Goal: Task Accomplishment & Management: Manage account settings

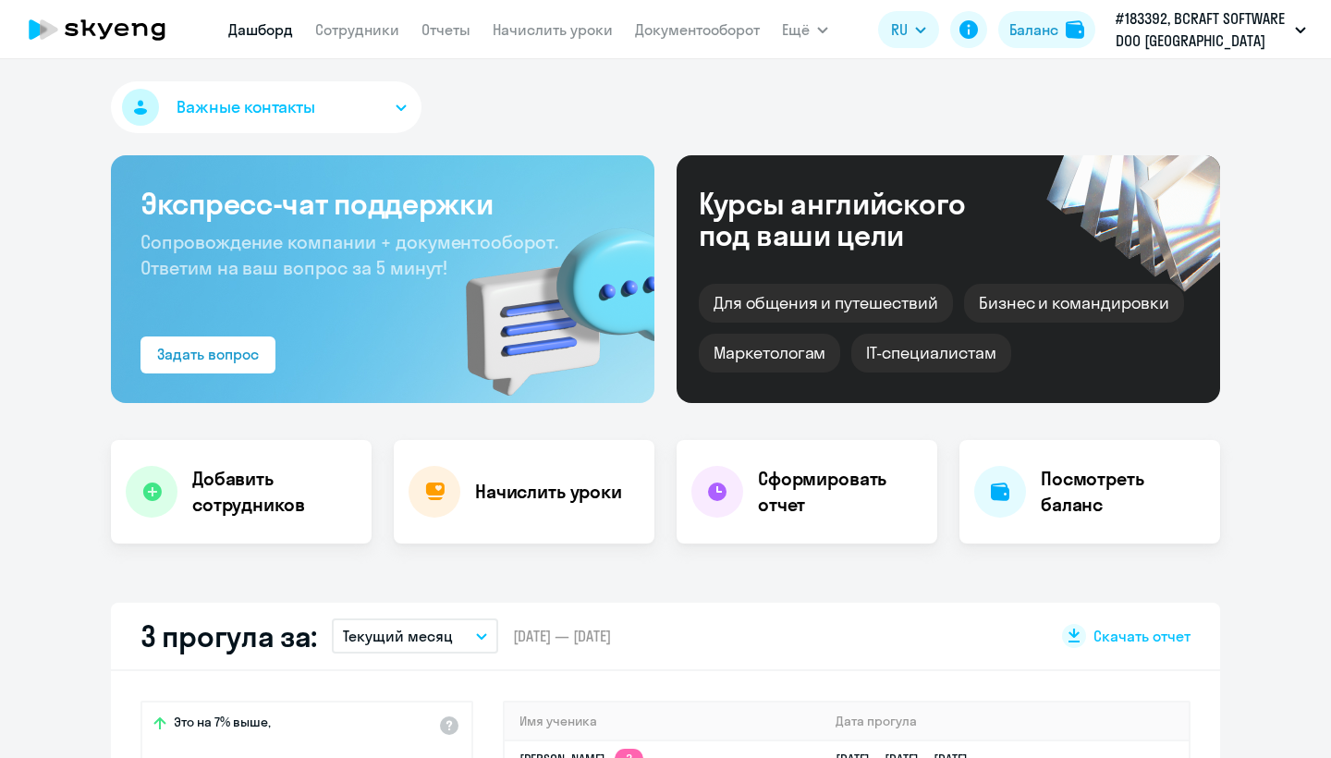
select select "30"
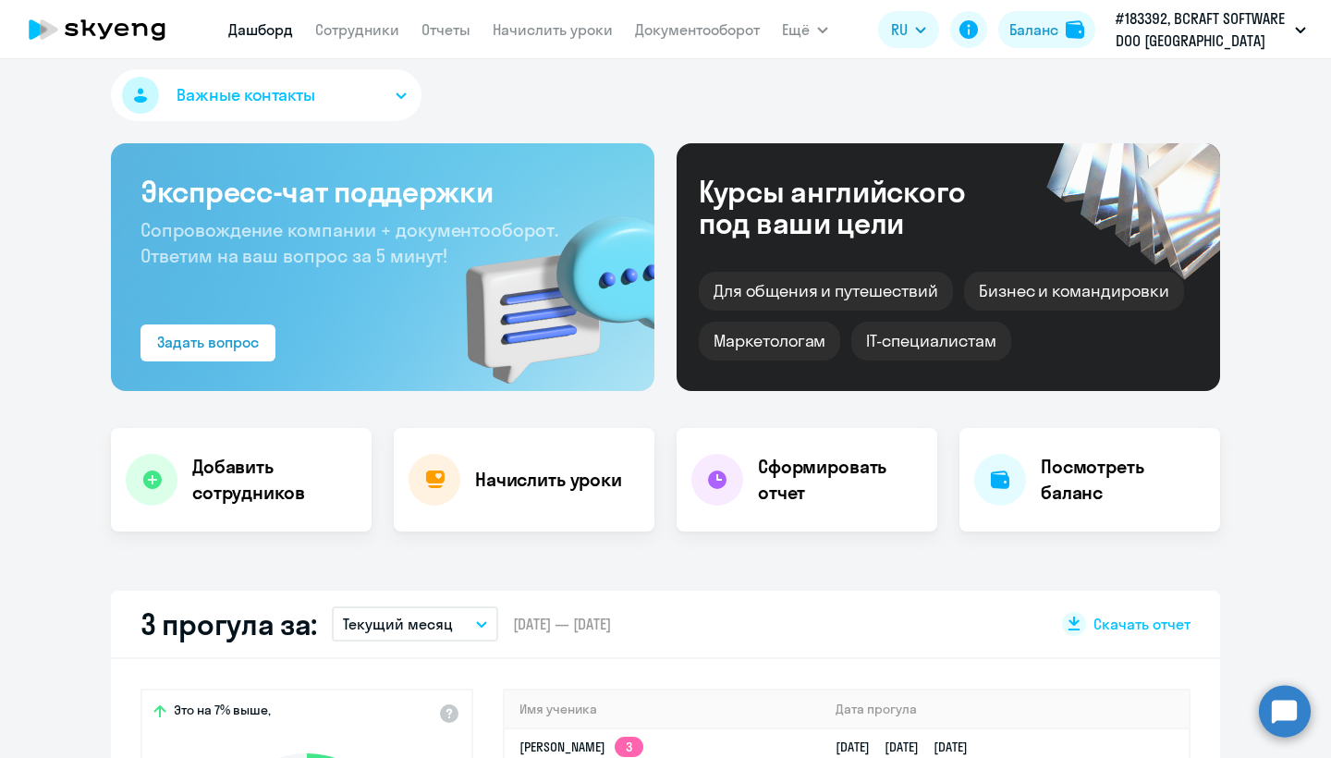
scroll to position [9, 0]
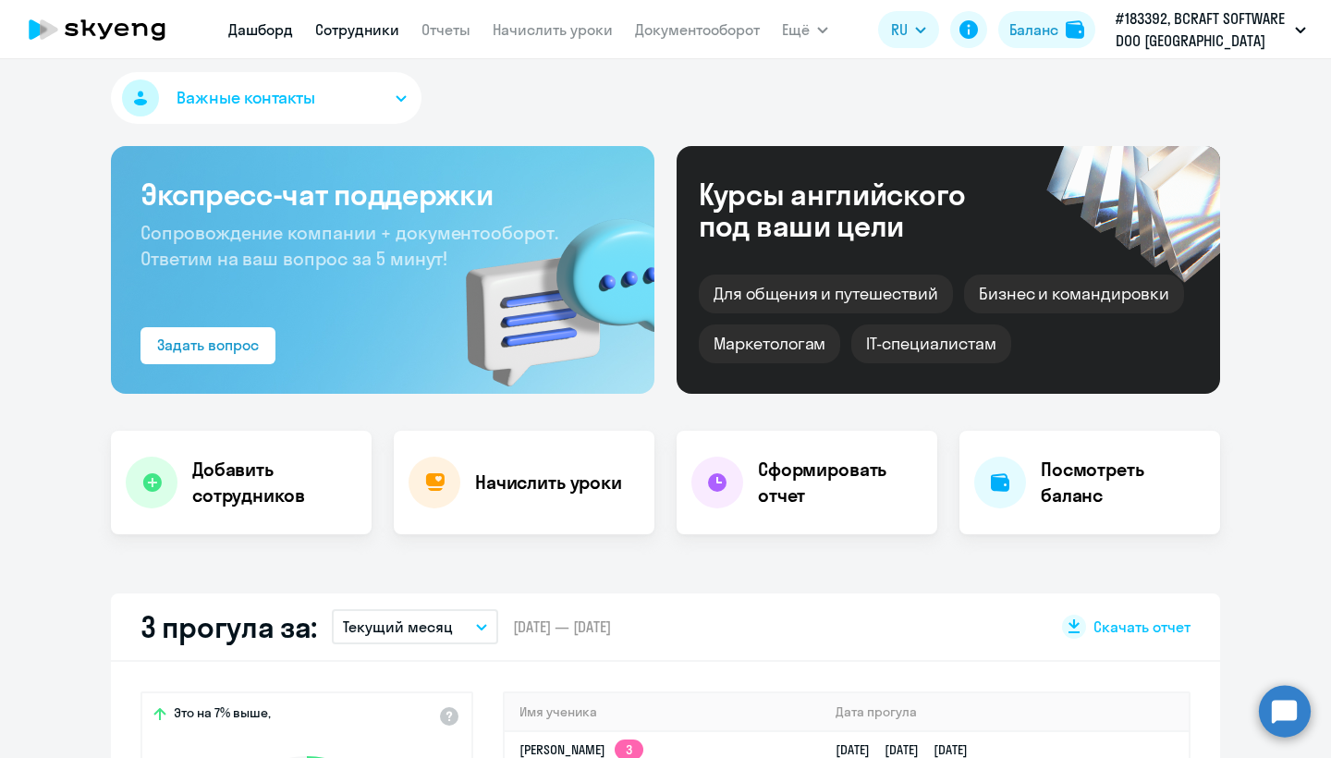
click at [371, 32] on link "Сотрудники" at bounding box center [357, 29] width 84 height 18
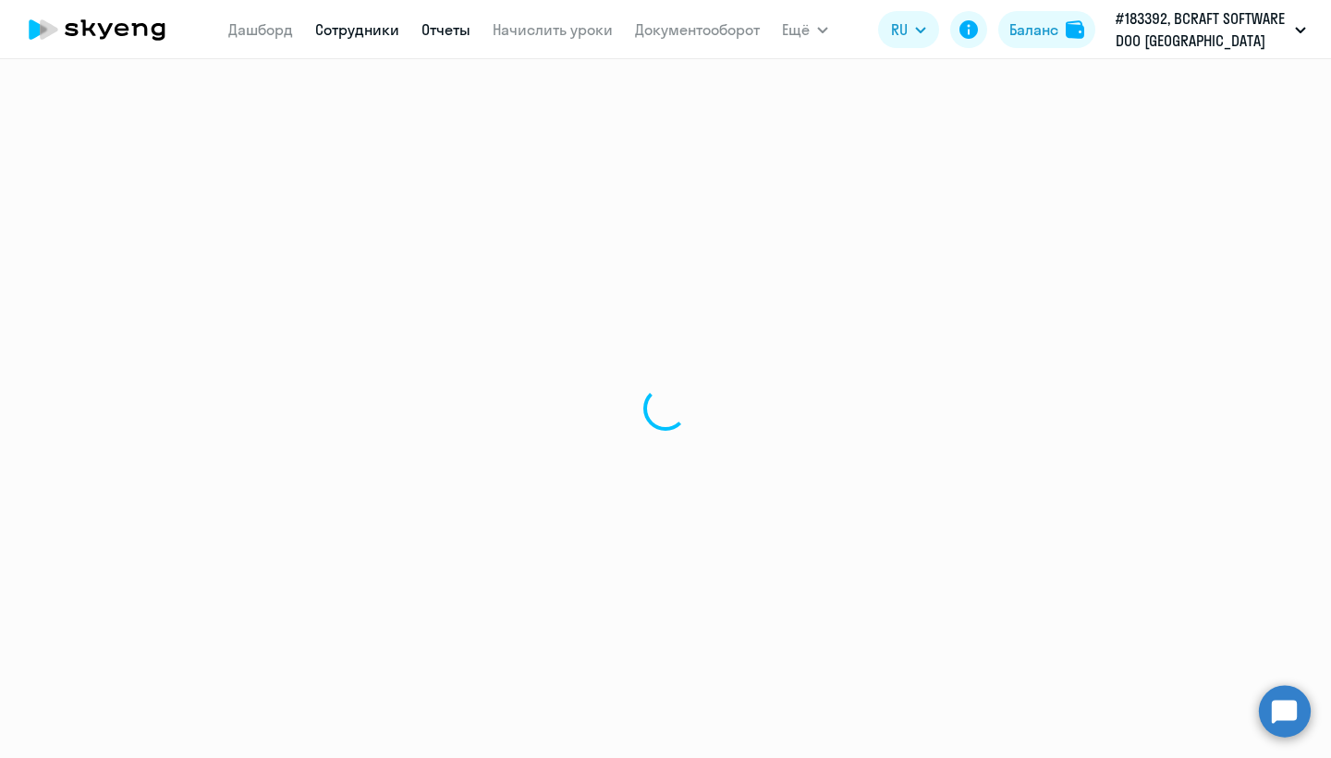
select select "30"
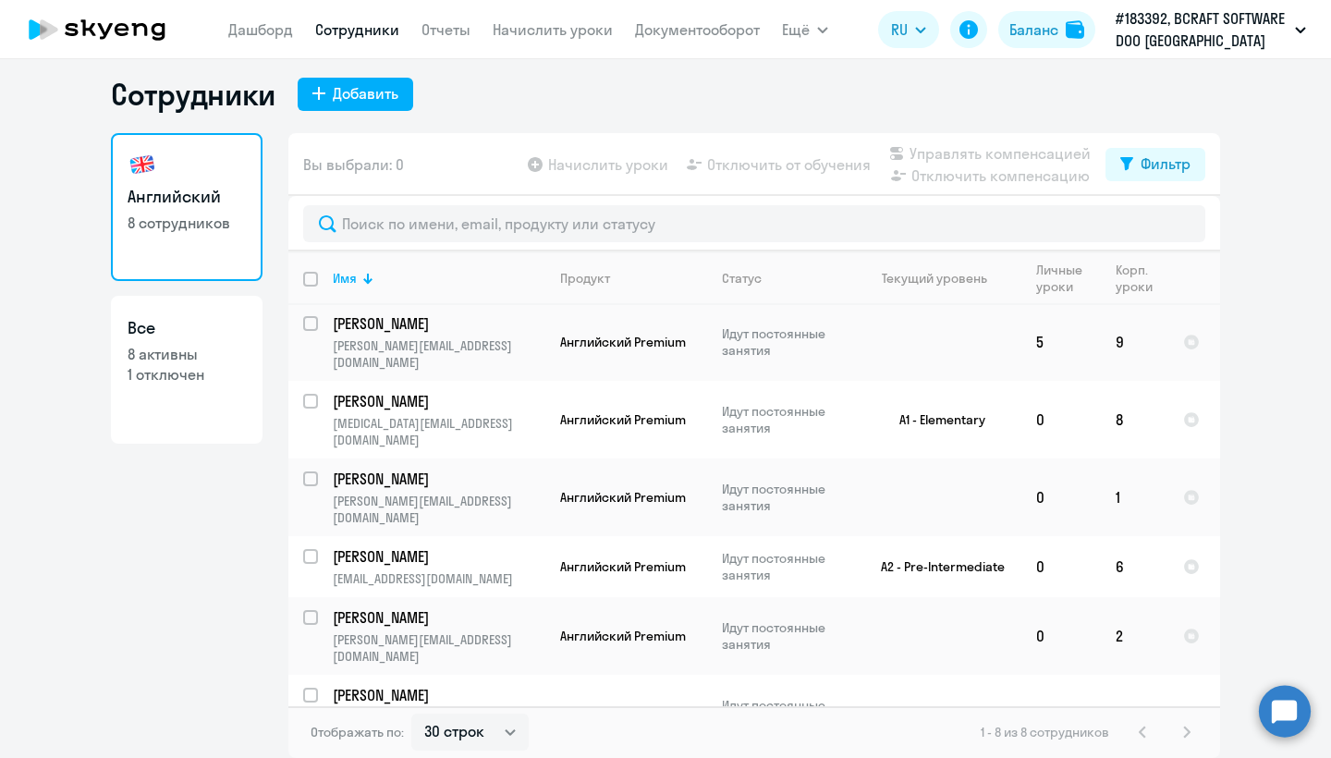
scroll to position [87, 0]
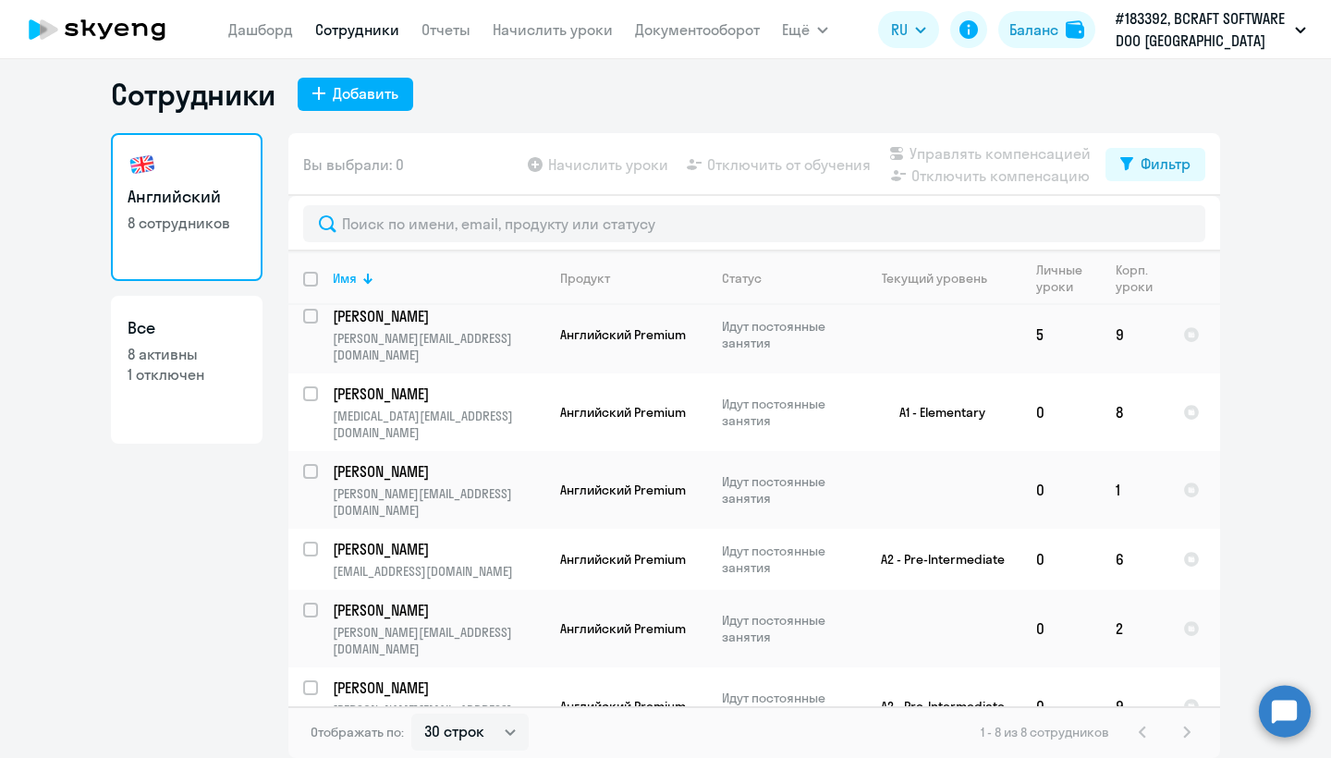
checkbox input "true"
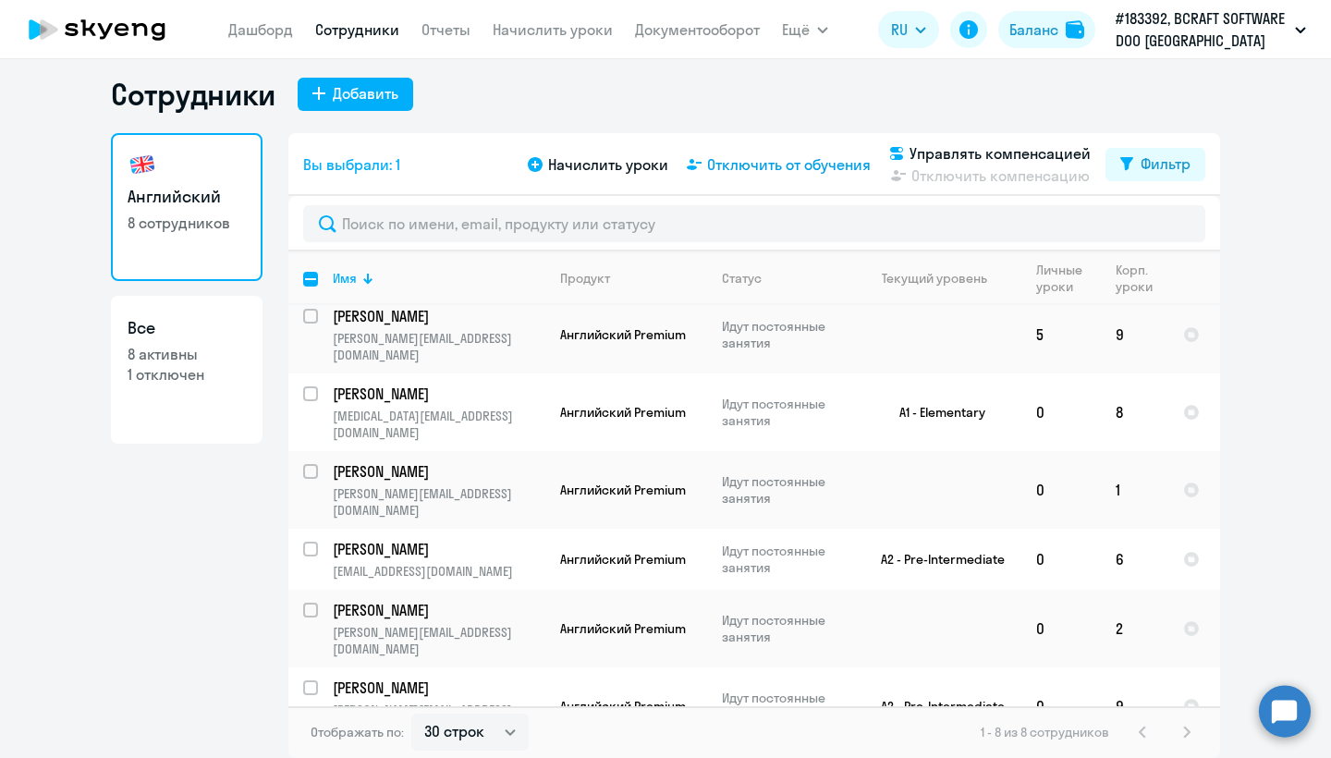
click at [797, 168] on span "Отключить от обучения" at bounding box center [789, 164] width 164 height 22
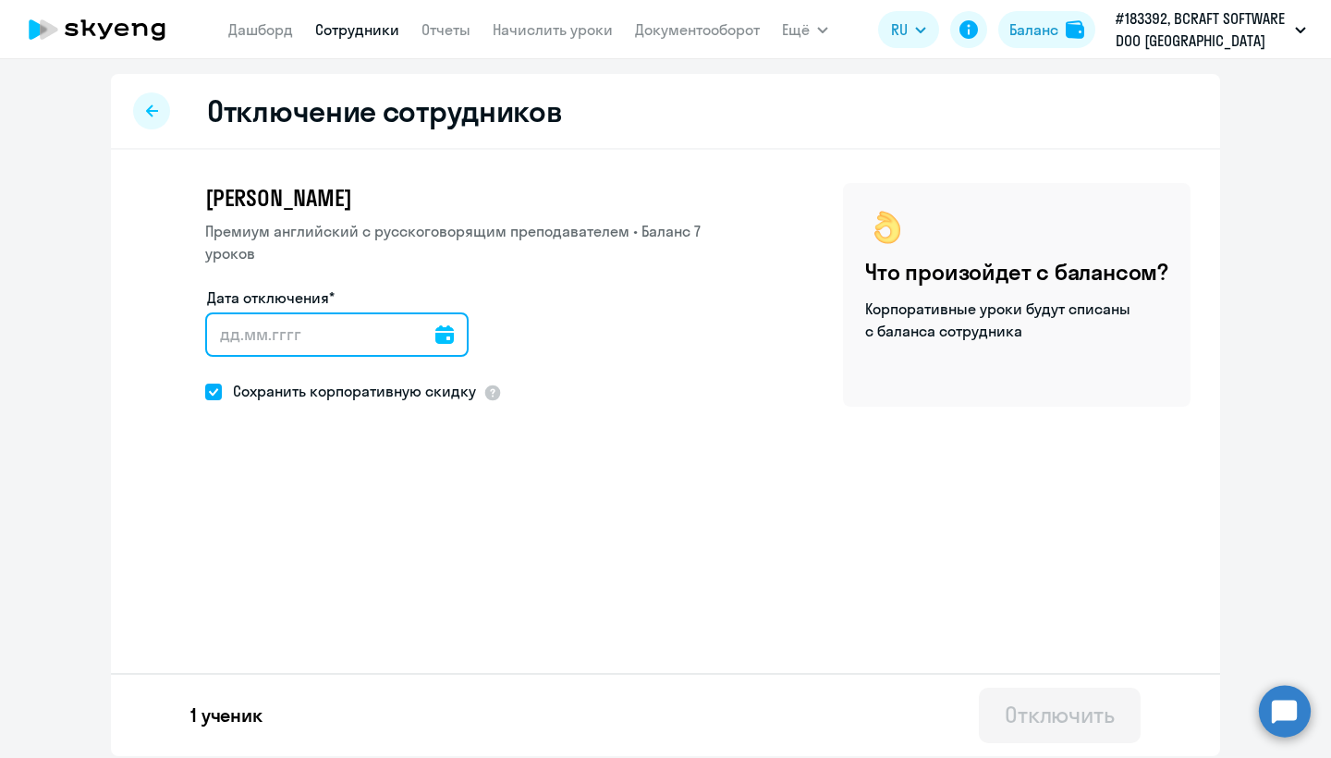
click at [348, 312] on input "Дата отключения*" at bounding box center [336, 334] width 263 height 44
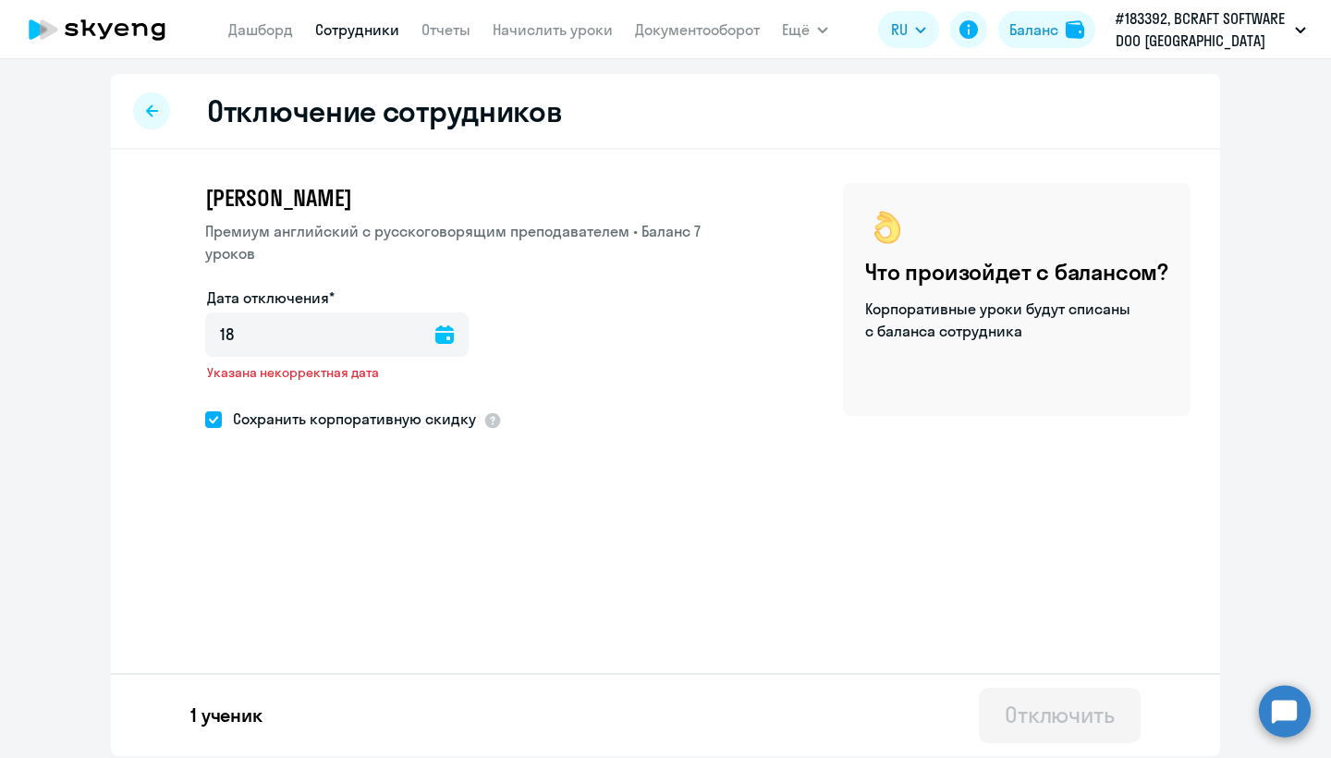
click at [446, 325] on icon at bounding box center [444, 334] width 18 height 18
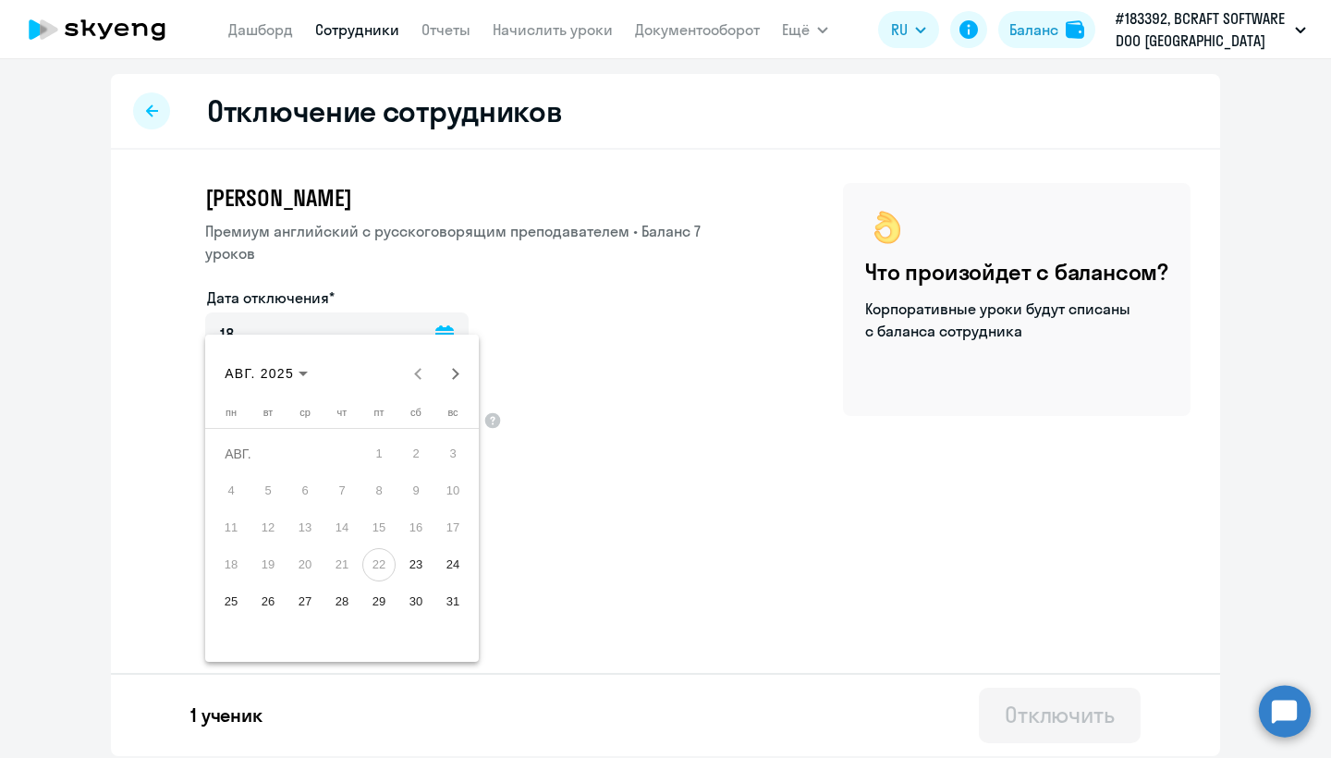
click at [380, 567] on span "22" at bounding box center [378, 564] width 33 height 33
click at [420, 566] on span "23" at bounding box center [415, 564] width 33 height 33
type input "23.08.2025"
type input "23.8.2025"
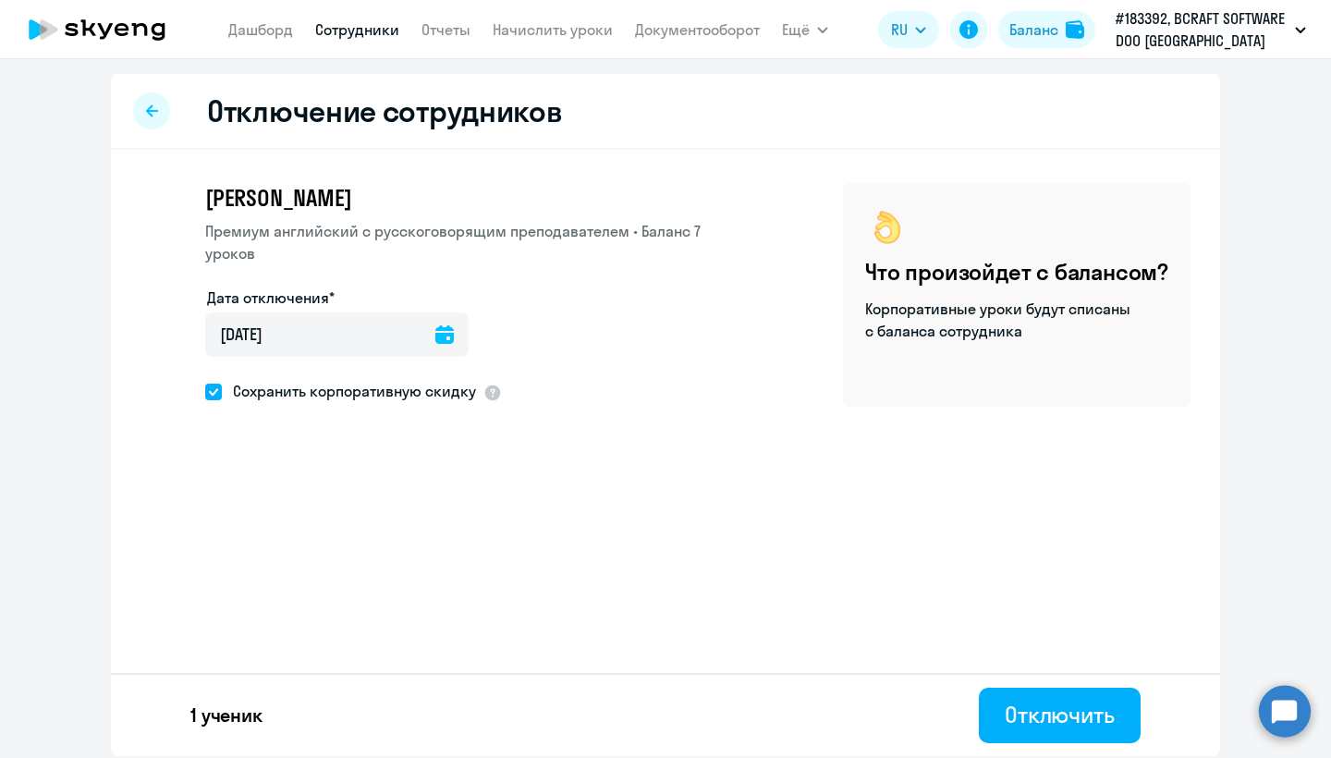
click at [215, 383] on span at bounding box center [213, 391] width 17 height 17
click at [205, 391] on input "Сохранить корпоративную скидку" at bounding box center [204, 391] width 1 height 1
checkbox input "false"
click at [1044, 728] on div "Отключить" at bounding box center [1059, 715] width 110 height 30
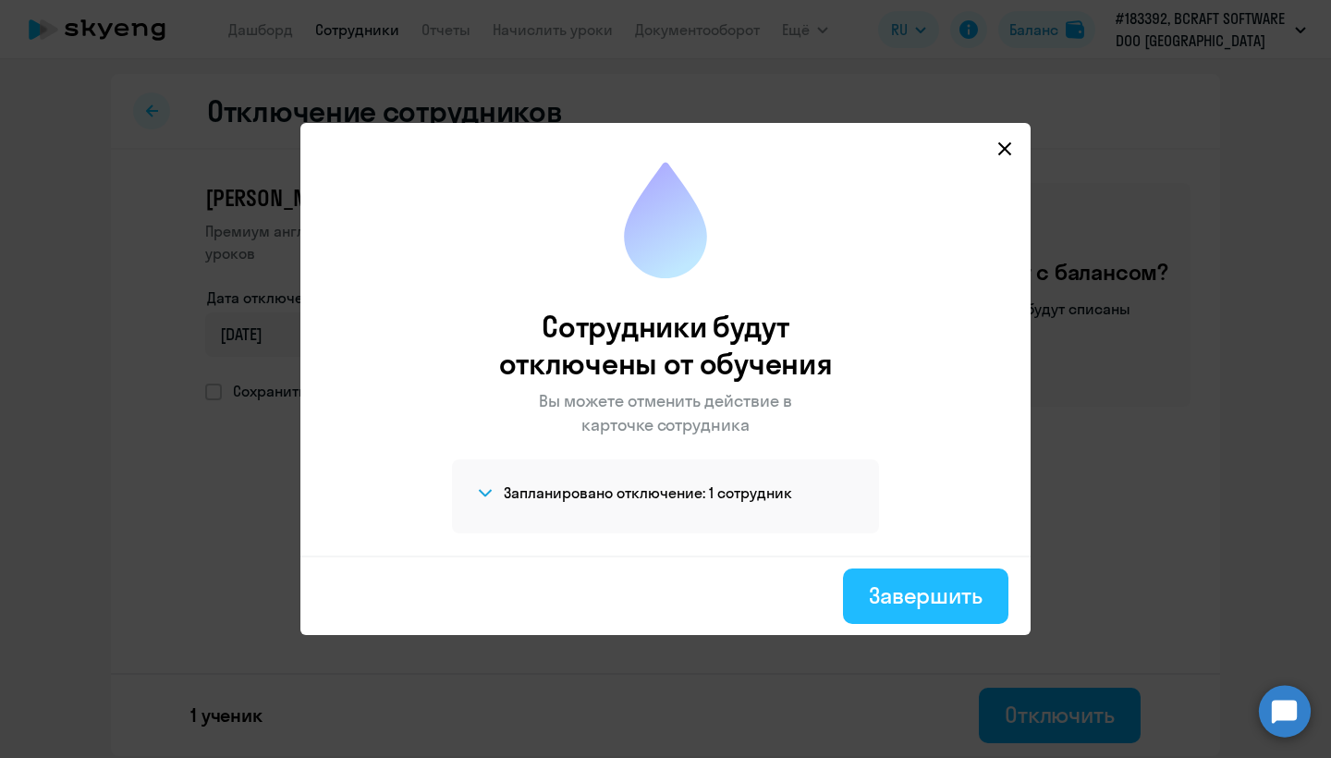
click at [906, 603] on div "Завершить" at bounding box center [926, 595] width 114 height 30
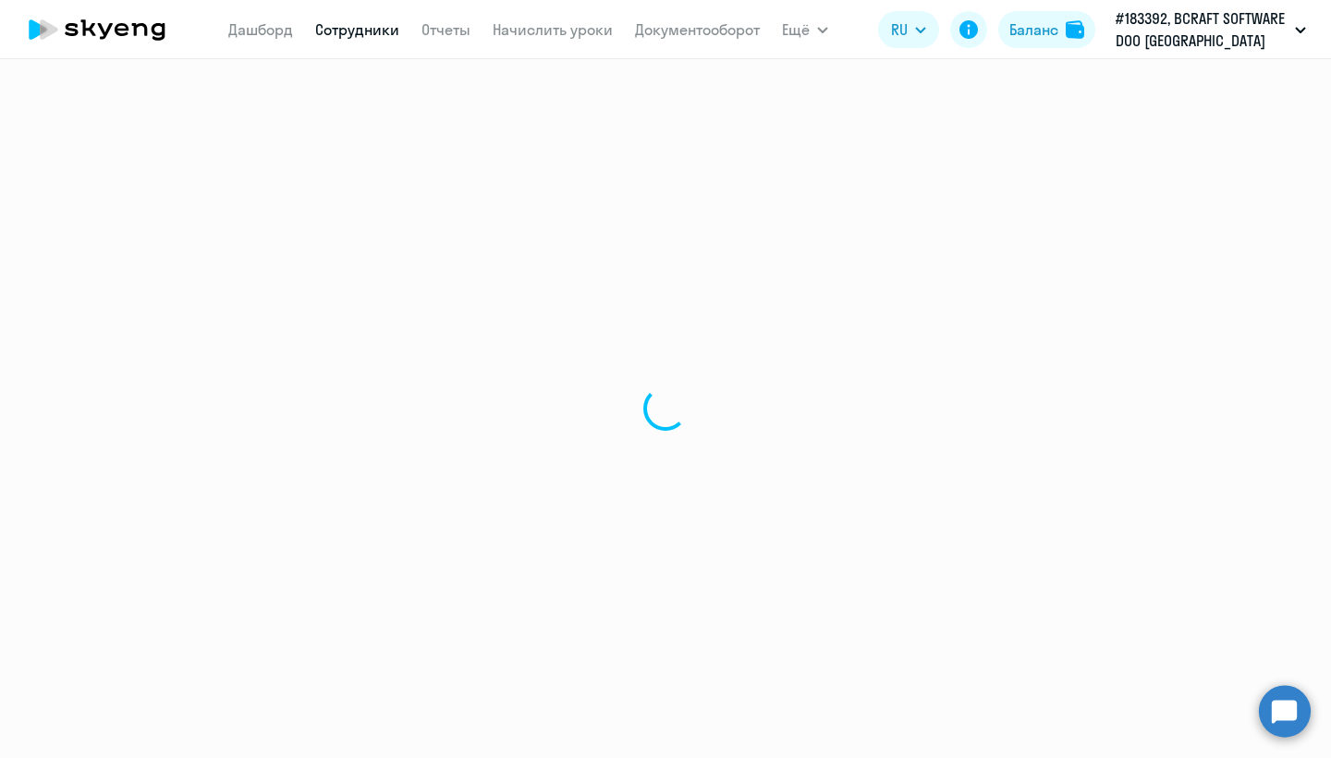
select select "30"
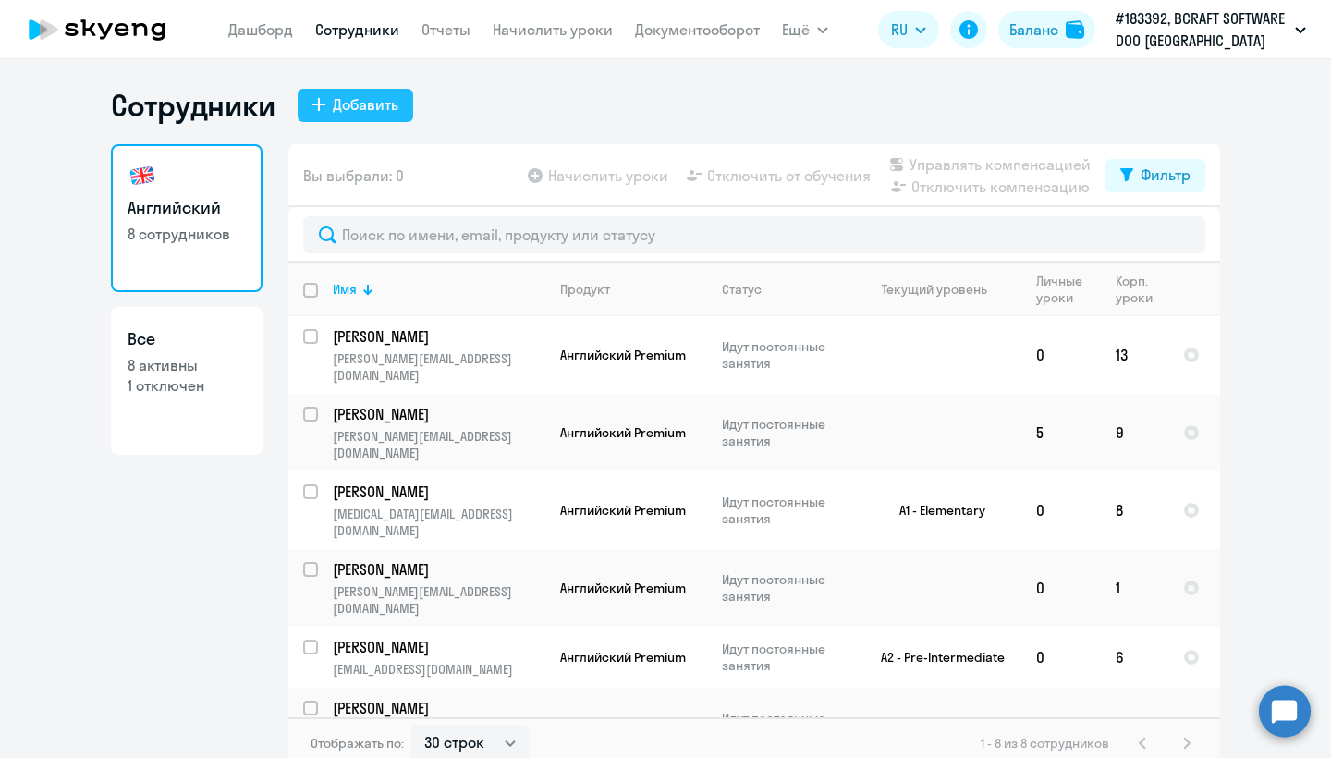
click at [361, 94] on div "Добавить" at bounding box center [366, 104] width 66 height 22
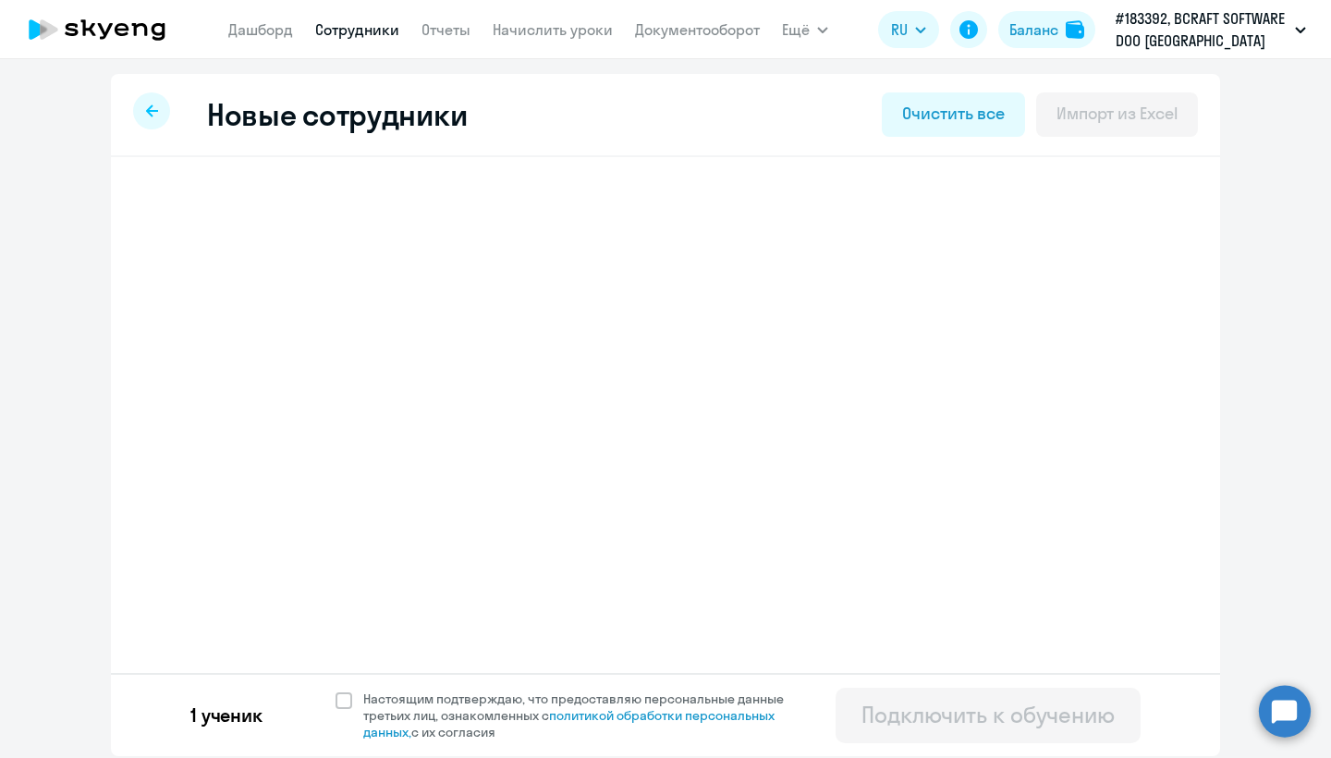
select select "english_adult_not_native_speaker_premium"
select select "7"
click at [291, 297] on span "Добавить ученика" at bounding box center [289, 287] width 128 height 20
select select "english_adult_not_native_speaker_premium"
select select "7"
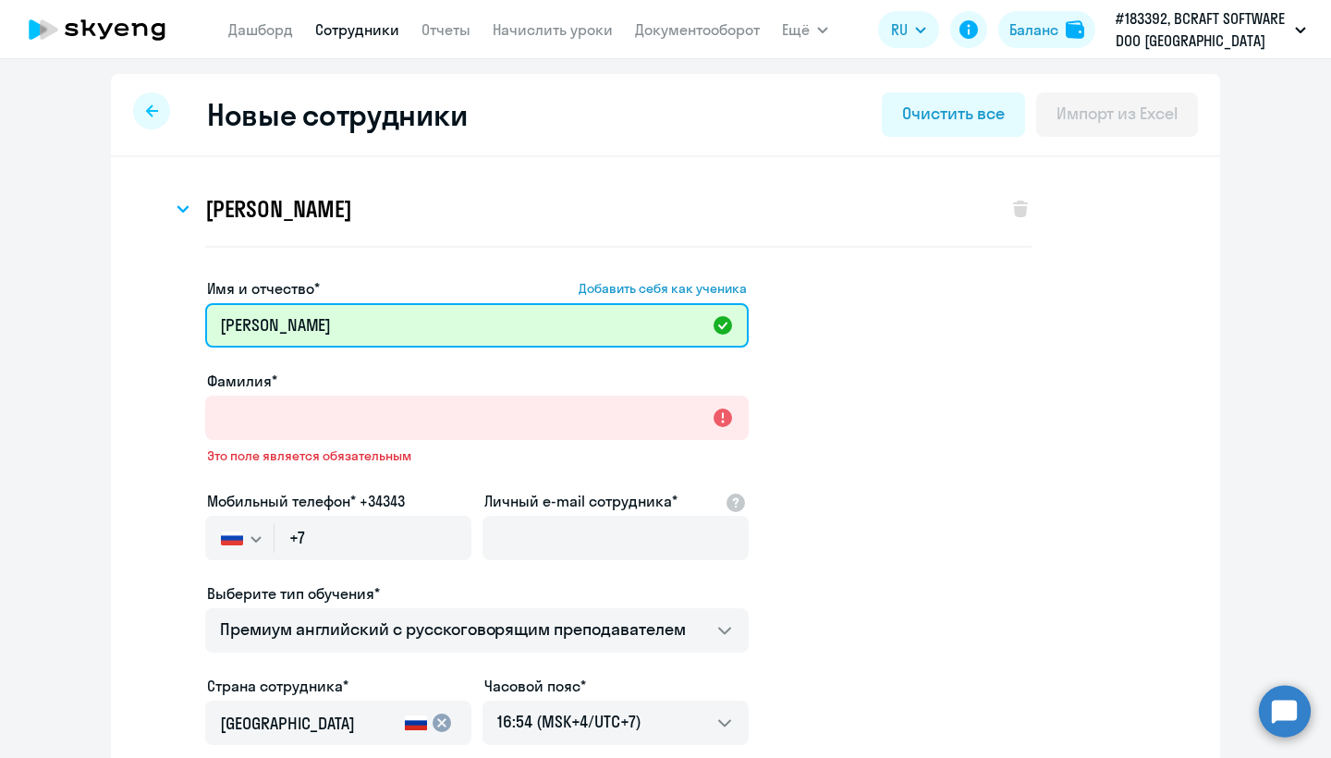
drag, startPoint x: 421, startPoint y: 328, endPoint x: 318, endPoint y: 326, distance: 103.5
click at [318, 326] on input "Александра Молоканова" at bounding box center [476, 325] width 543 height 44
drag, startPoint x: 412, startPoint y: 326, endPoint x: 311, endPoint y: 328, distance: 100.7
click at [312, 329] on input "Александра Молоканова" at bounding box center [476, 325] width 543 height 44
type input "Александра"
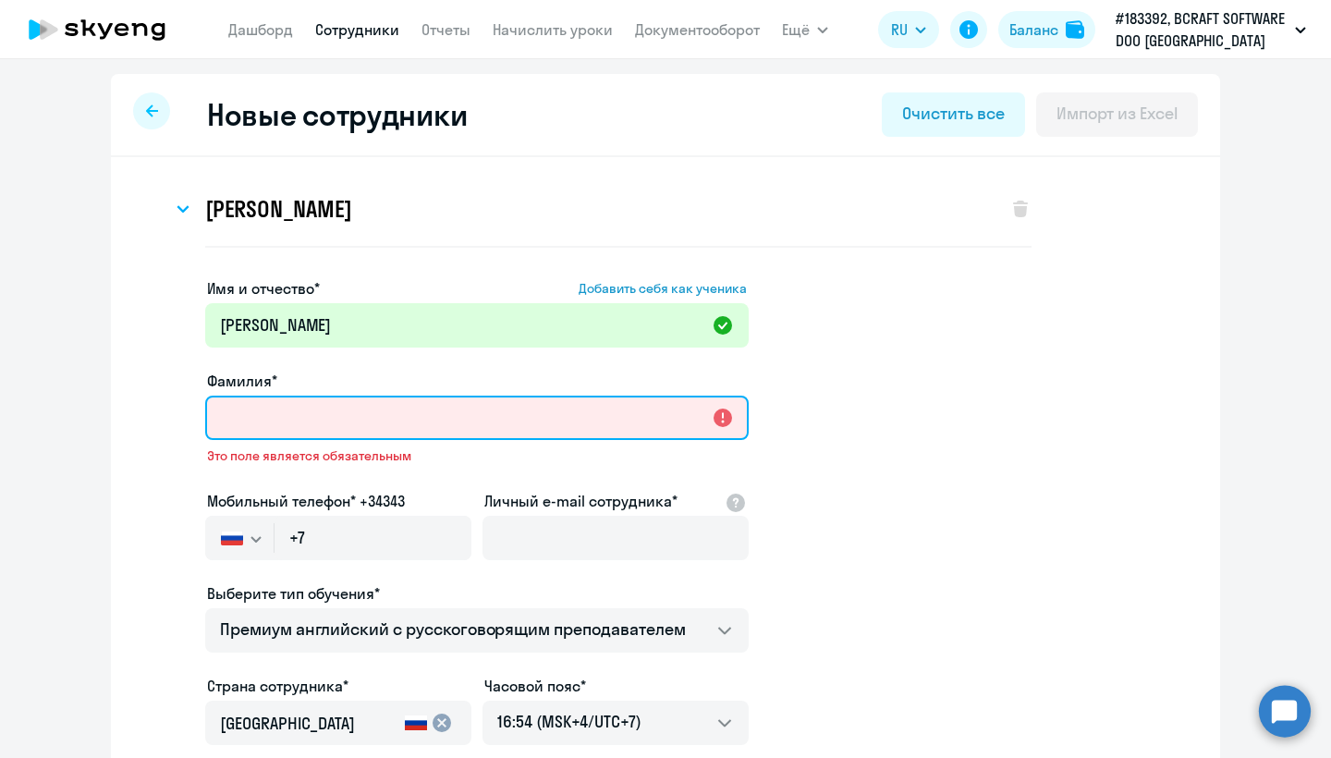
click at [343, 419] on input "Фамилия*" at bounding box center [476, 418] width 543 height 44
paste input "Молоканова"
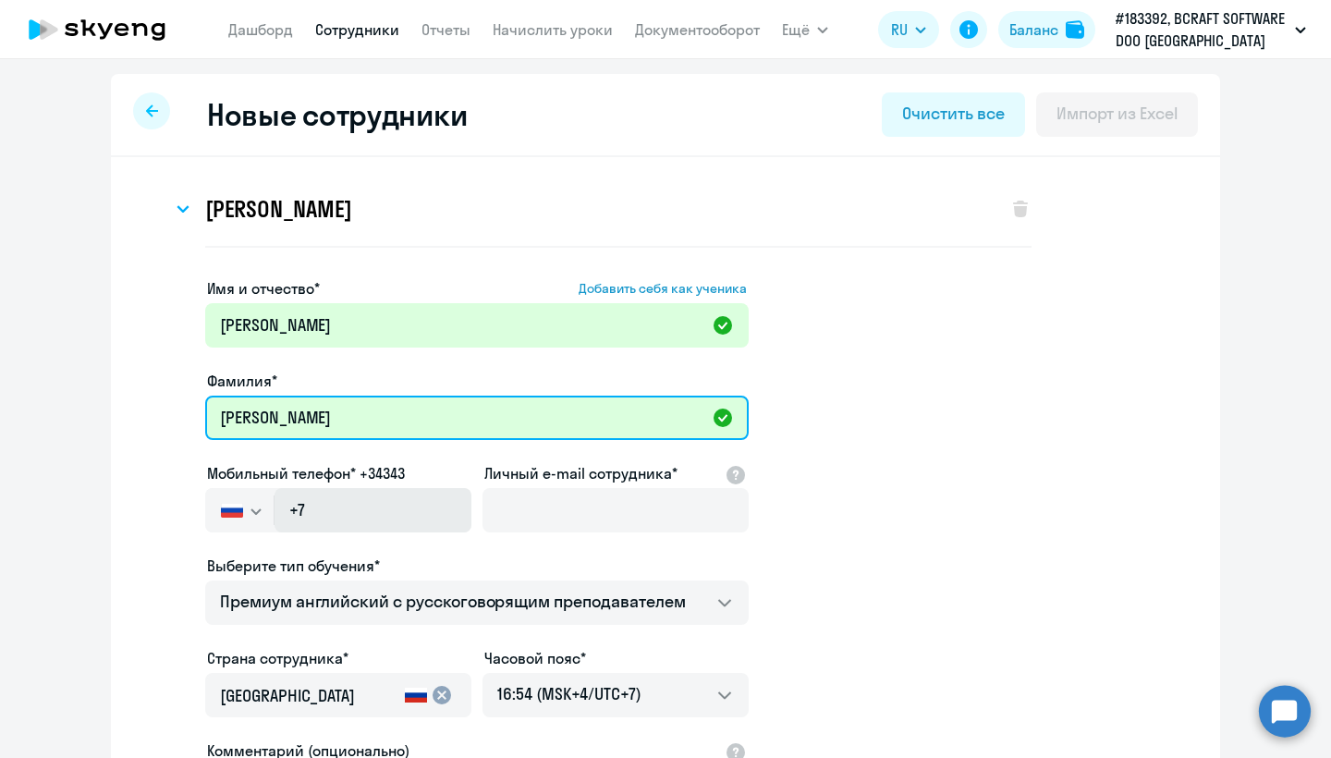
type input "Молоканова"
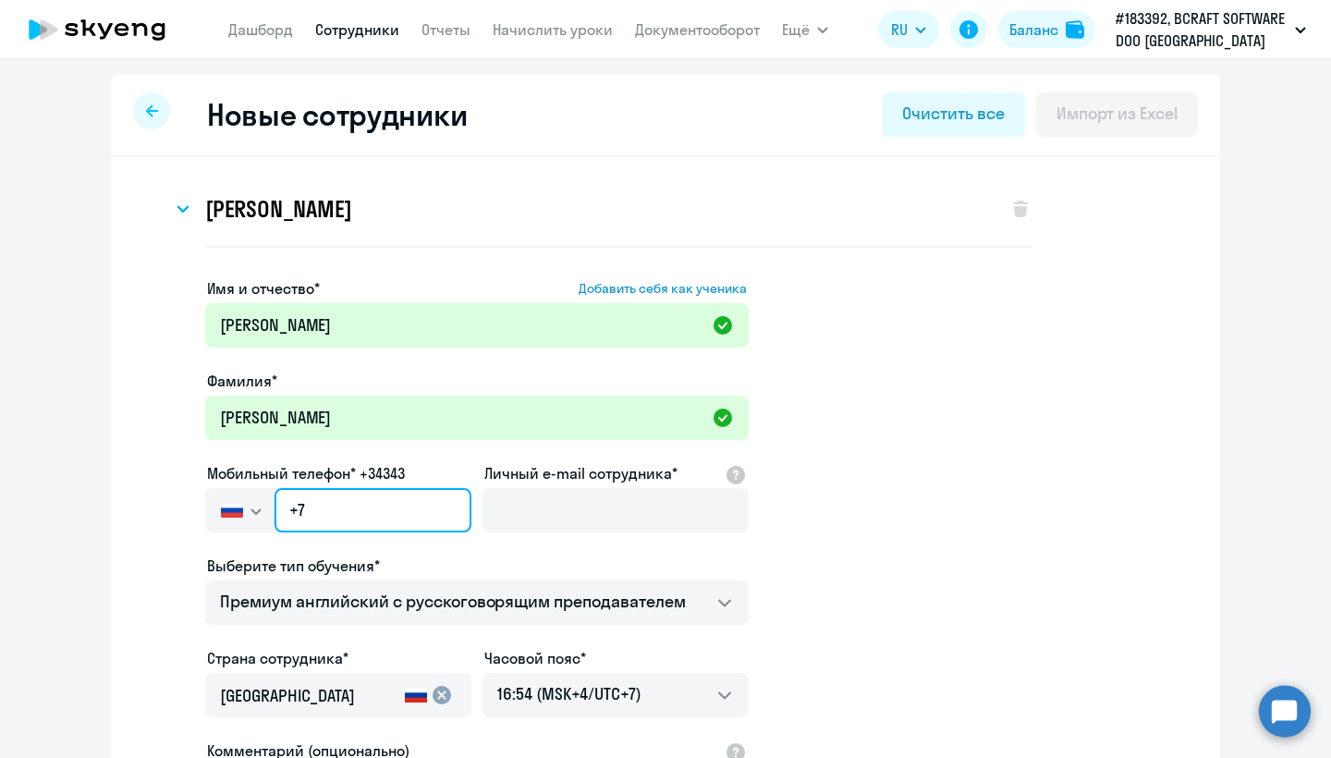
click at [335, 512] on input "+7" at bounding box center [372, 510] width 197 height 44
click at [524, 536] on div at bounding box center [615, 535] width 266 height 7
drag, startPoint x: 410, startPoint y: 506, endPoint x: 265, endPoint y: 499, distance: 145.3
click at [265, 499] on div "Россия +7 Казахстан +7 Украина +380 Беларусь (Белоруссия) +375 Австралия +61 Ав…" at bounding box center [338, 510] width 266 height 44
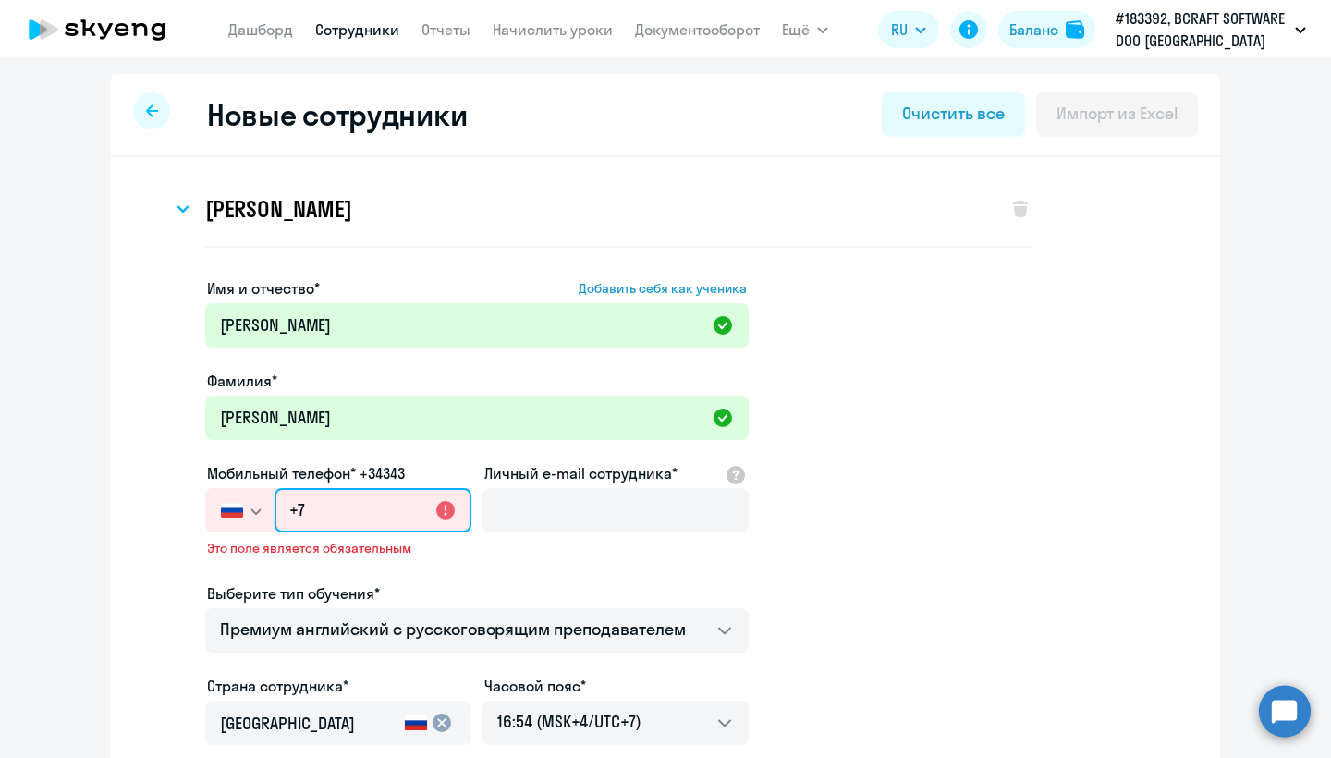
drag, startPoint x: 335, startPoint y: 504, endPoint x: 239, endPoint y: 503, distance: 95.2
click at [239, 504] on div "Россия +7 Казахстан +7 Украина +380 Беларусь (Белоруссия) +375 Австралия +61 Ав…" at bounding box center [338, 510] width 266 height 44
paste input "983 286-06-28"
type input "+7 983 286-06-28"
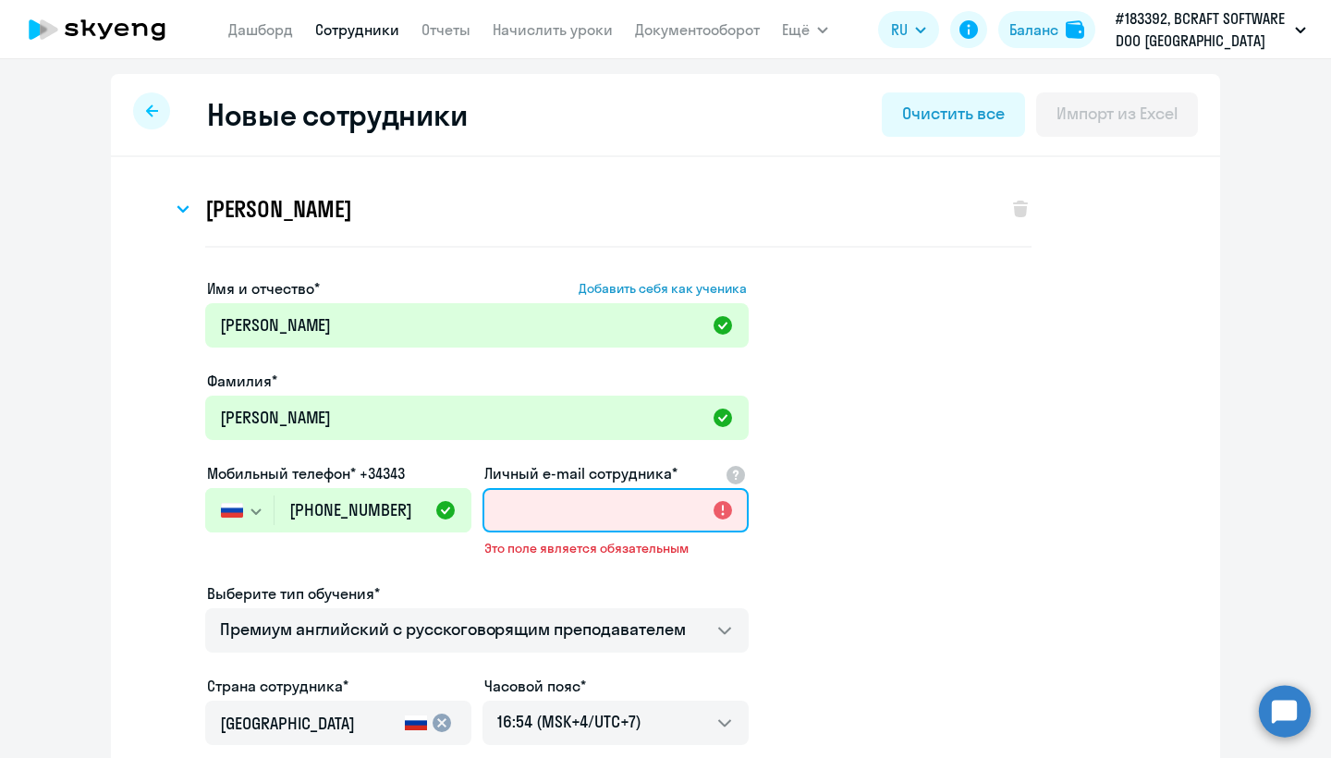
paste input "Amolokanova2323@gmail.com"
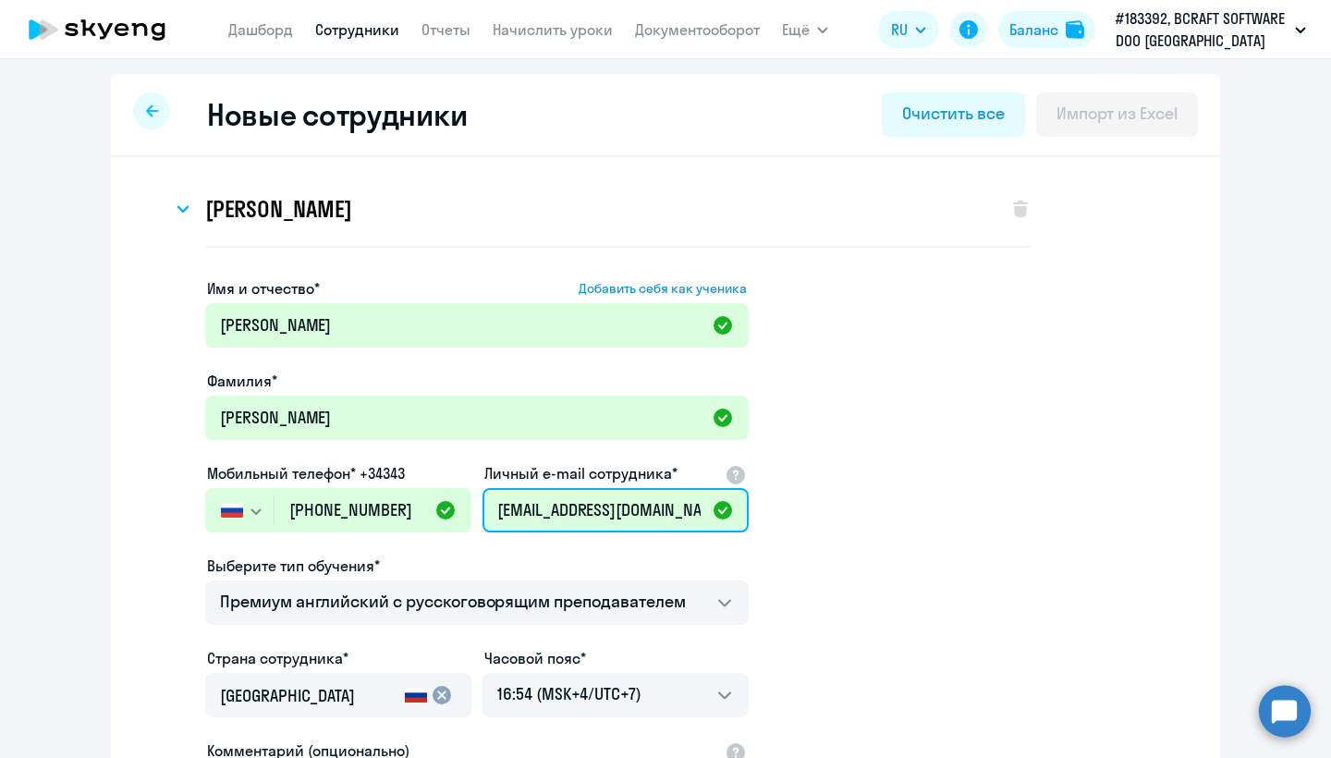
type input "Amolokanova2323@gmail.com"
click at [896, 530] on app-new-student-form "Имя и отчество* Добавить себя как ученика Александра Фамилия* Молоканова Мобиль…" at bounding box center [665, 606] width 1050 height 659
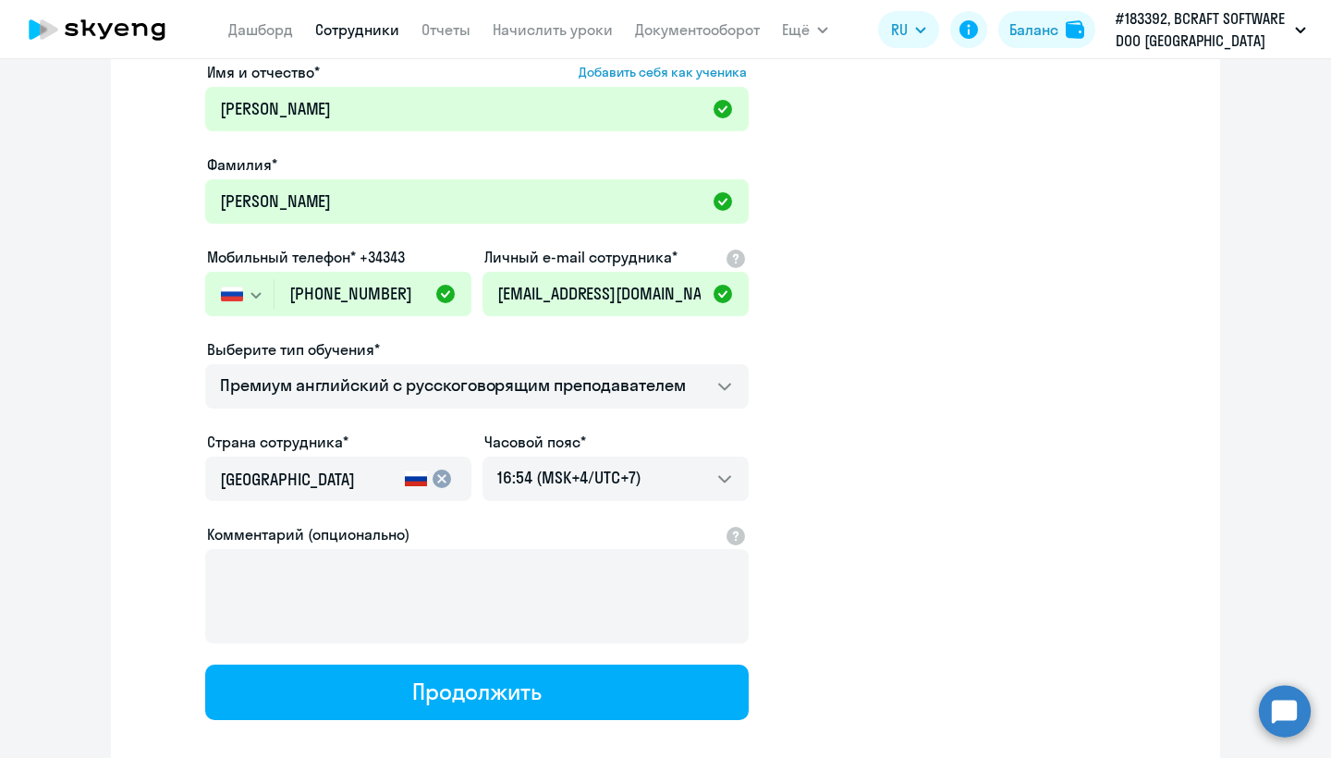
scroll to position [225, 0]
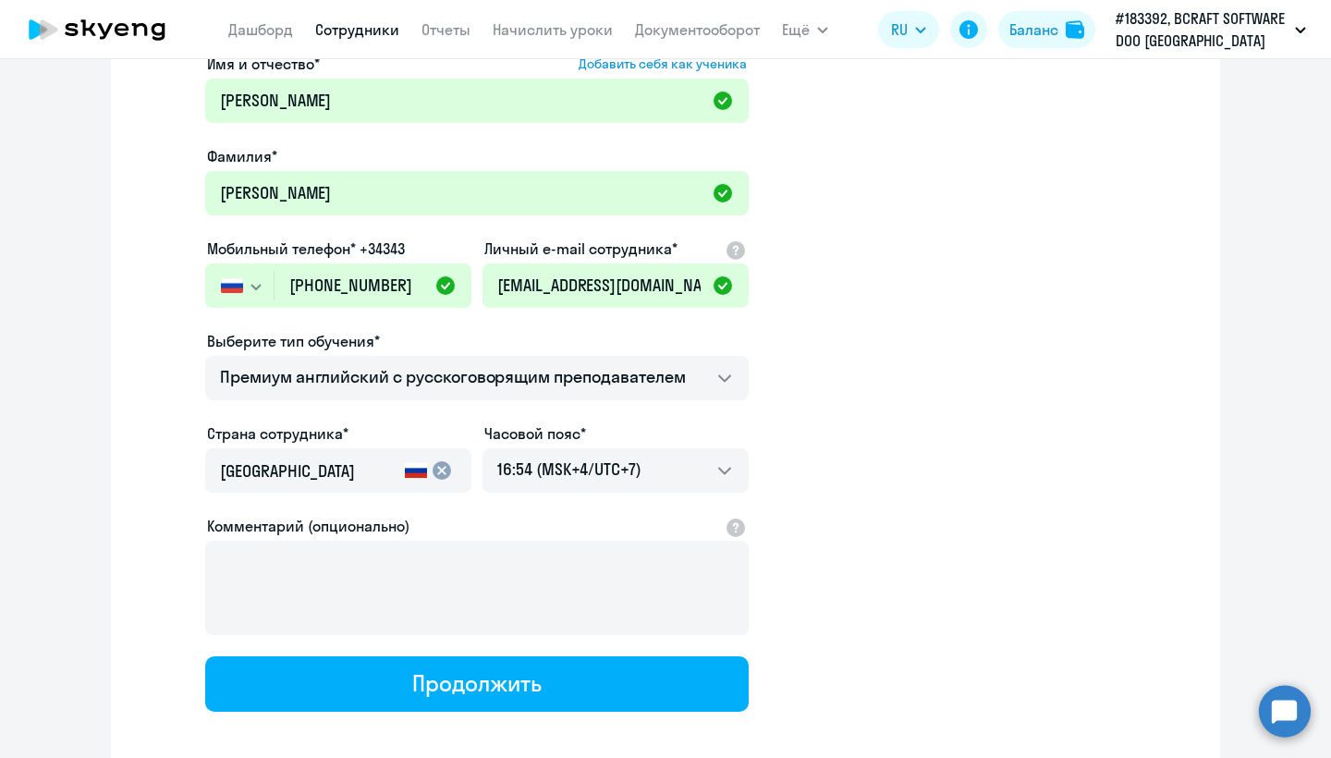
click at [926, 451] on app-new-student-form "Имя и отчество* Добавить себя как ученика Александра Фамилия* Молоканова Мобиль…" at bounding box center [665, 382] width 1050 height 659
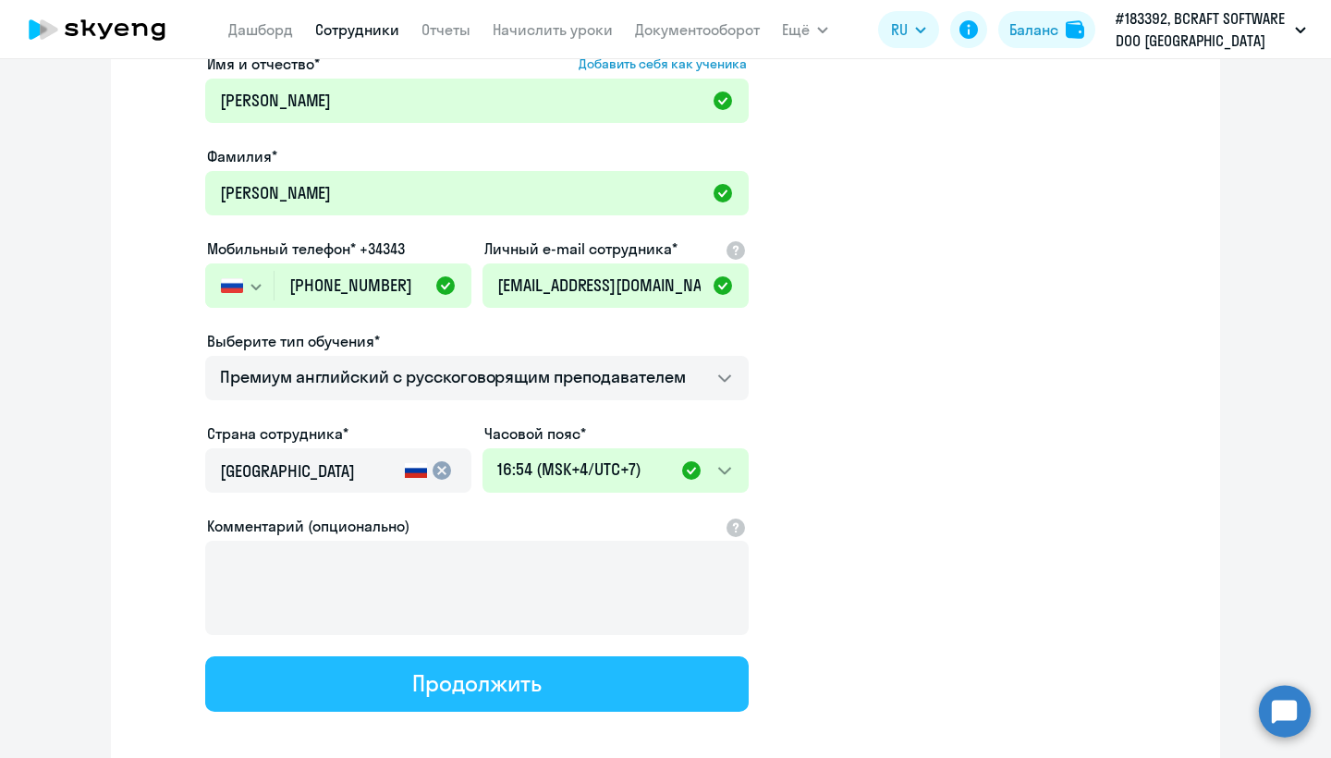
click at [567, 695] on button "Продолжить" at bounding box center [476, 683] width 543 height 55
select select "english_adult_not_native_speaker_premium"
select select "7"
select select "english_adult_not_native_speaker_premium"
select select "7"
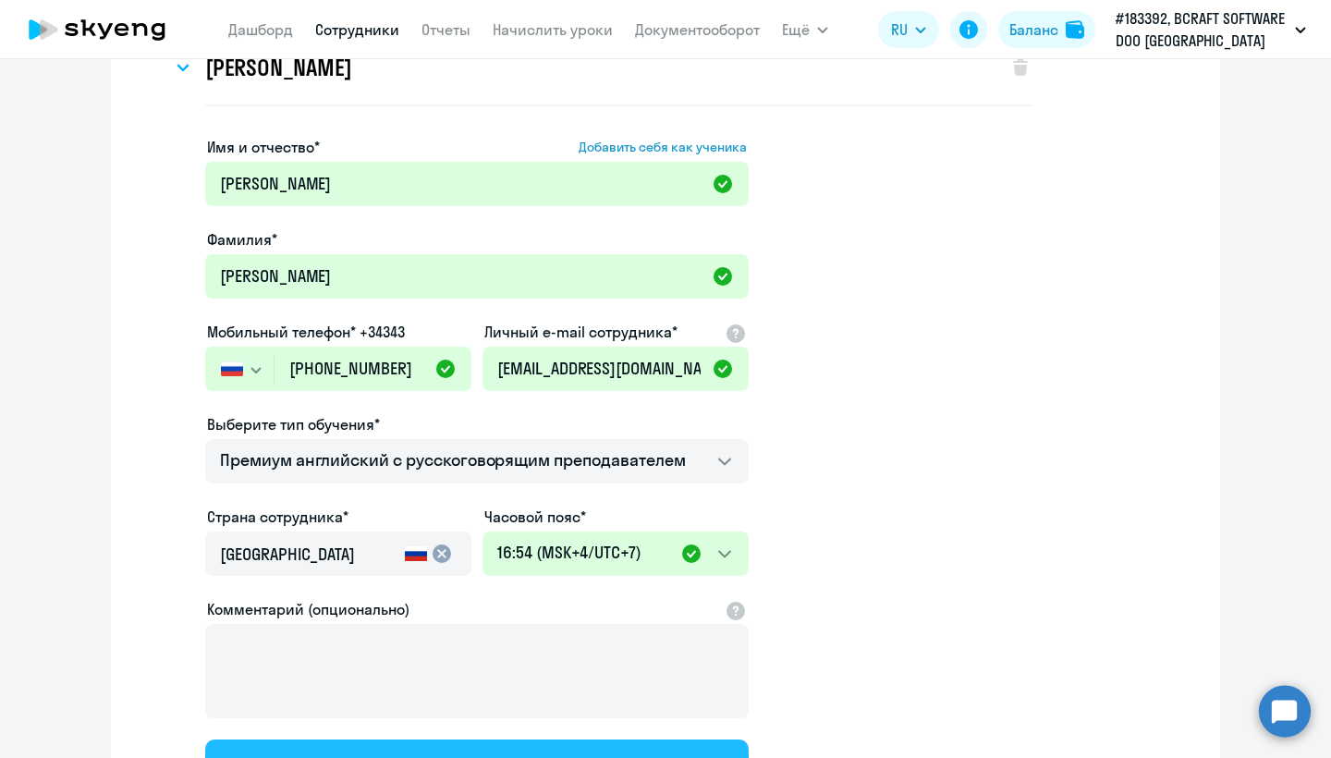
scroll to position [0, 0]
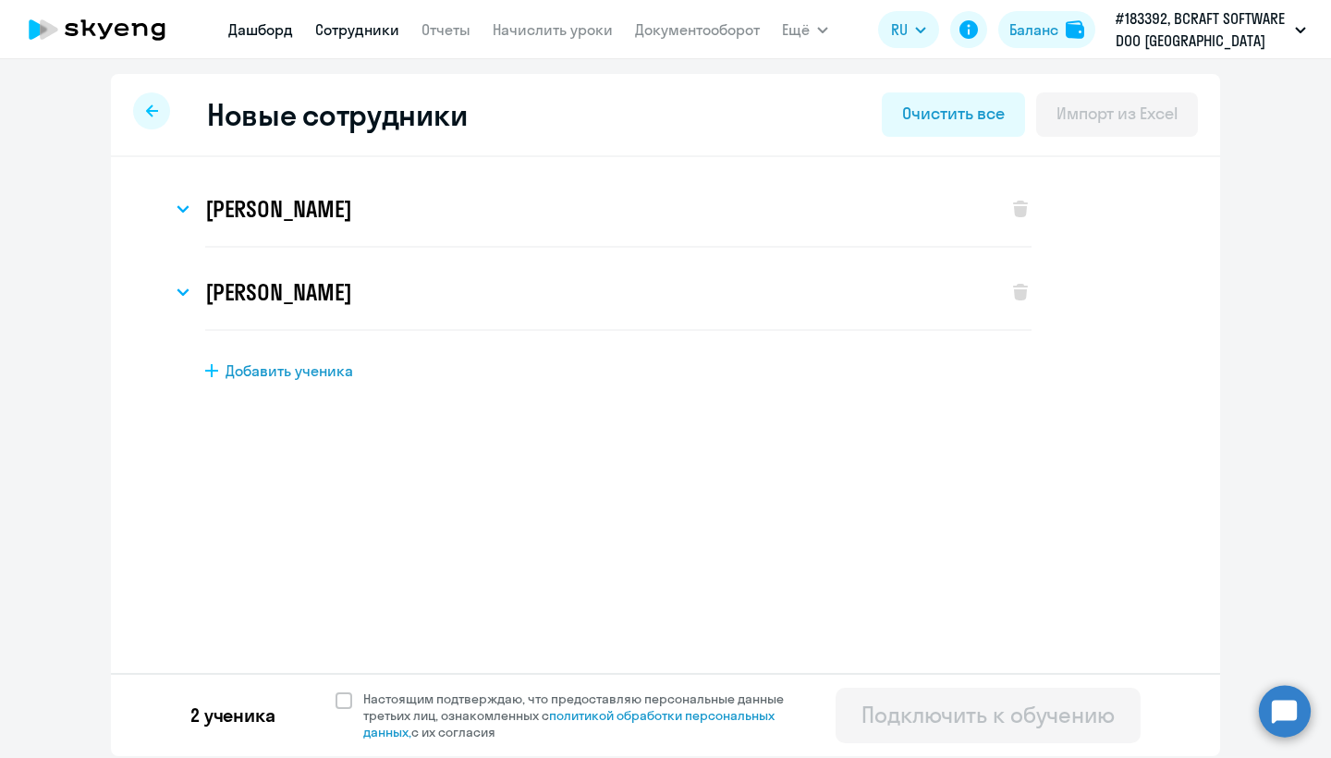
click at [240, 30] on link "Дашборд" at bounding box center [260, 29] width 65 height 18
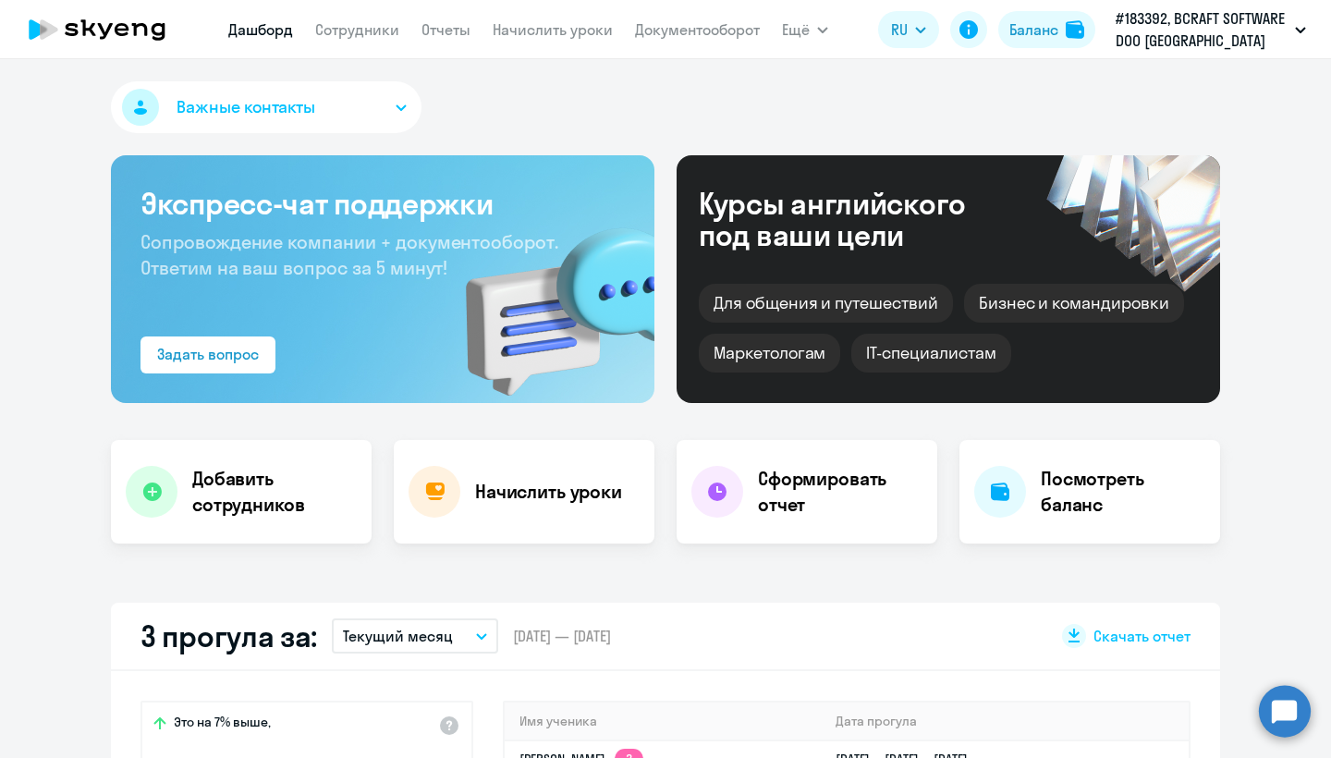
select select "30"
click at [369, 30] on link "Сотрудники" at bounding box center [357, 29] width 84 height 18
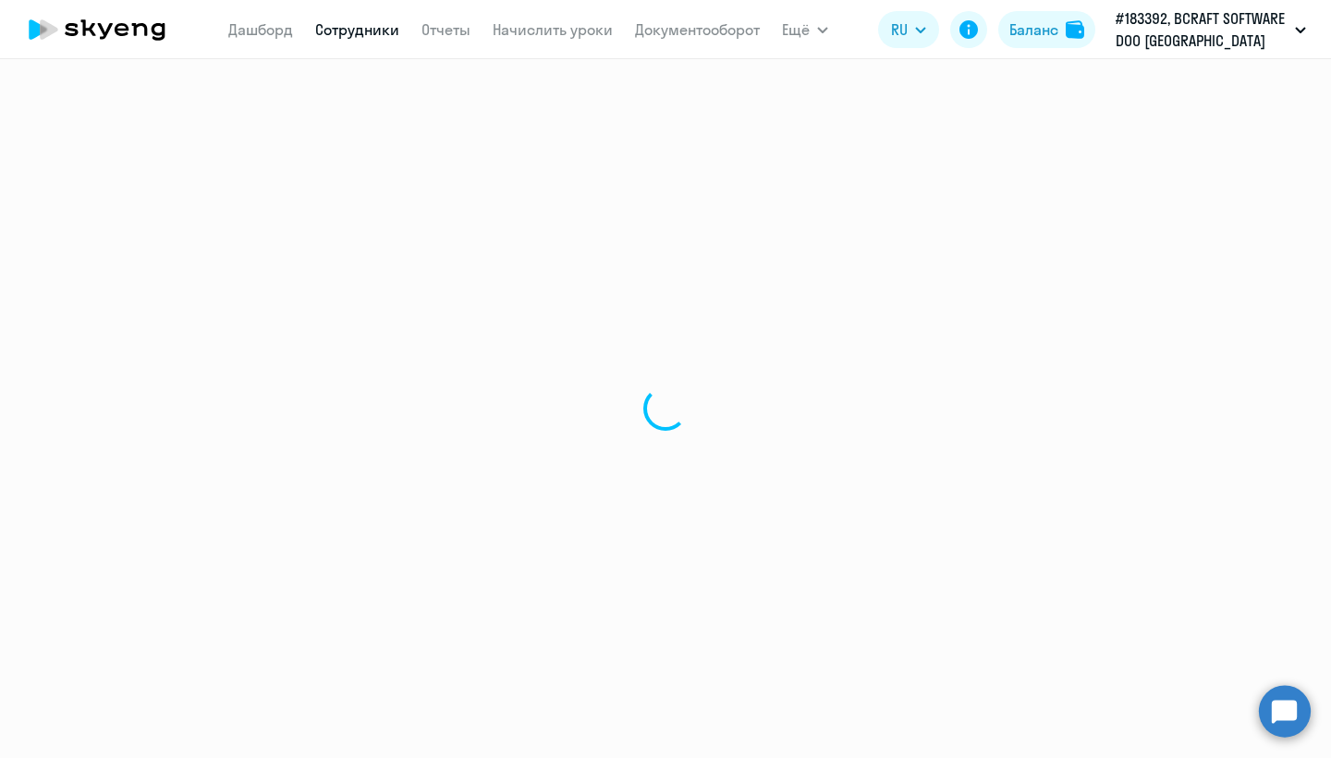
select select "30"
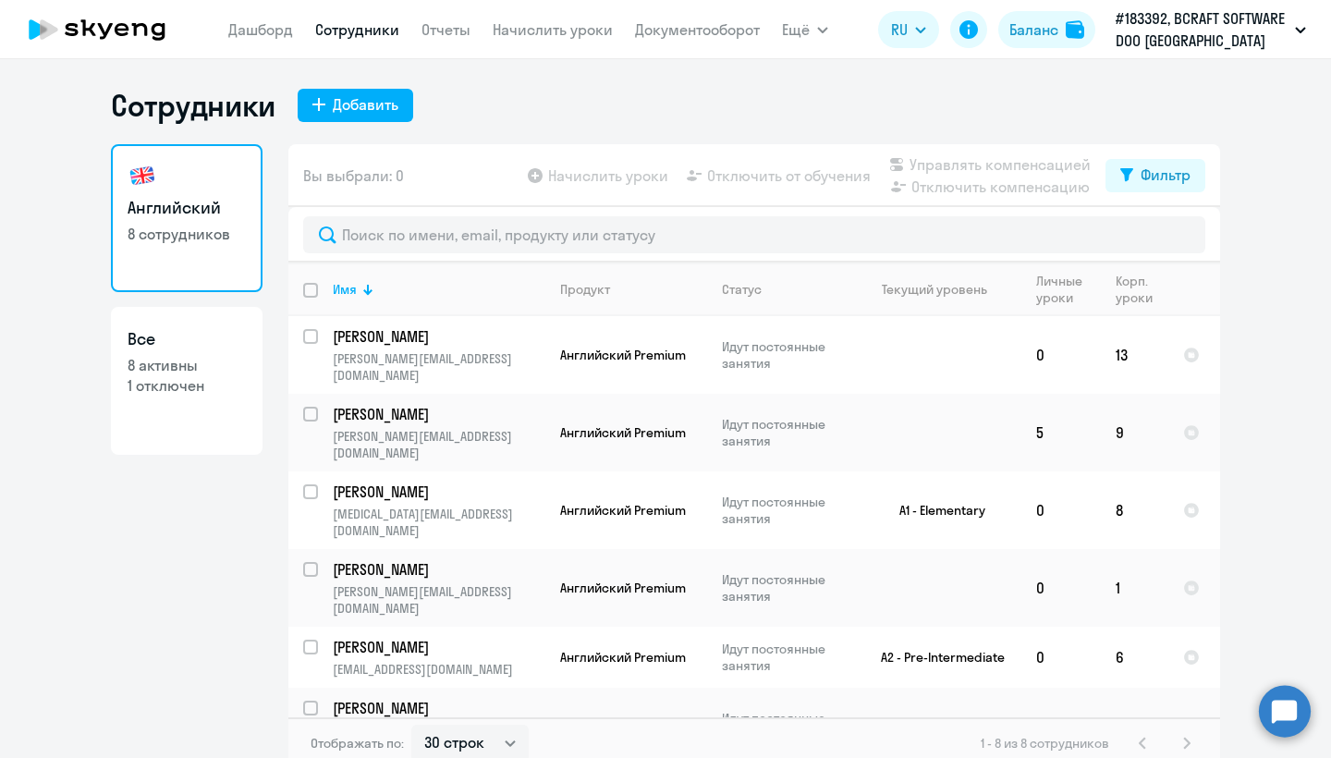
scroll to position [87, 0]
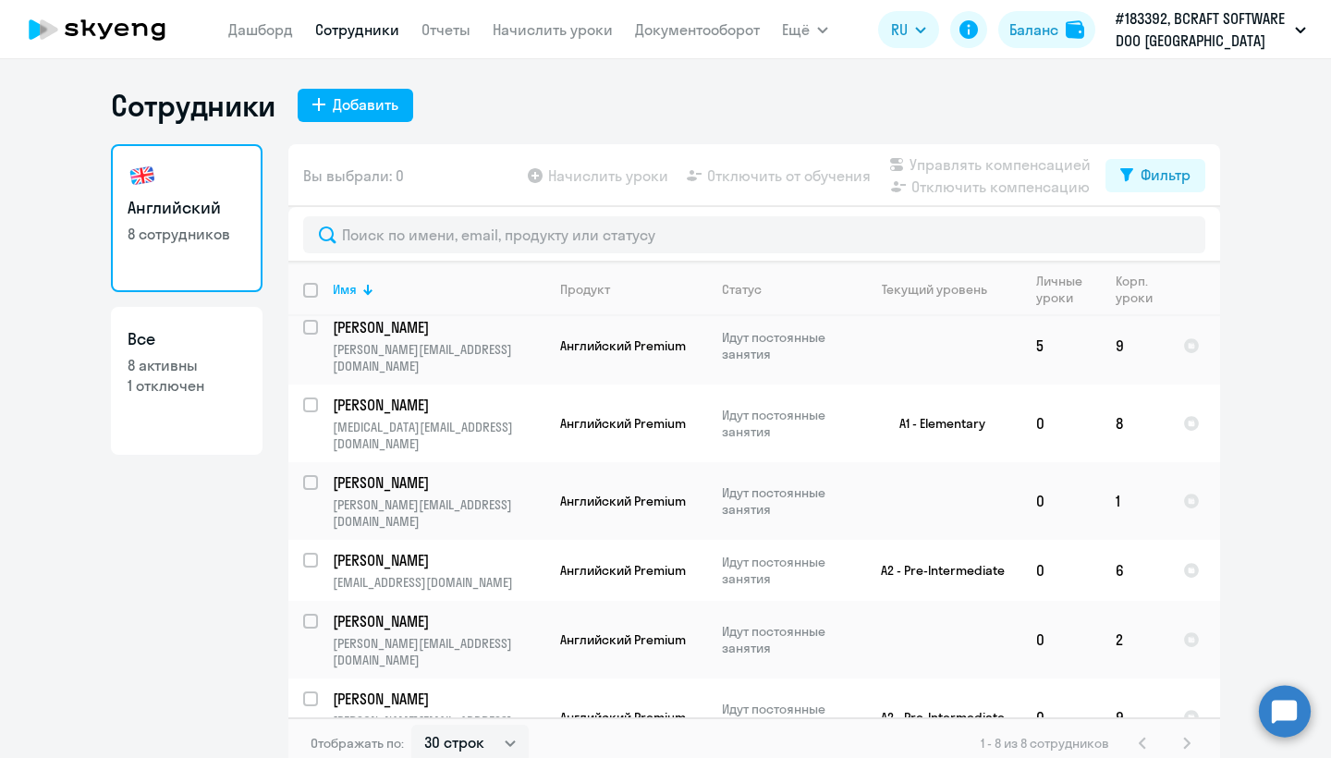
click at [151, 399] on link "Все 8 активны 1 отключен" at bounding box center [187, 381] width 152 height 148
select select "30"
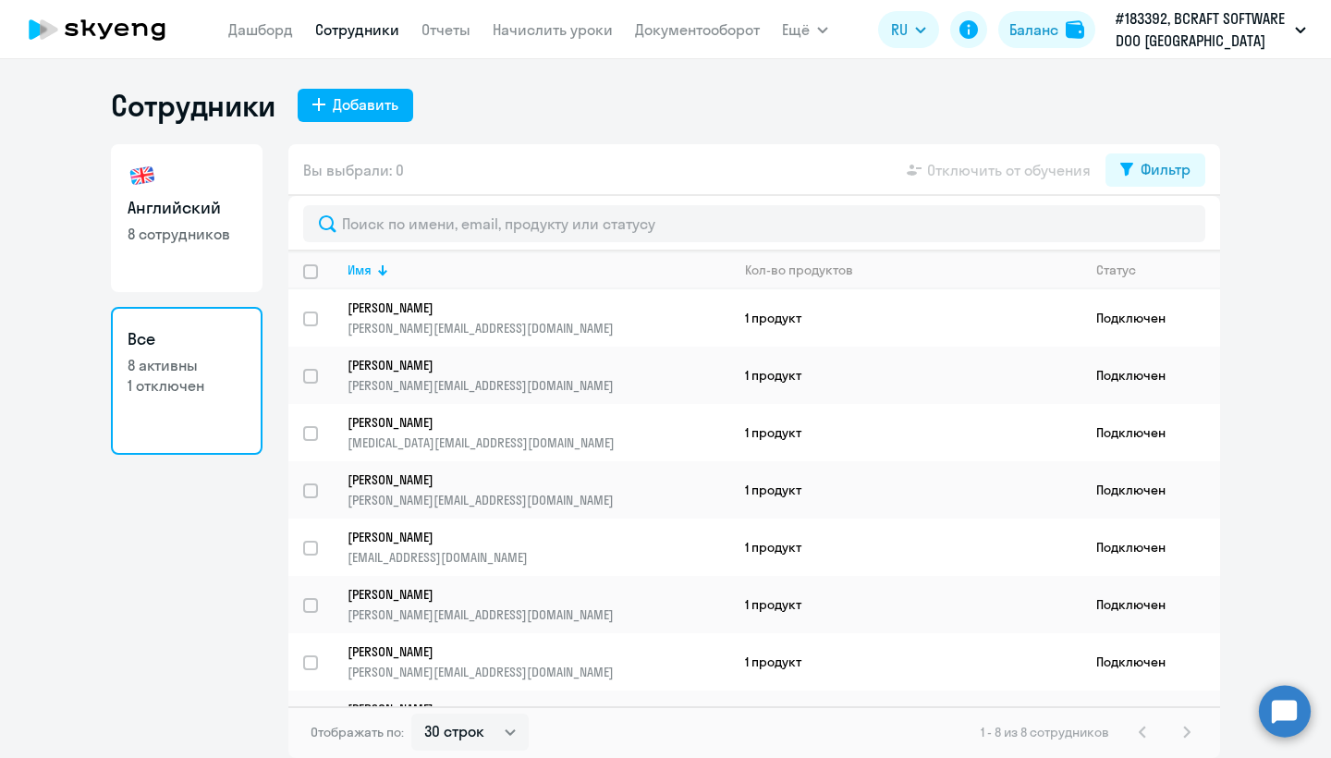
click at [485, 246] on div at bounding box center [753, 223] width 931 height 55
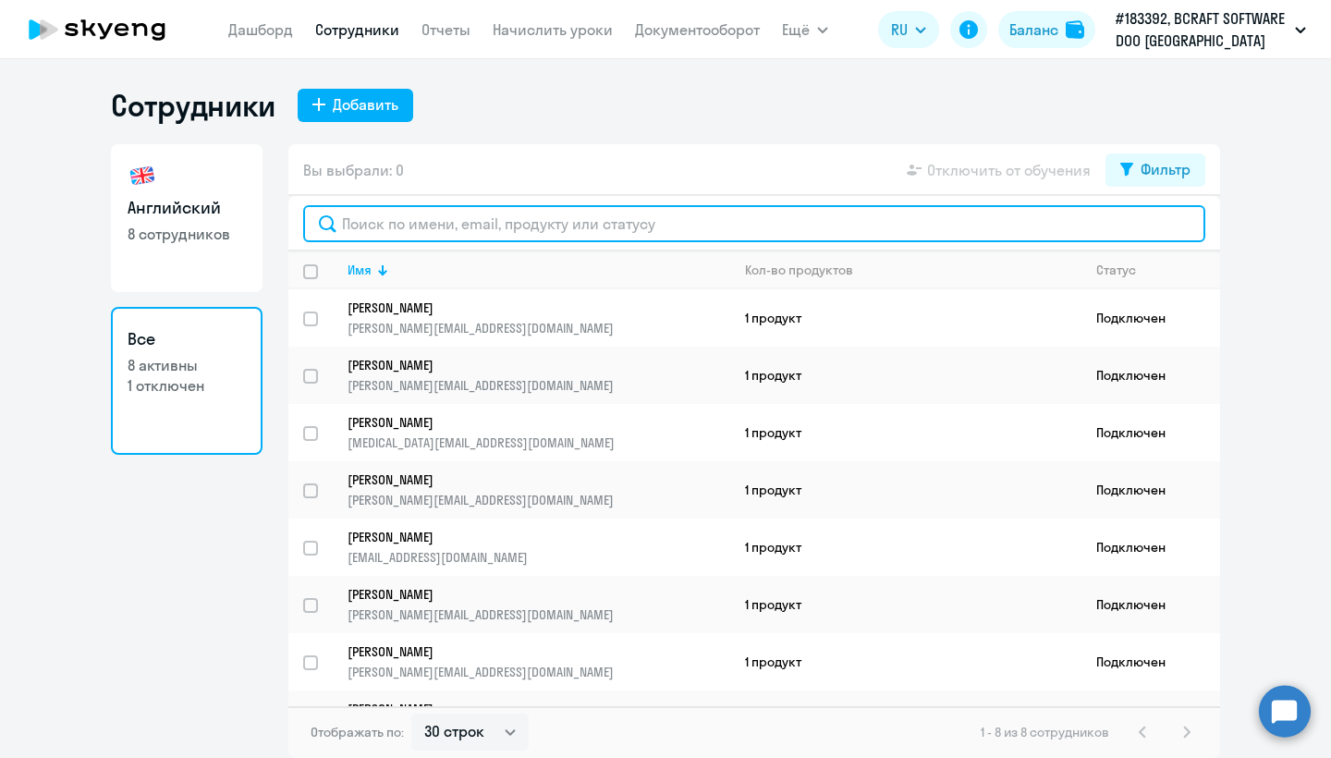
click at [483, 227] on input "text" at bounding box center [754, 223] width 902 height 37
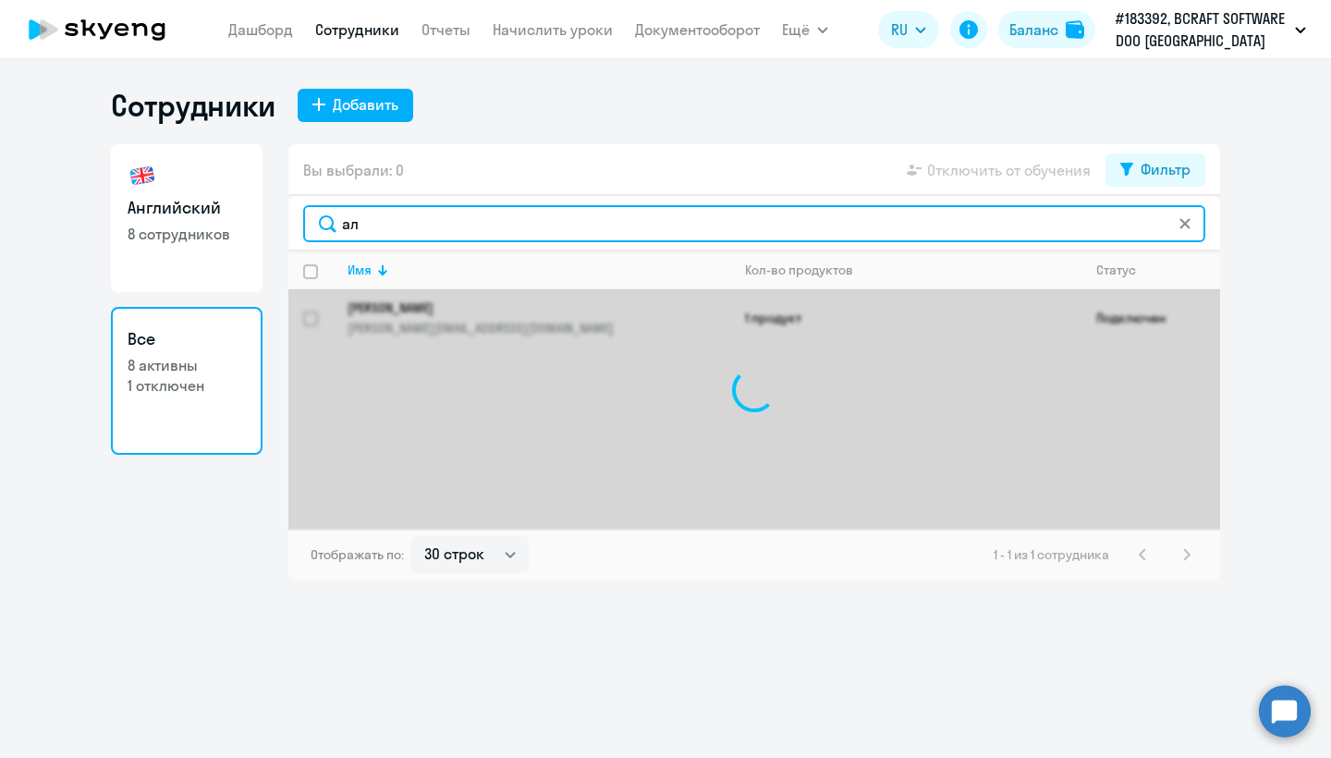
type input "а"
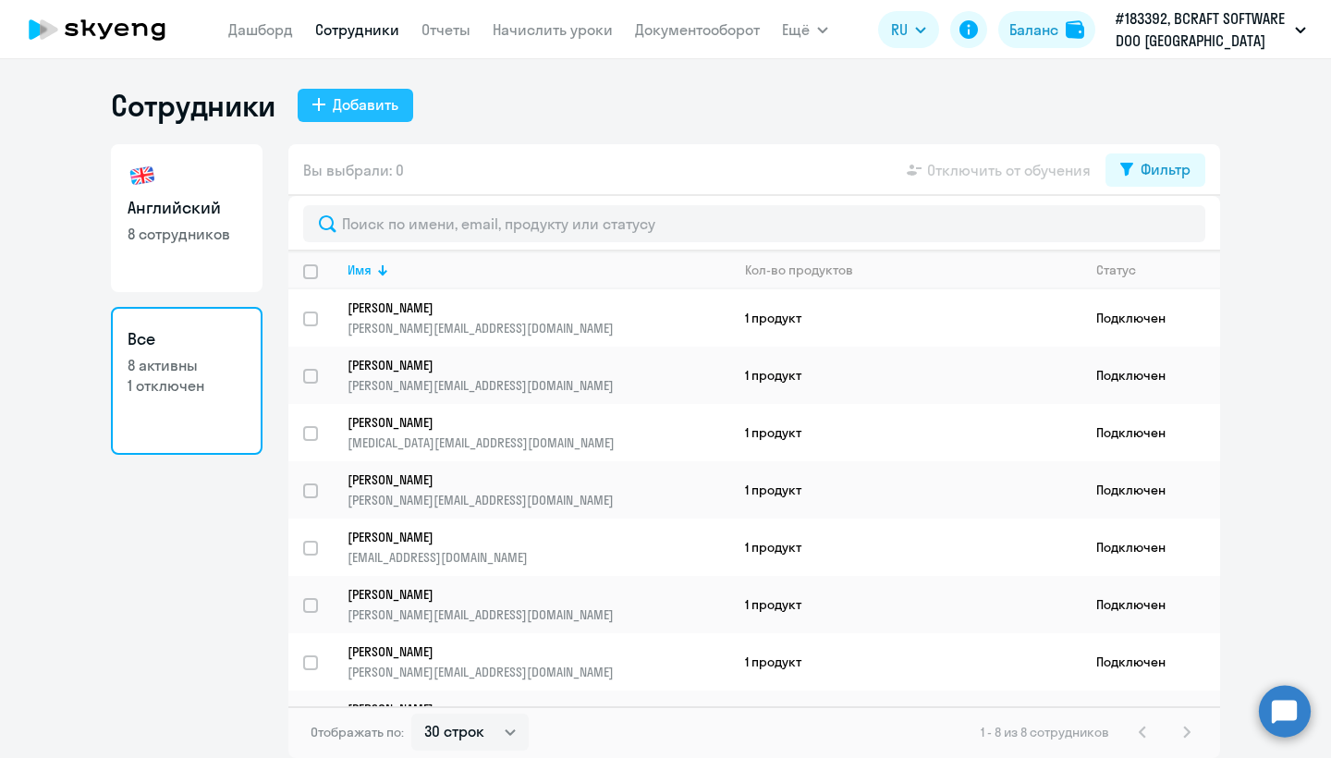
click at [371, 104] on div "Добавить" at bounding box center [366, 104] width 66 height 22
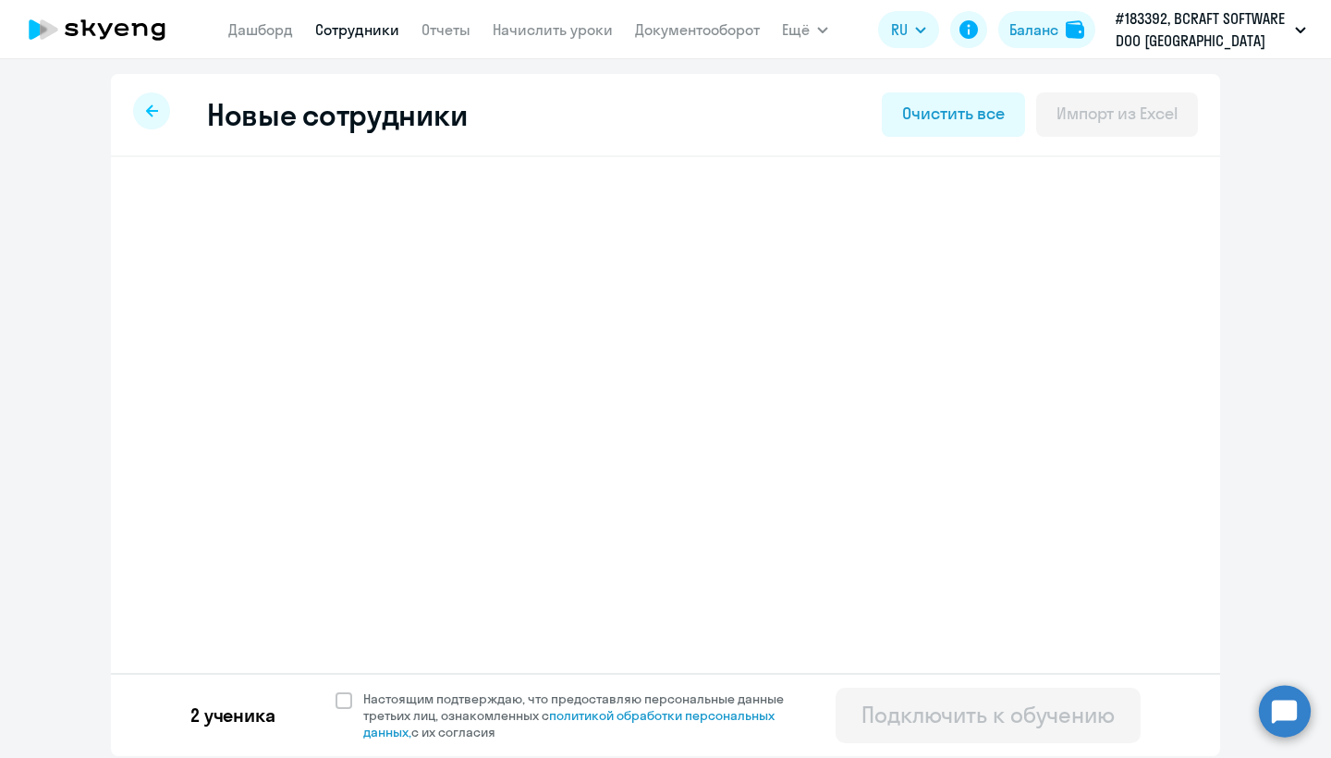
select select "english_adult_not_native_speaker_premium"
select select "7"
select select "english_adult_not_native_speaker_premium"
select select "7"
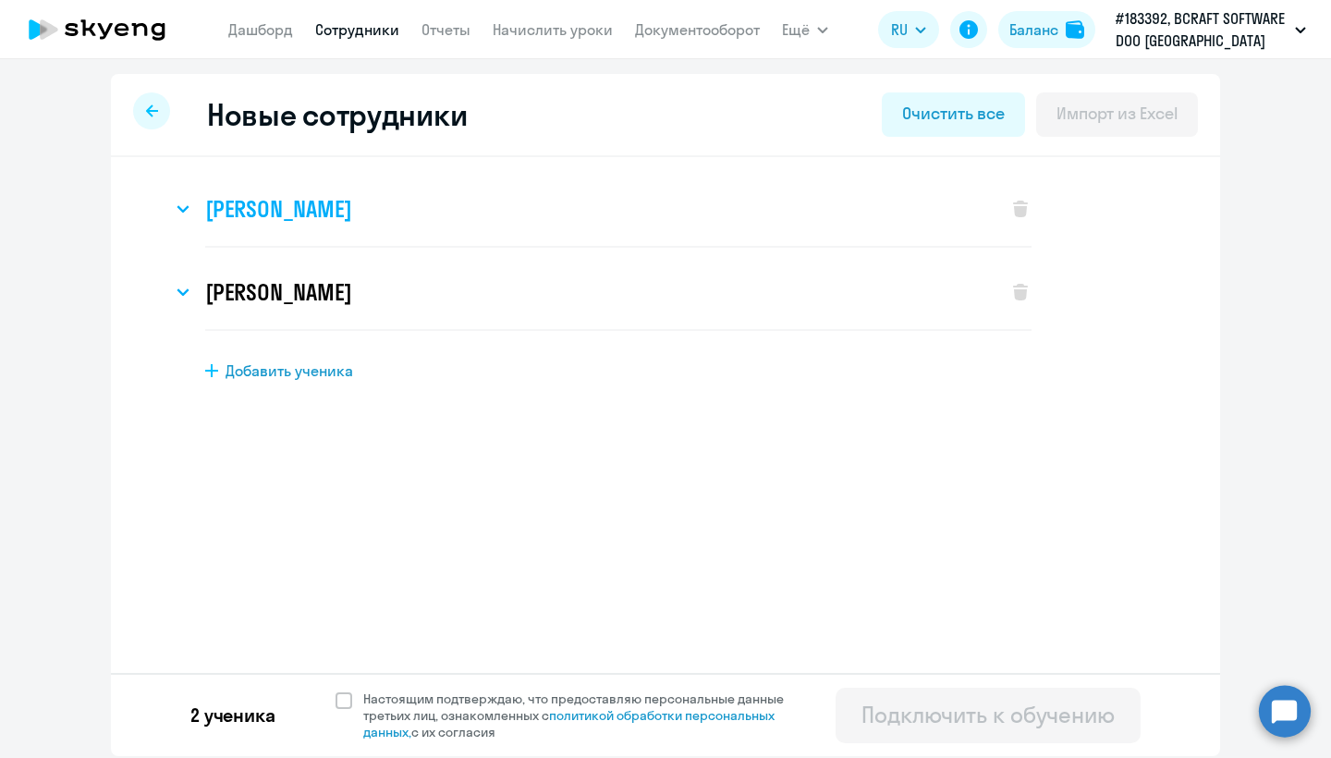
click at [298, 188] on div "Александра Миронцева" at bounding box center [580, 209] width 817 height 74
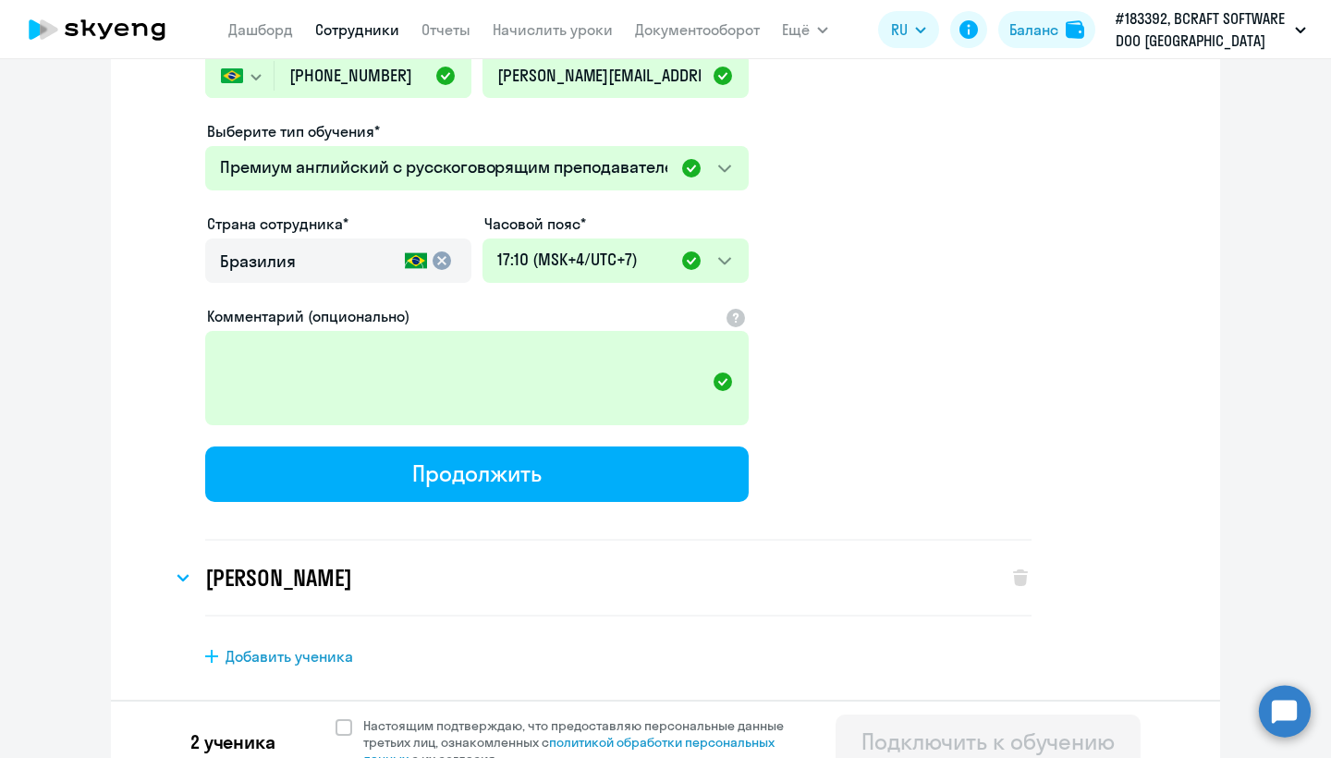
scroll to position [407, 0]
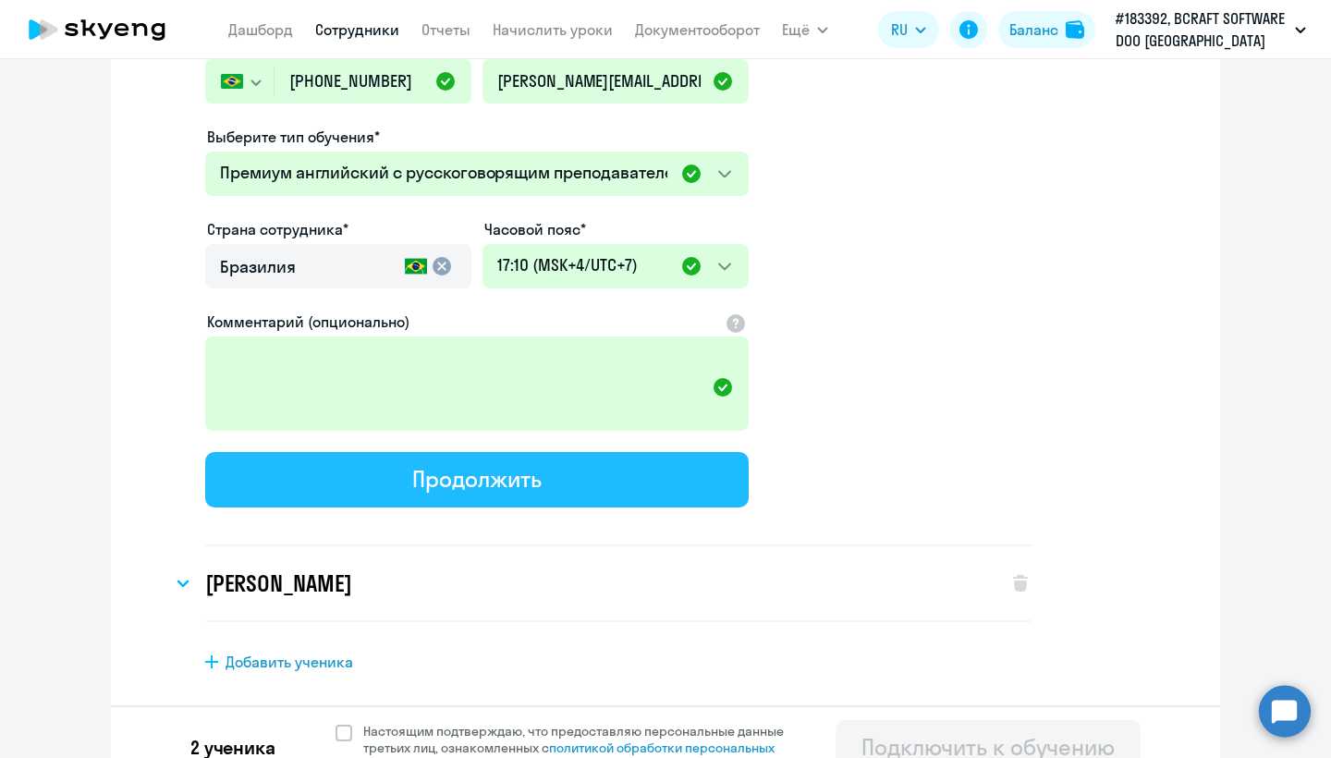
click at [483, 484] on div "Продолжить" at bounding box center [476, 479] width 128 height 30
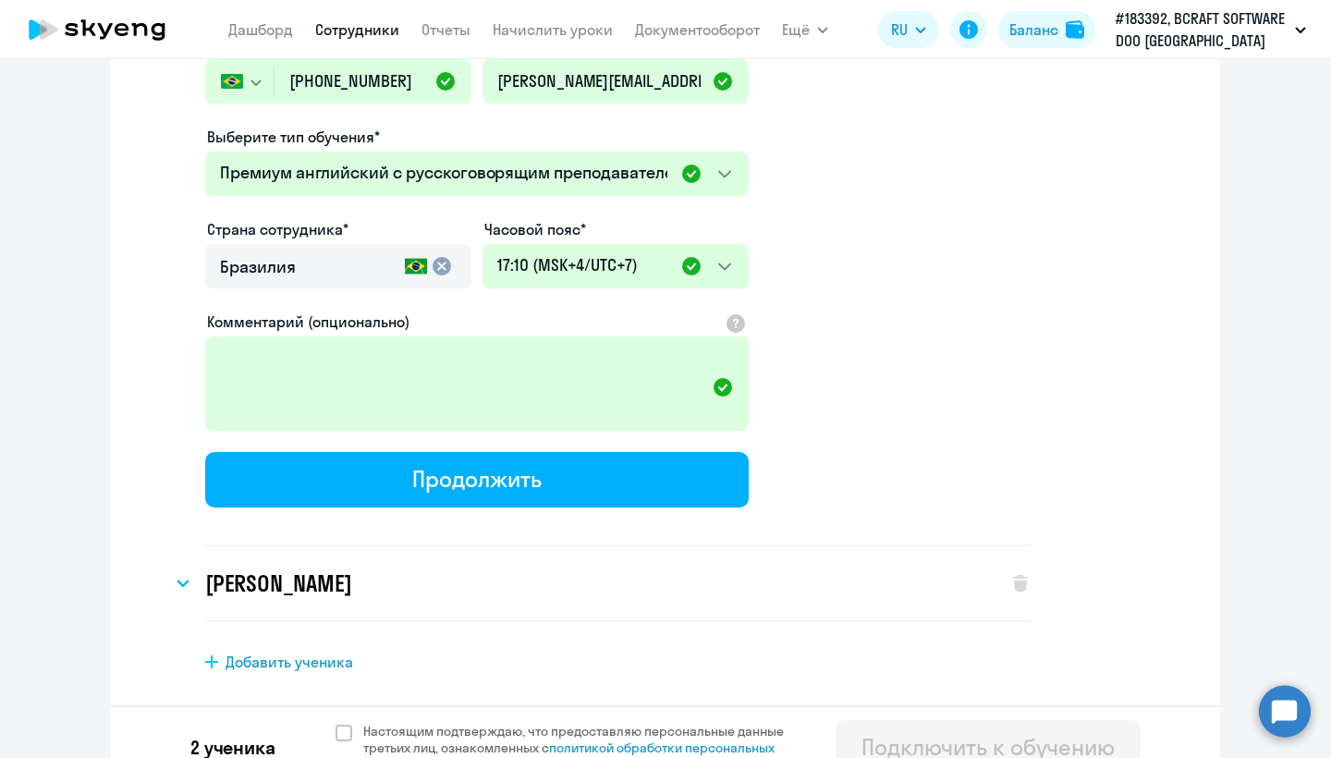
select select "english_adult_not_native_speaker_premium"
select select "7"
select select "english_adult_not_native_speaker_premium"
select select "7"
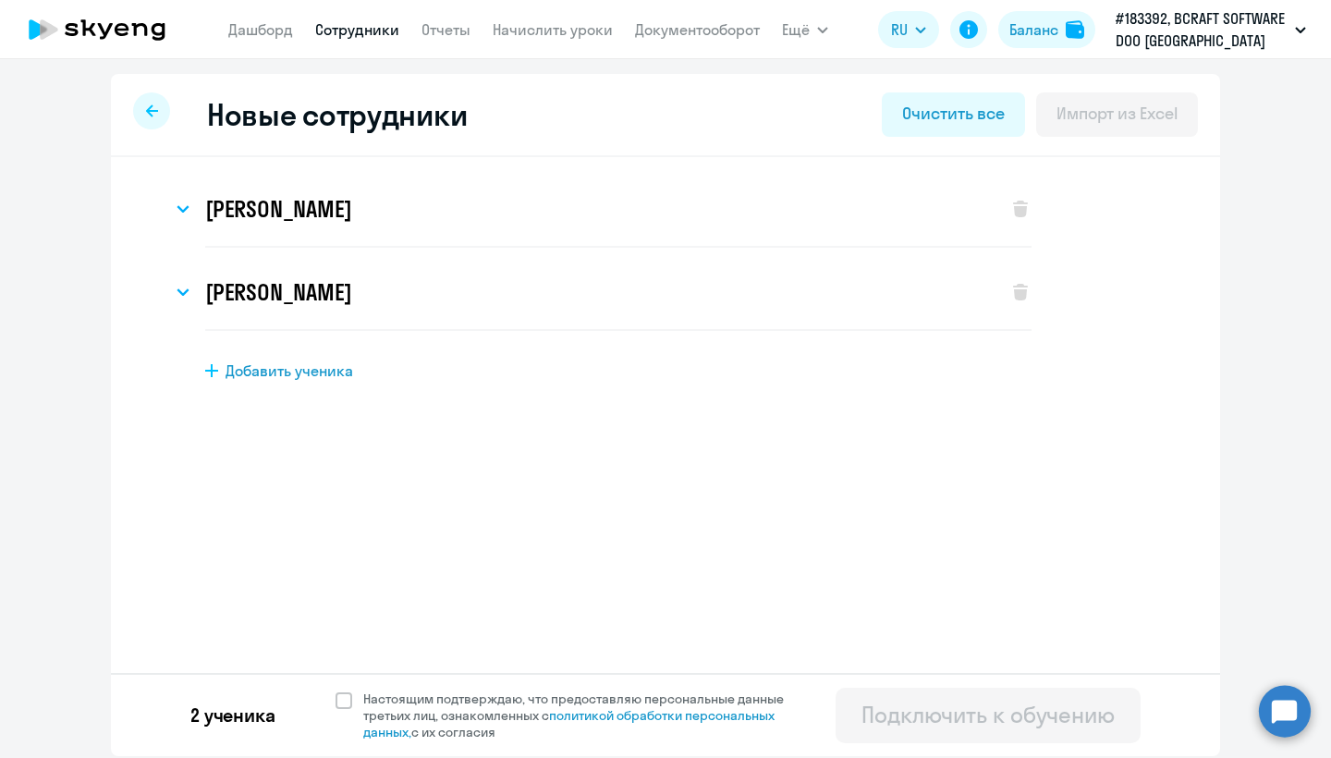
scroll to position [0, 0]
click at [394, 317] on div "Александра Молоканова" at bounding box center [580, 292] width 817 height 74
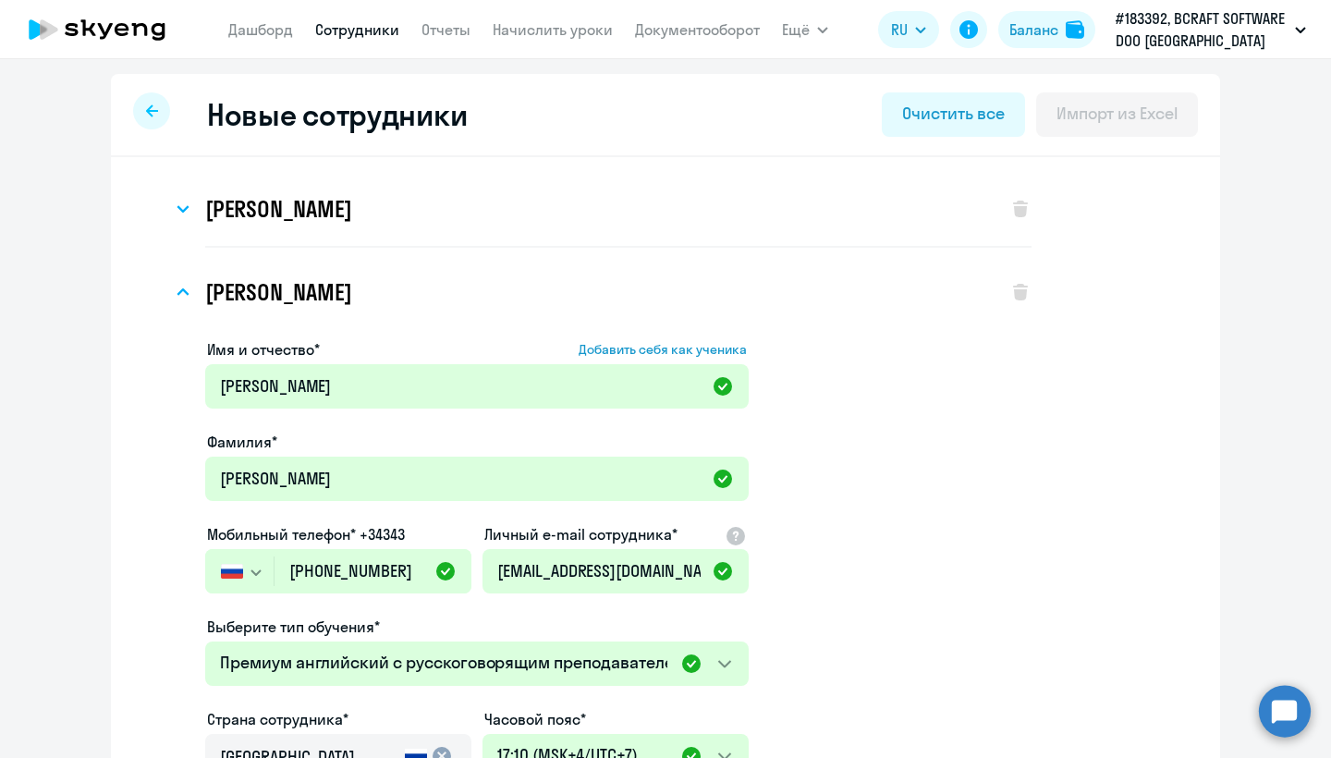
scroll to position [436, 0]
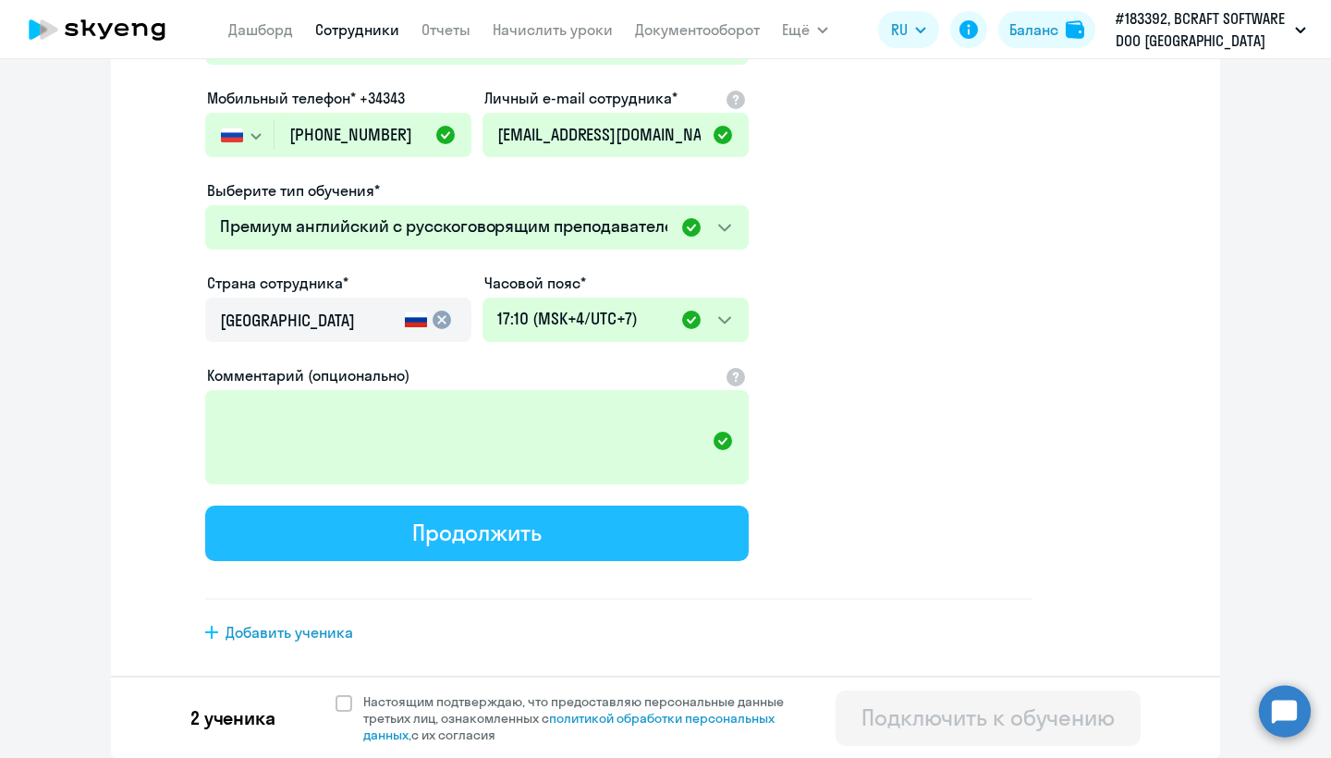
click at [512, 538] on div "Продолжить" at bounding box center [476, 532] width 128 height 30
select select "english_adult_not_native_speaker_premium"
select select "7"
select select "english_adult_not_native_speaker_premium"
select select "7"
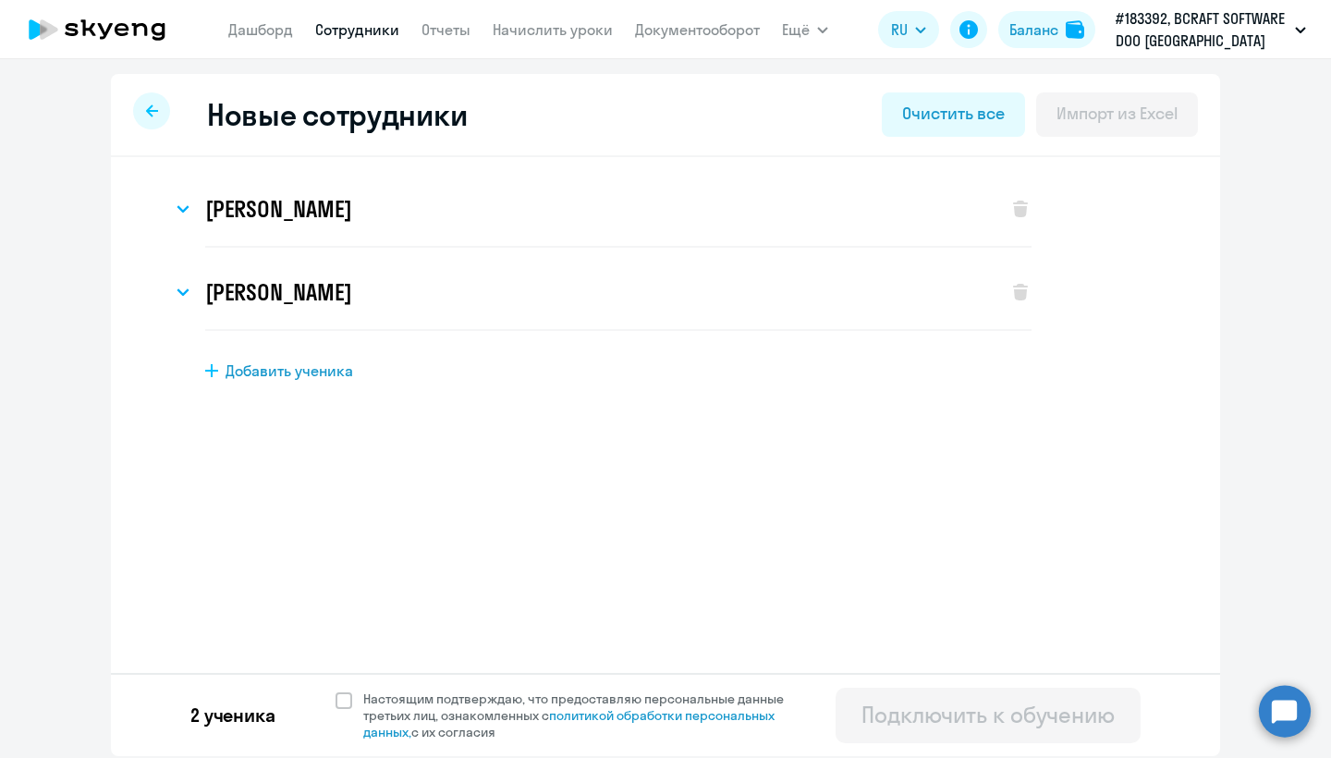
scroll to position [0, 0]
drag, startPoint x: 1330, startPoint y: 444, endPoint x: 1327, endPoint y: 292, distance: 152.5
click at [1330, 292] on ng-component "Новые сотрудники Очистить все Импорт из Excel Александра Миронцева Имя и отчест…" at bounding box center [665, 415] width 1331 height 682
click at [1306, 411] on ng-component "Новые сотрудники Очистить все Импорт из Excel Александра Миронцева Имя и отчест…" at bounding box center [665, 415] width 1331 height 682
click at [349, 702] on span at bounding box center [343, 700] width 17 height 17
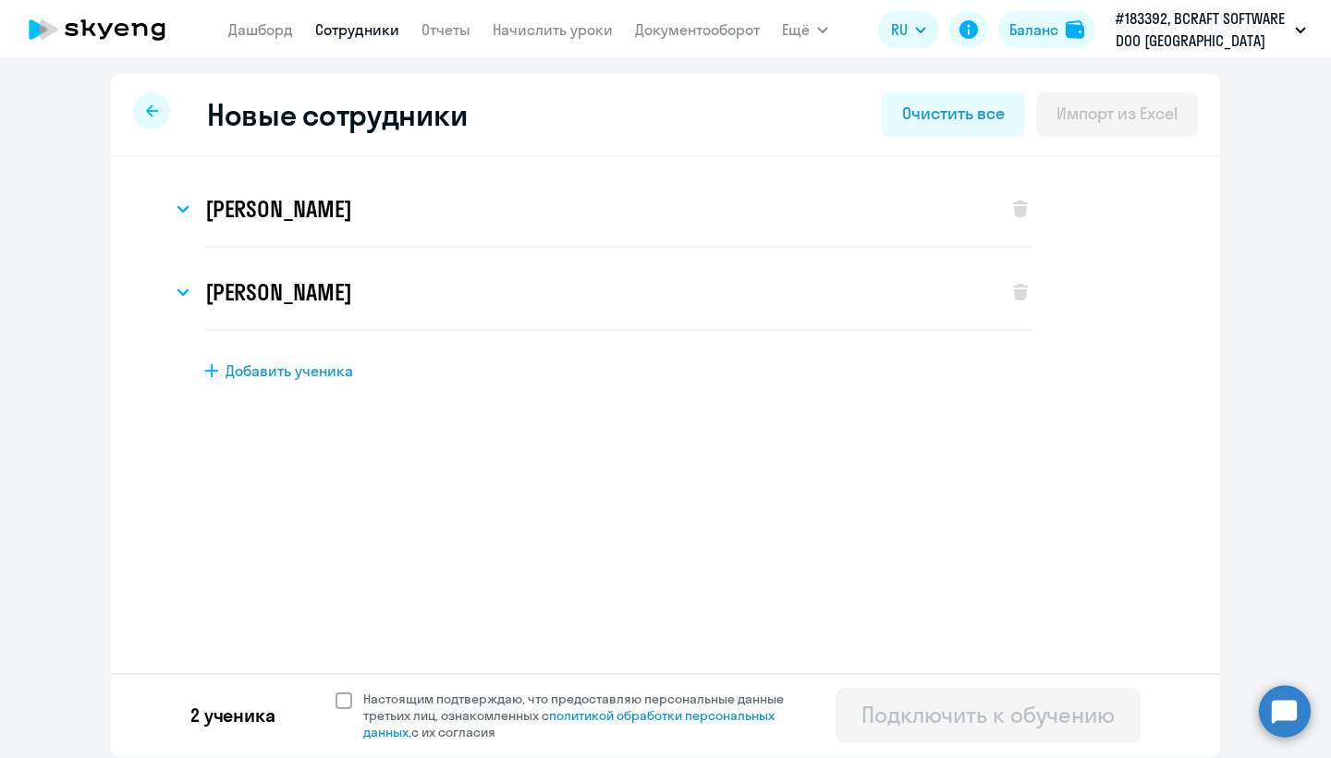
click at [335, 690] on input "Настоящим подтверждаю, что предоставляю персональные данные третьих лиц, ознако…" at bounding box center [335, 689] width 1 height 1
checkbox input "true"
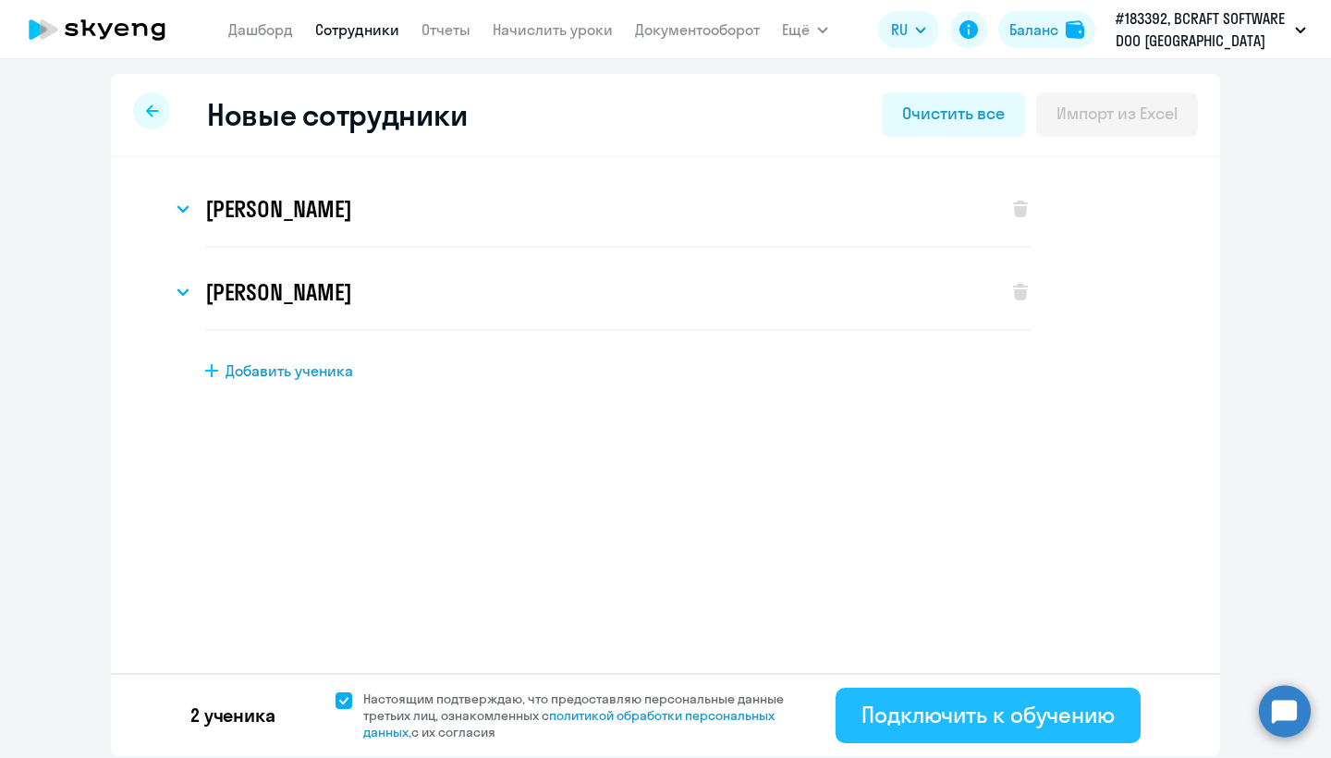
click at [939, 724] on div "Подключить к обучению" at bounding box center [987, 715] width 253 height 30
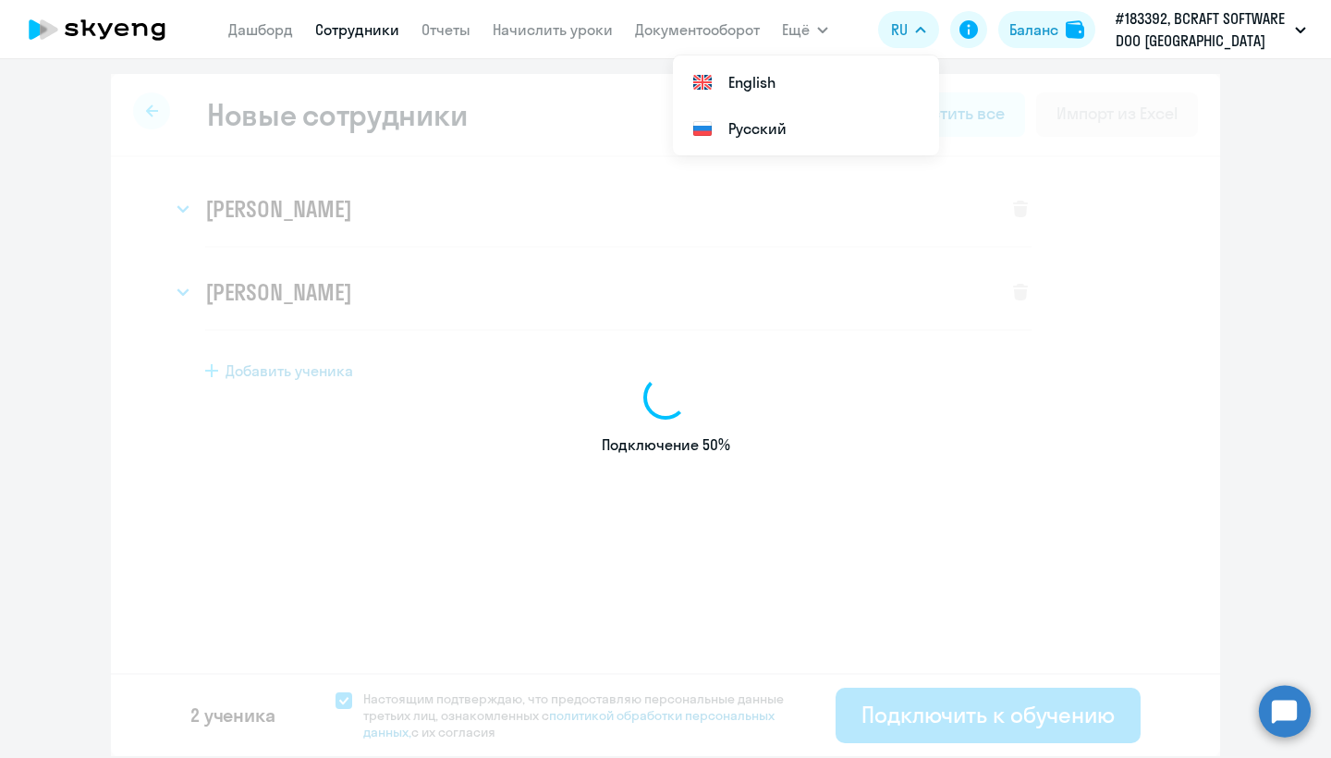
select select "english_adult_not_native_speaker_premium"
select select "7"
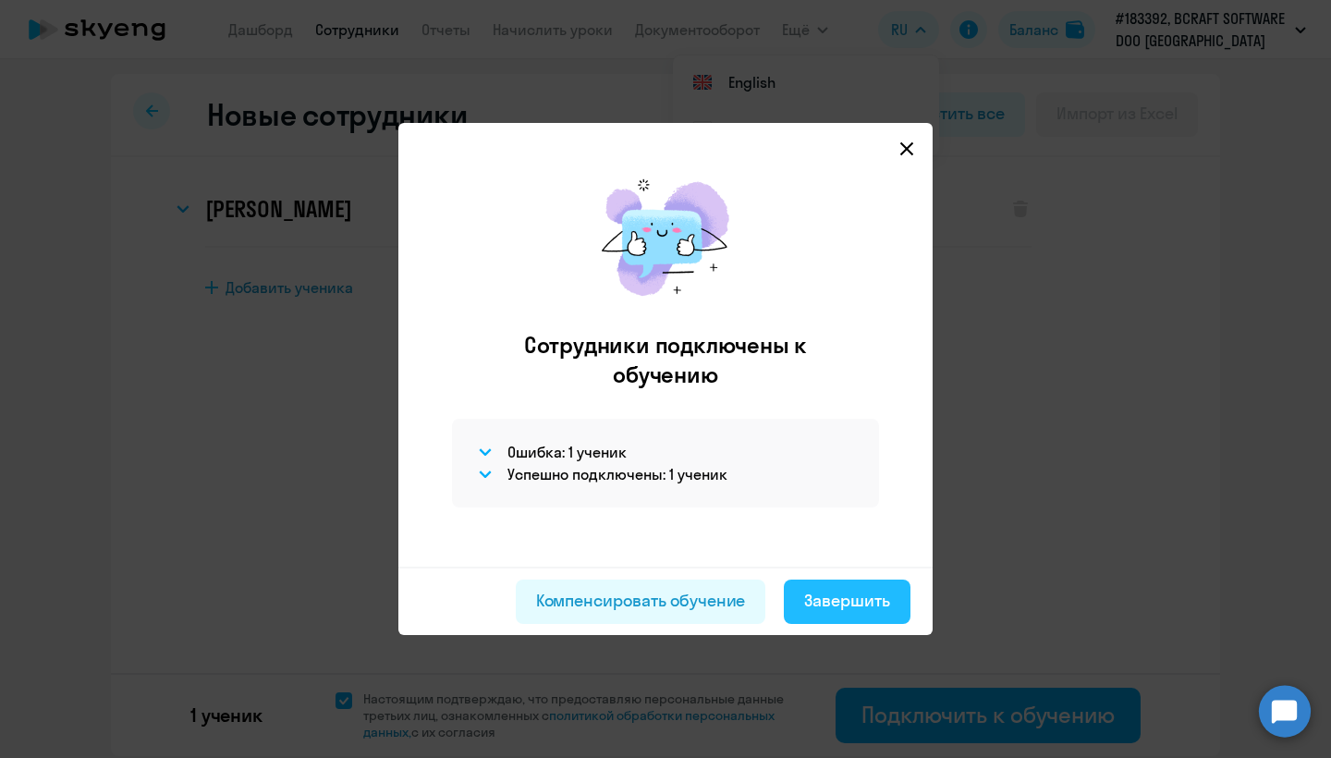
click at [854, 605] on div "Завершить" at bounding box center [847, 601] width 86 height 24
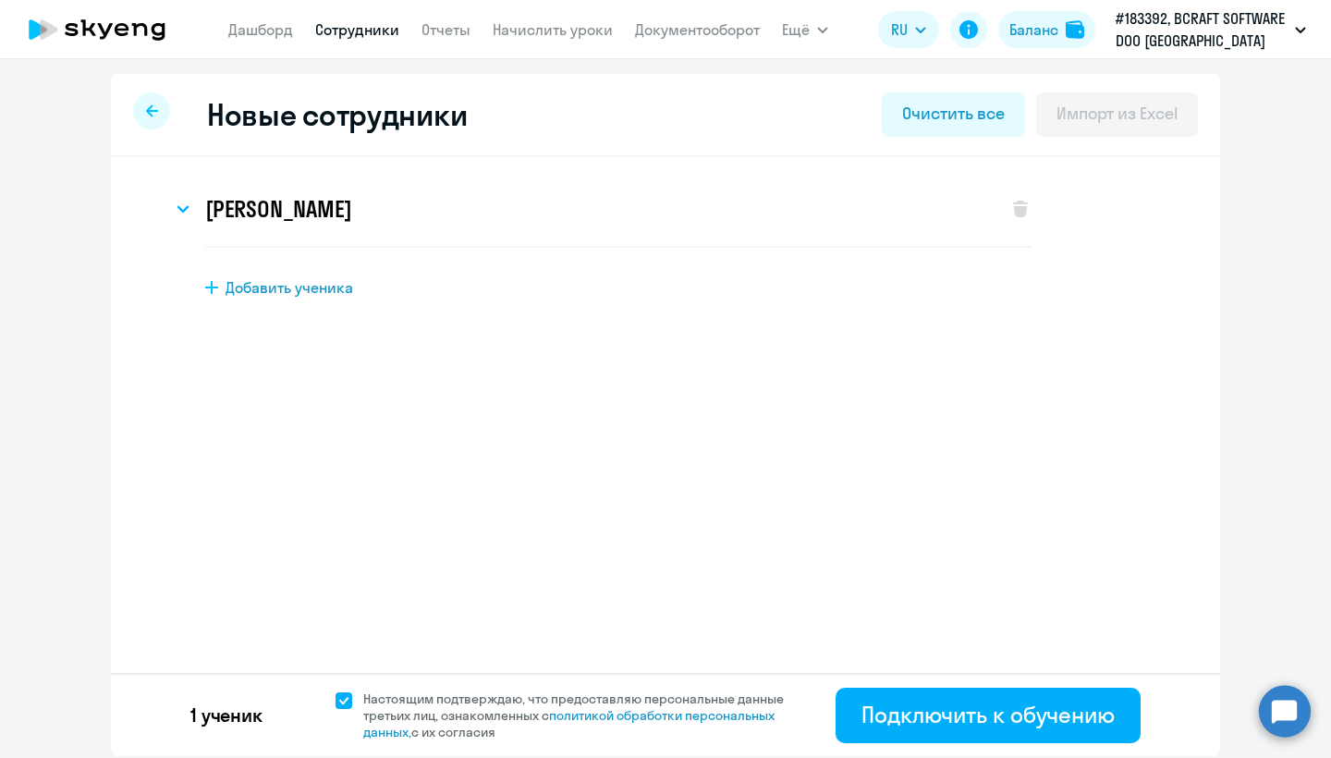
click at [140, 116] on div at bounding box center [151, 110] width 37 height 37
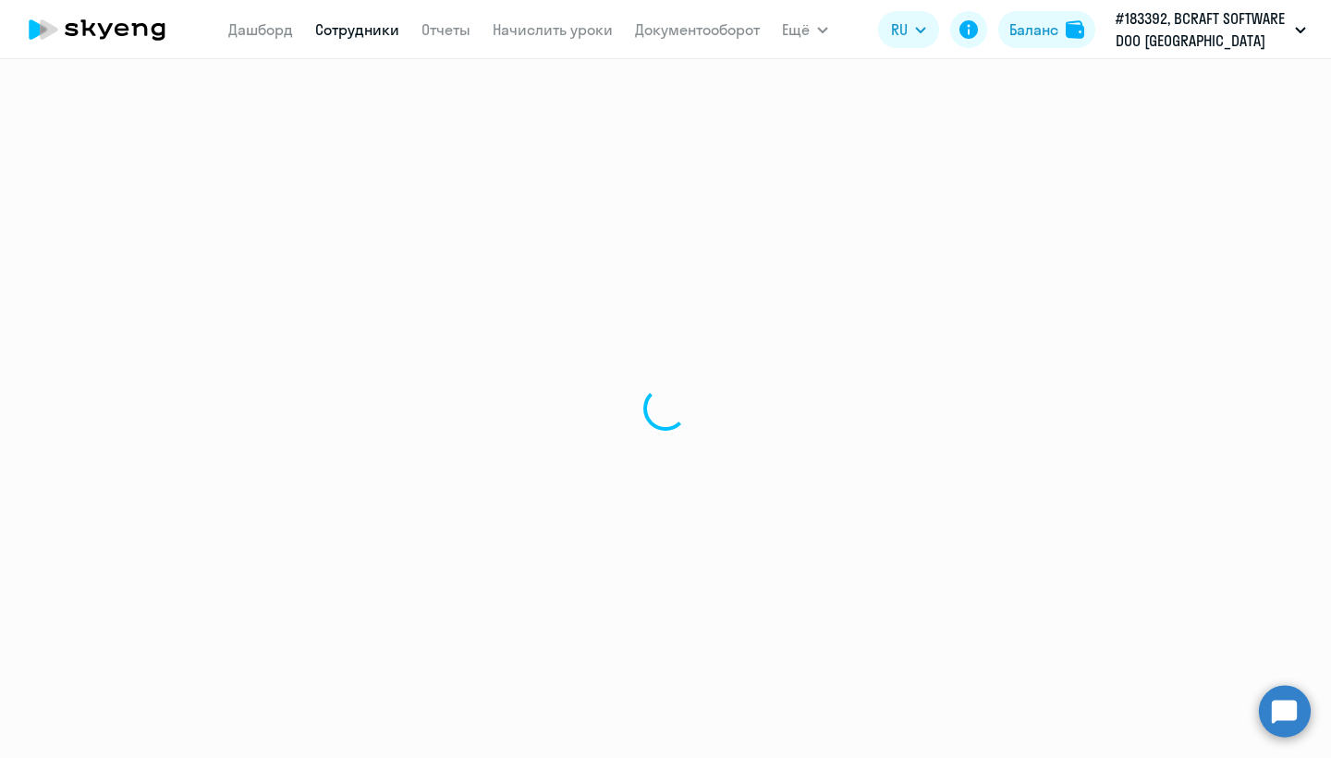
select select "30"
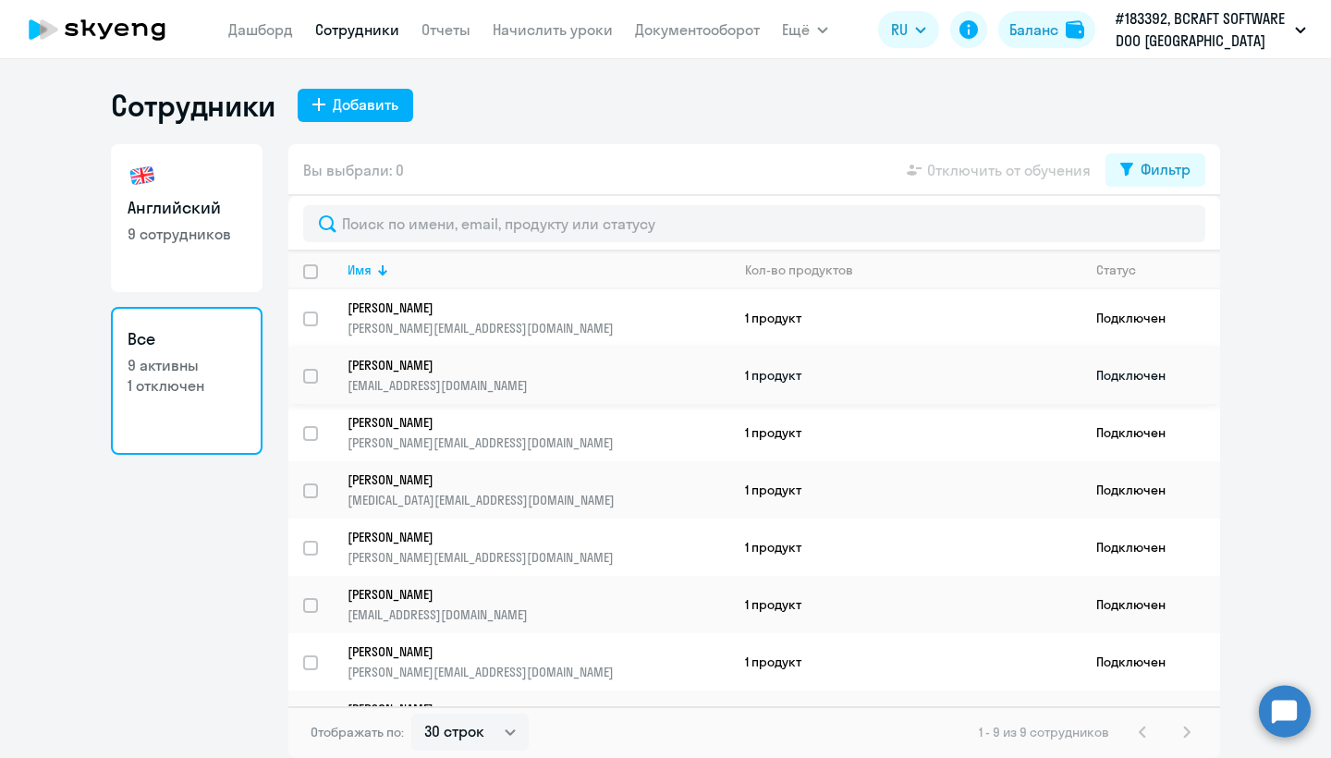
click at [468, 366] on p "[PERSON_NAME]" at bounding box center [525, 365] width 357 height 17
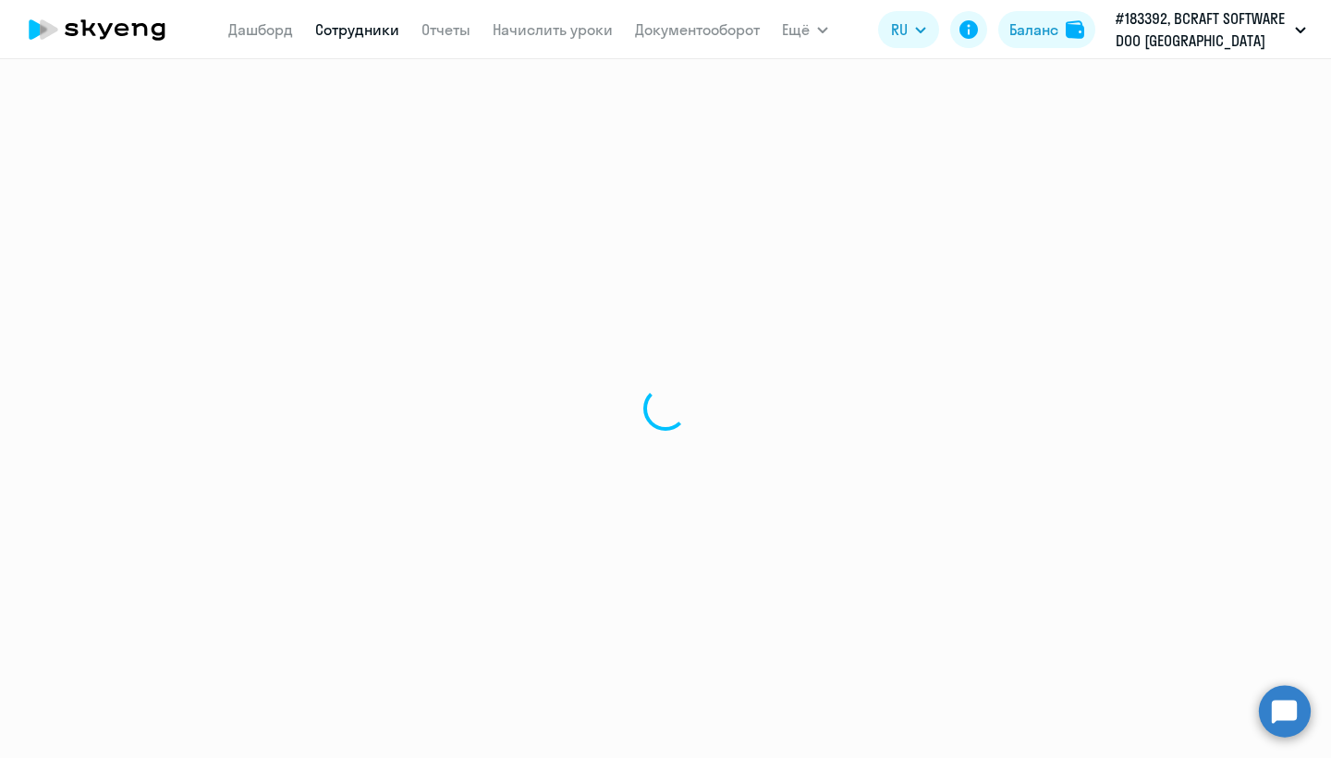
select select "english"
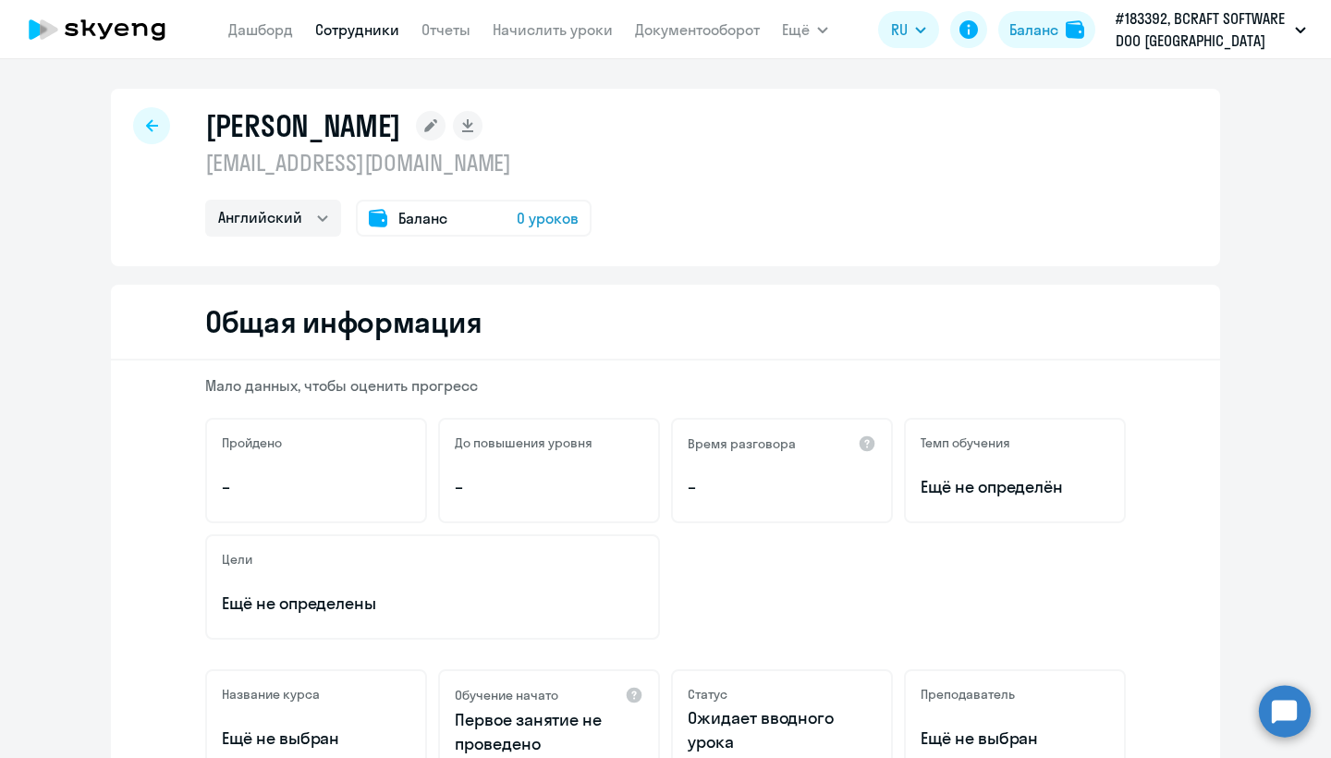
click at [537, 45] on nav "Дашборд Сотрудники Отчеты Начислить уроки Документооборот" at bounding box center [493, 29] width 531 height 37
click at [532, 30] on link "Начислить уроки" at bounding box center [553, 29] width 120 height 18
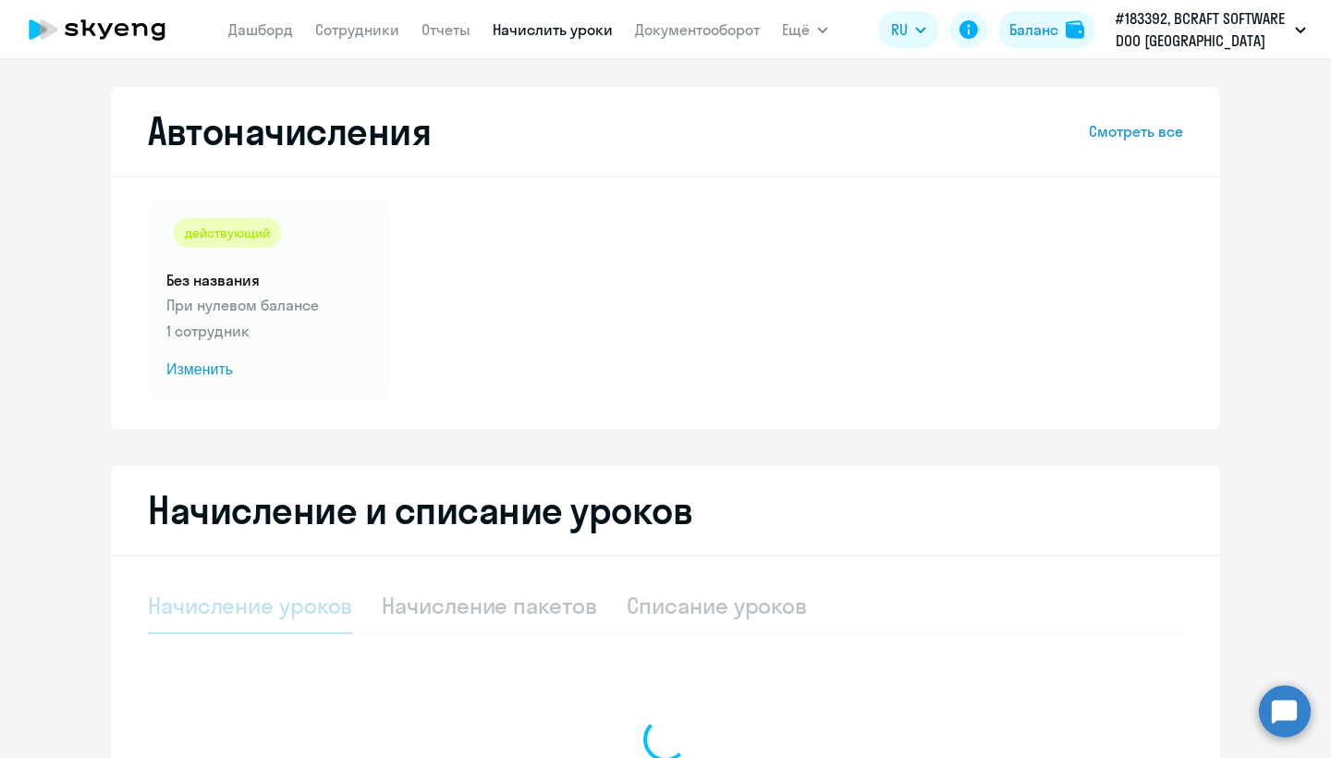
select select "10"
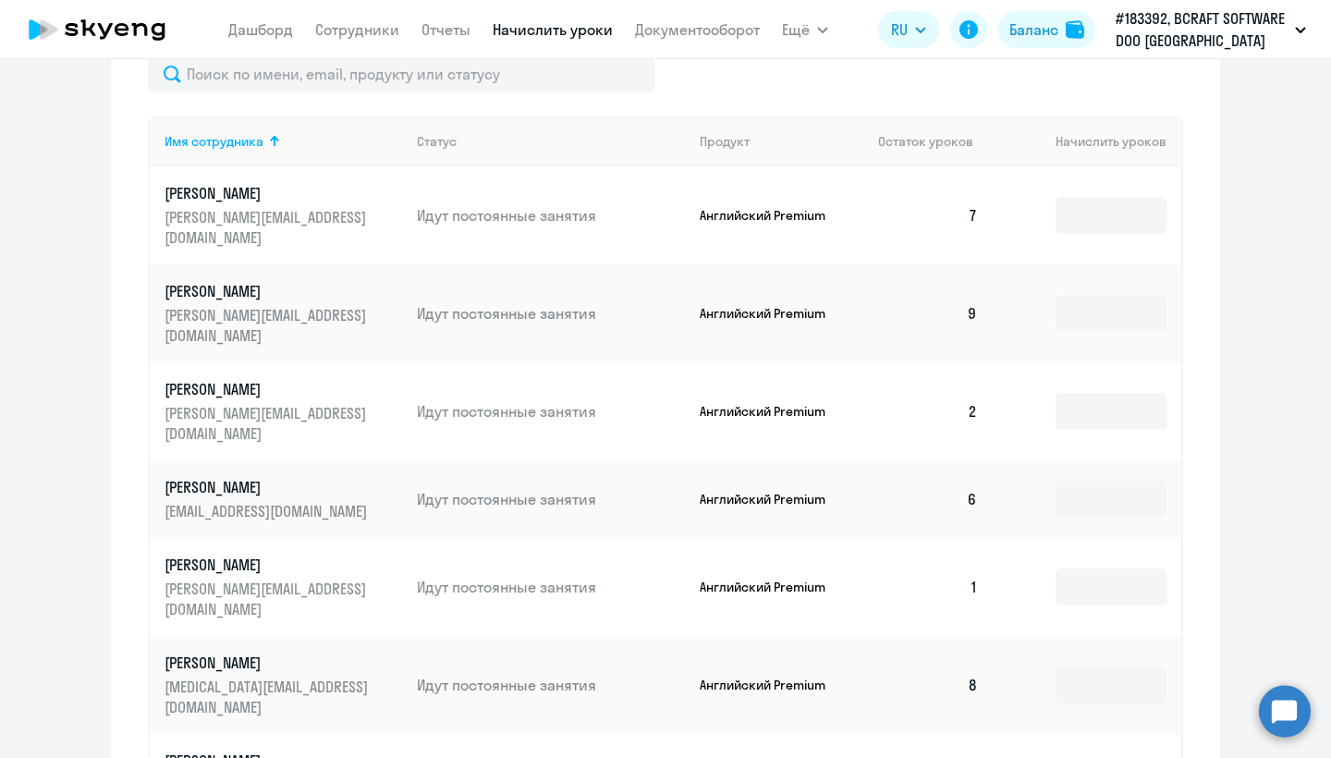
scroll to position [732, 0]
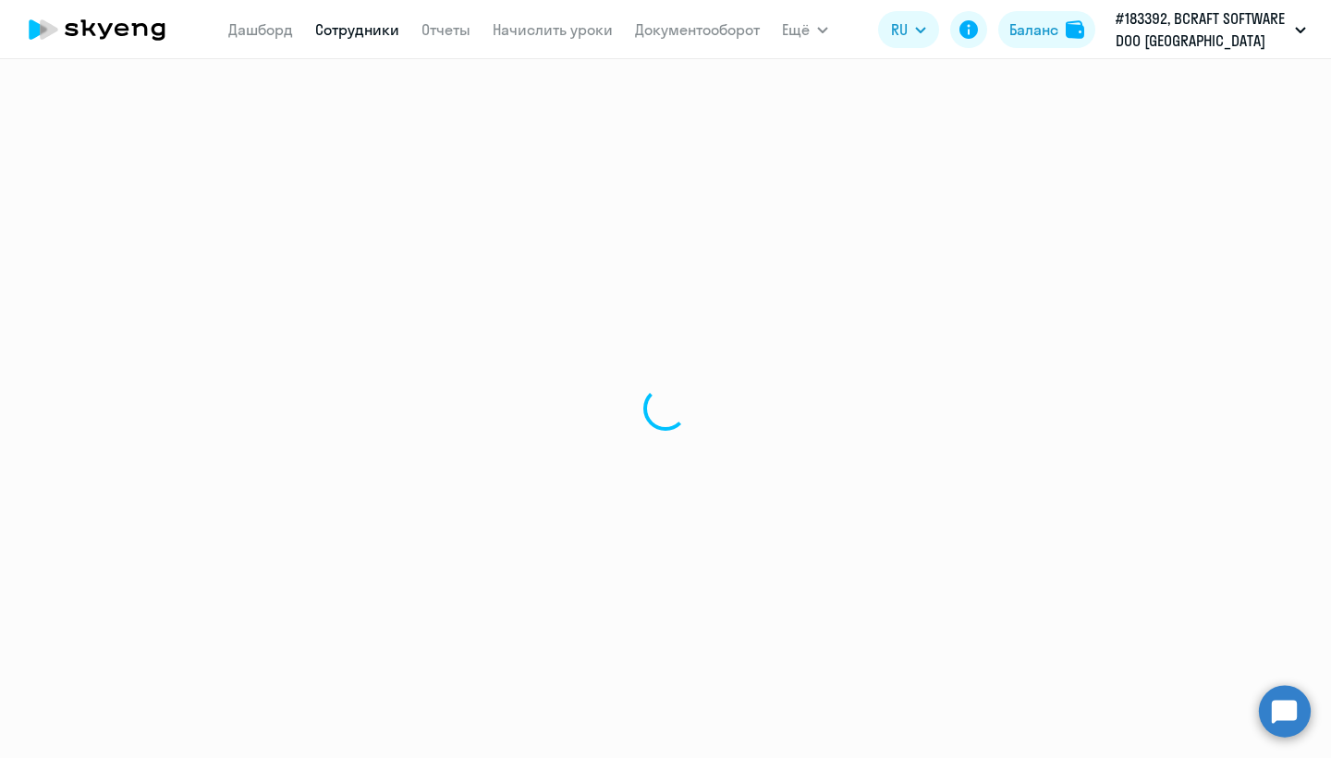
select select "english"
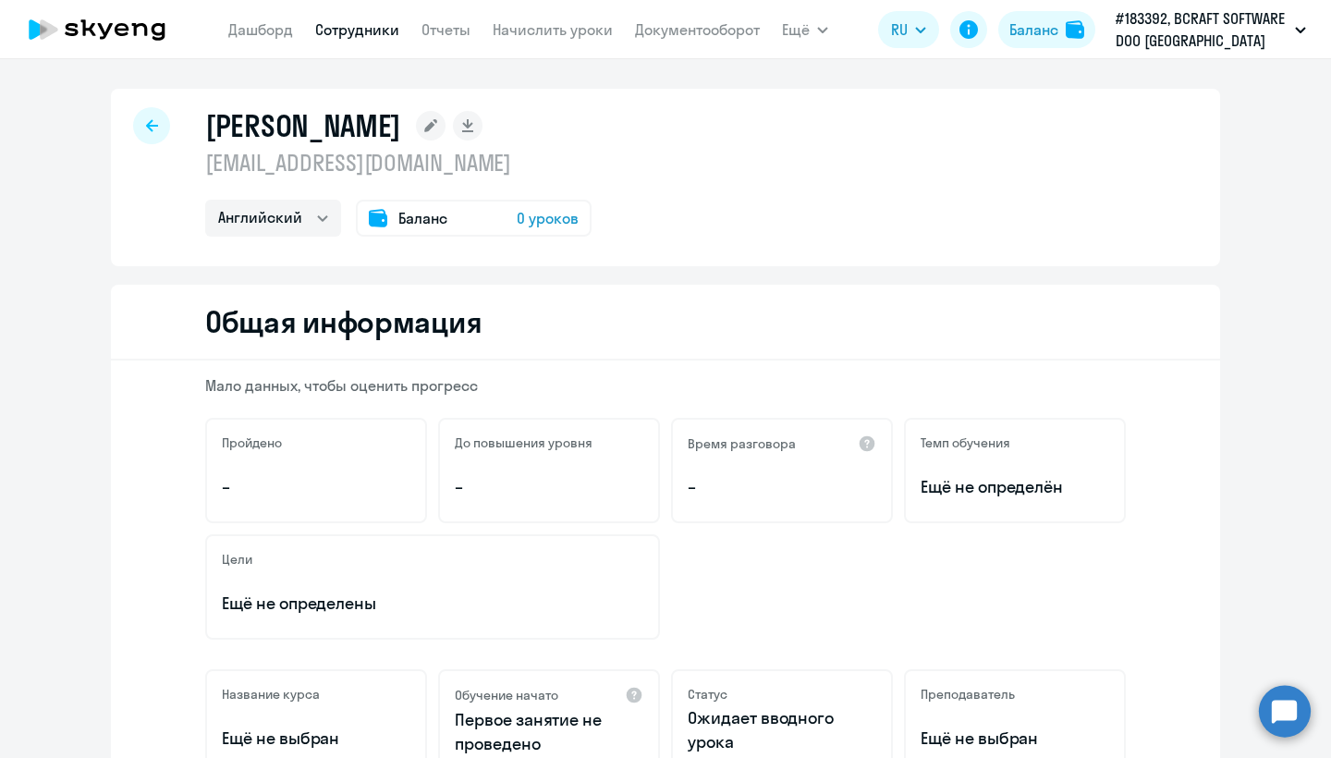
click at [353, 31] on link "Сотрудники" at bounding box center [357, 29] width 84 height 18
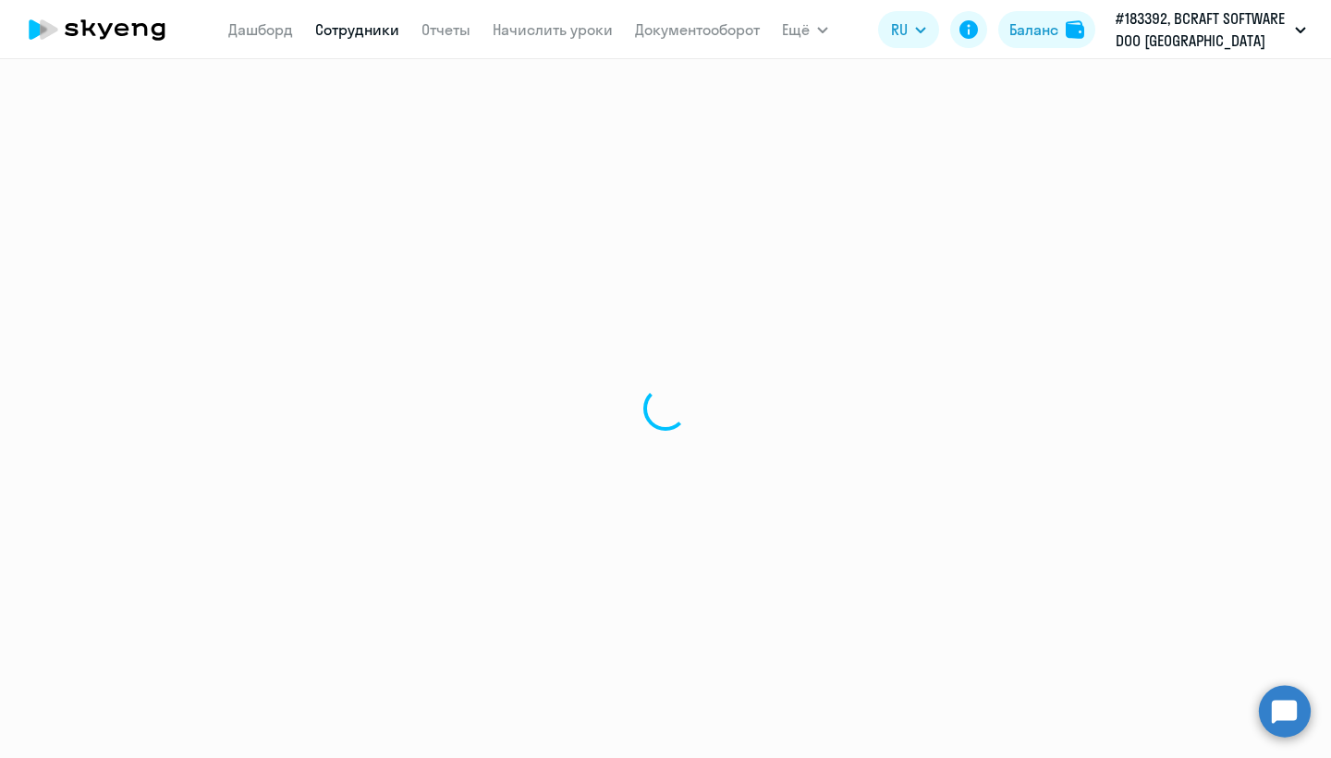
select select "30"
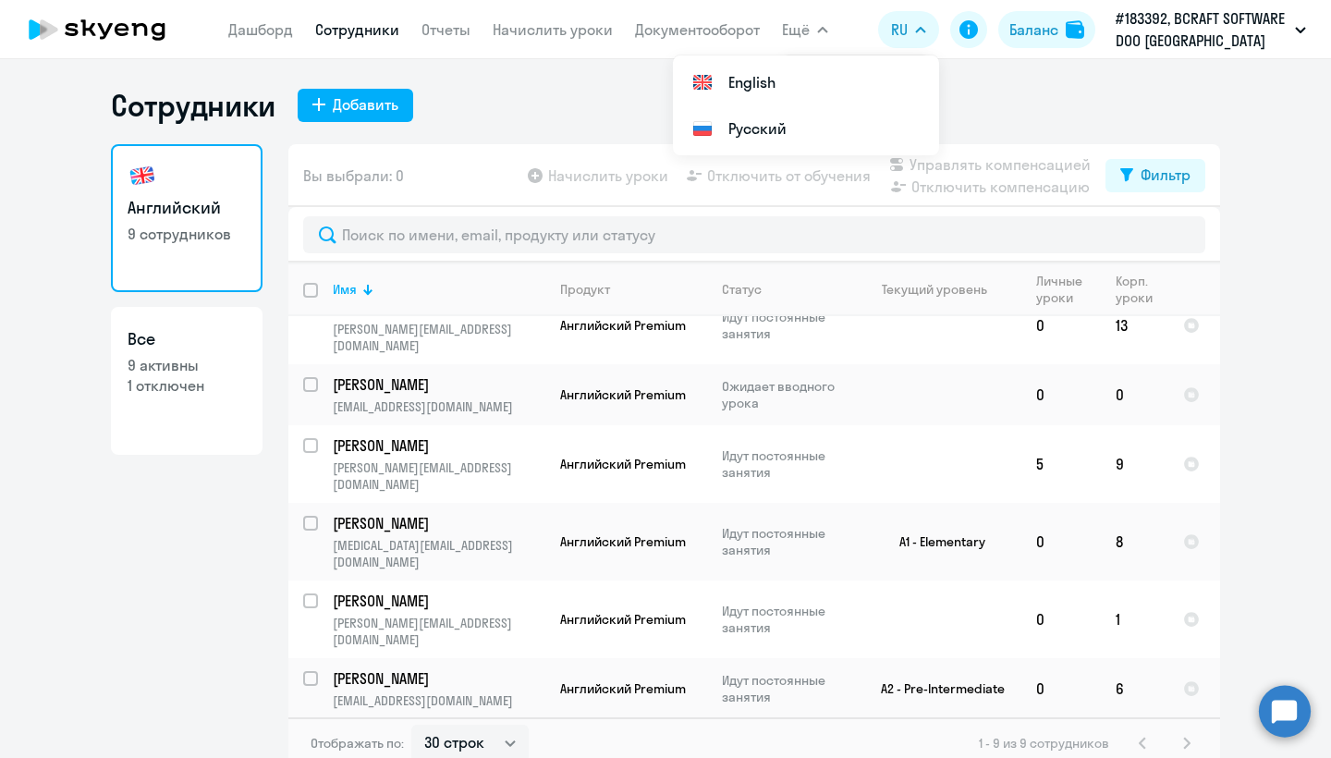
scroll to position [148, 0]
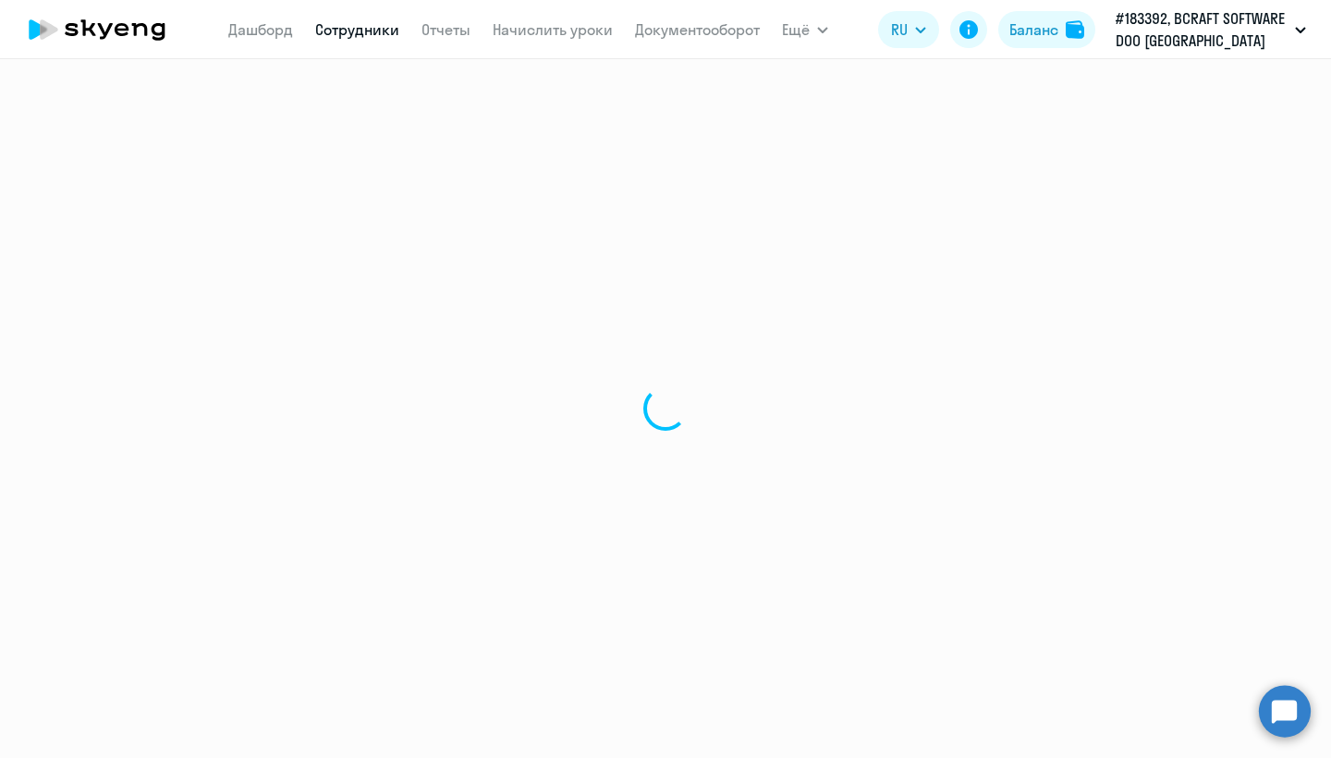
select select "english"
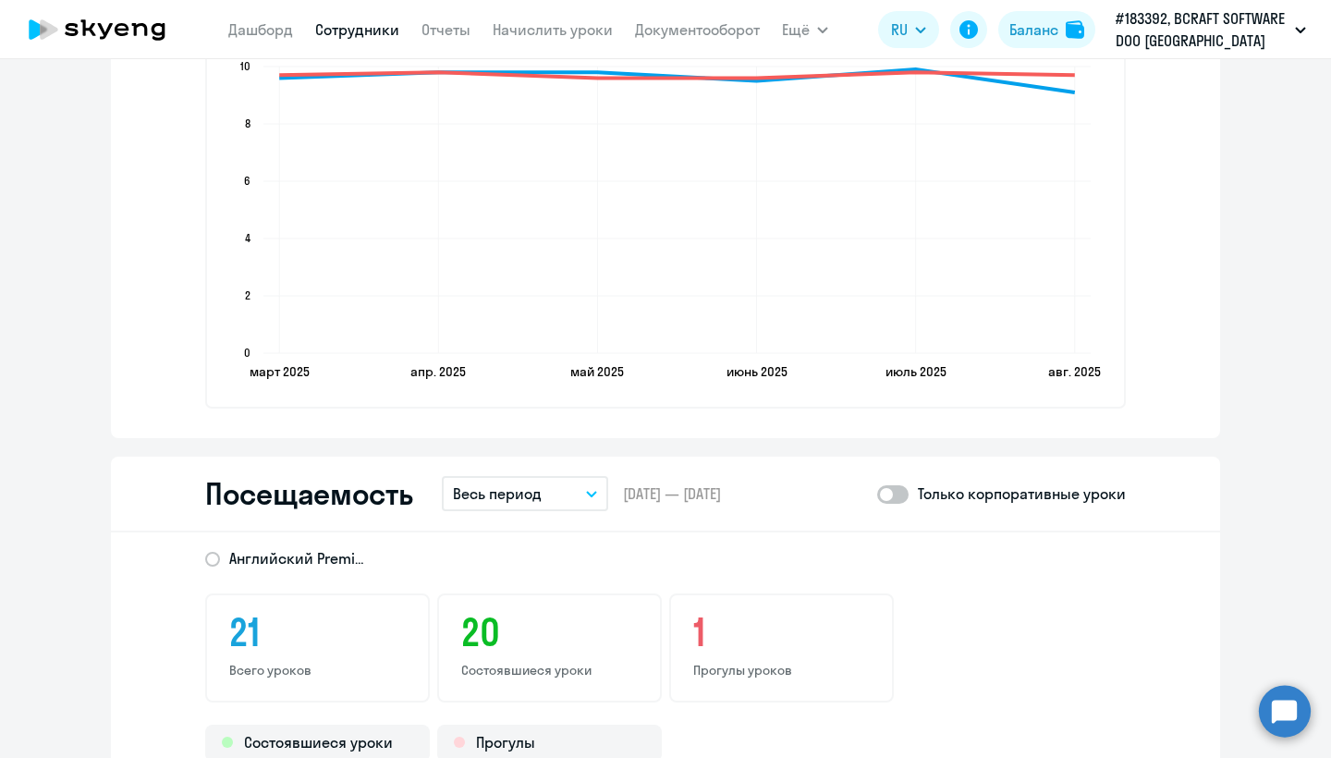
scroll to position [1926, 0]
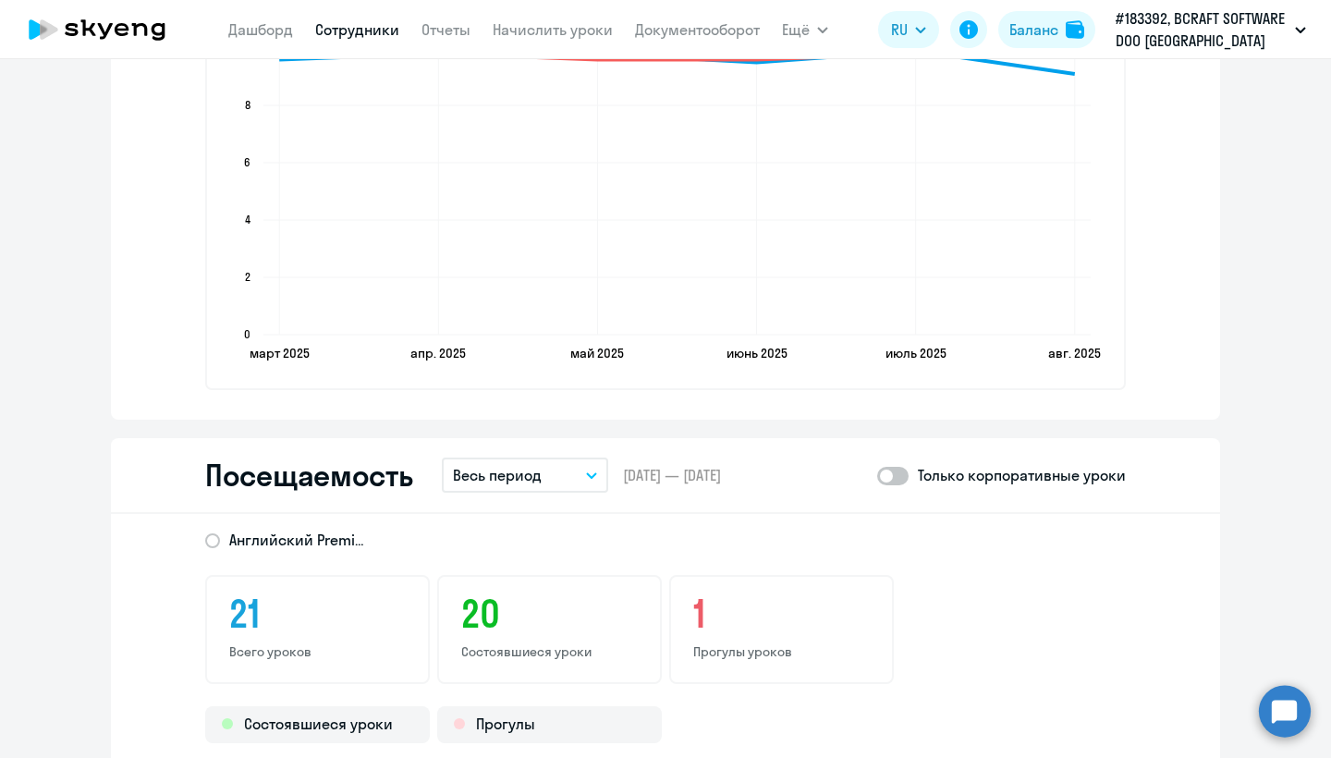
drag, startPoint x: 1324, startPoint y: 370, endPoint x: 1323, endPoint y: 477, distance: 107.2
click at [1323, 477] on div "Бабаева Ирина irina.babaeva@bcraft.com Английский Баланс 8 уроков Общая информа…" at bounding box center [665, 408] width 1331 height 699
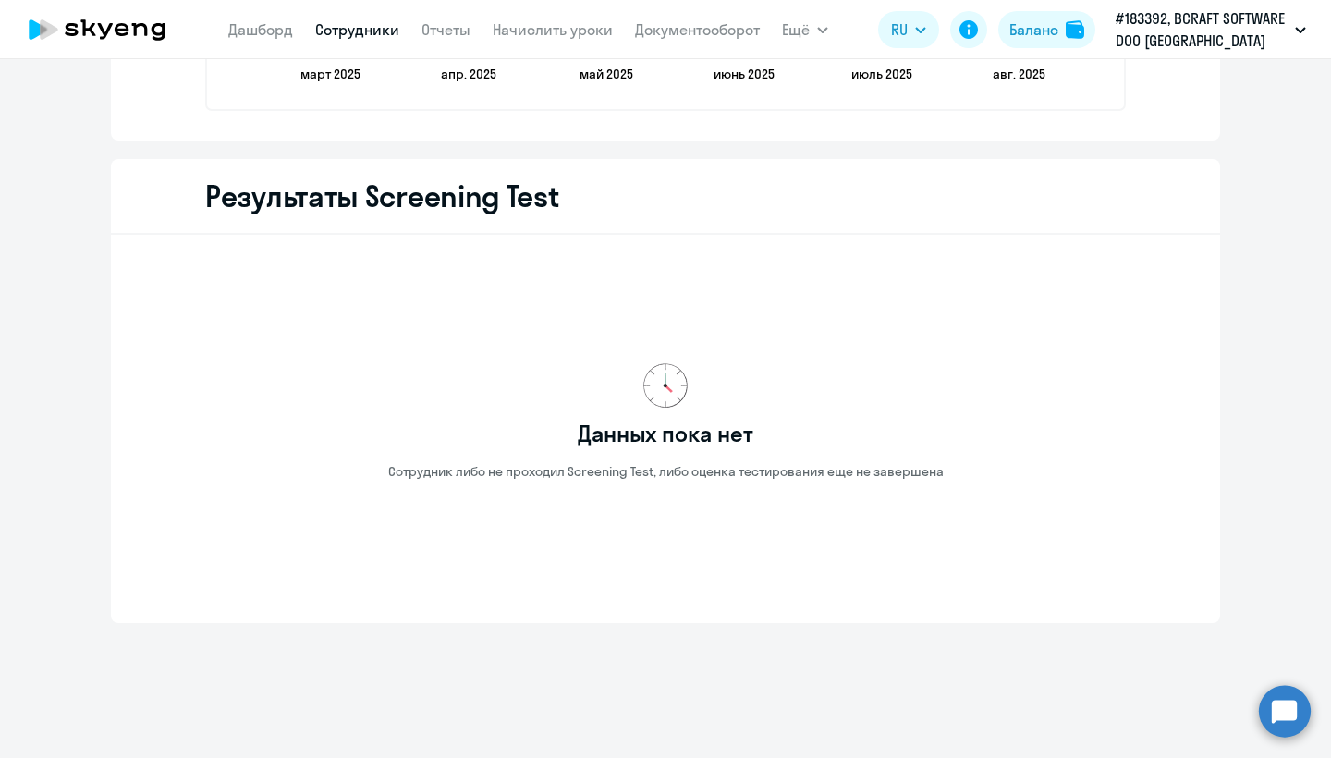
scroll to position [0, 0]
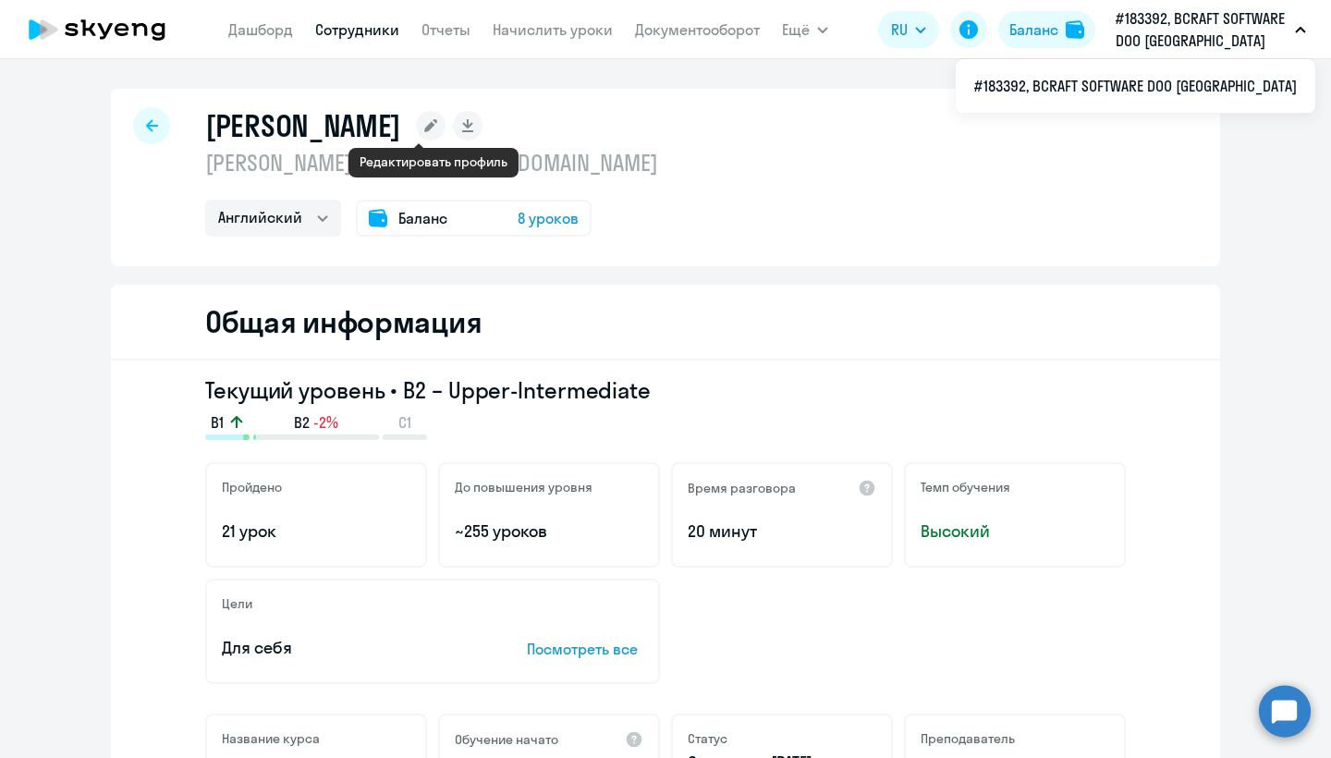
click at [431, 125] on rect at bounding box center [431, 126] width 30 height 30
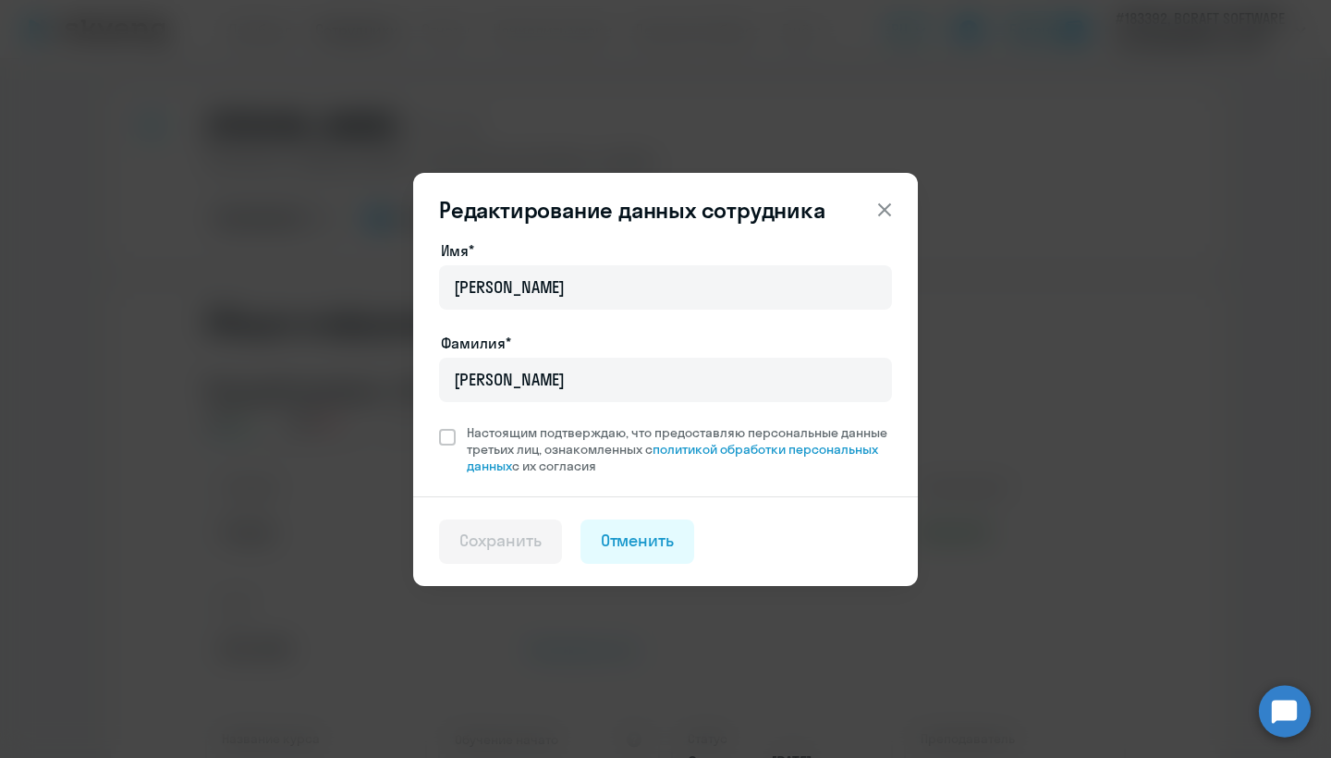
click at [882, 204] on icon at bounding box center [884, 210] width 22 height 22
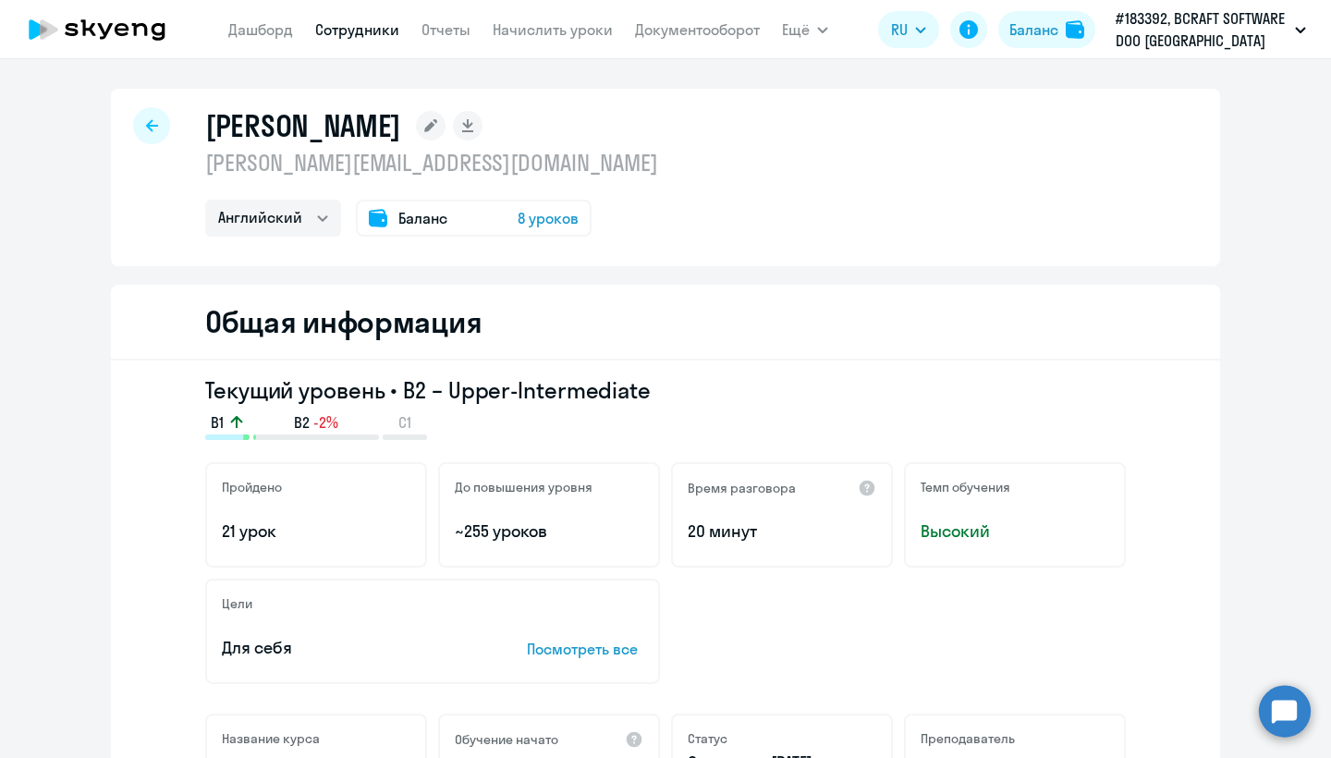
click at [342, 35] on link "Сотрудники" at bounding box center [357, 29] width 84 height 18
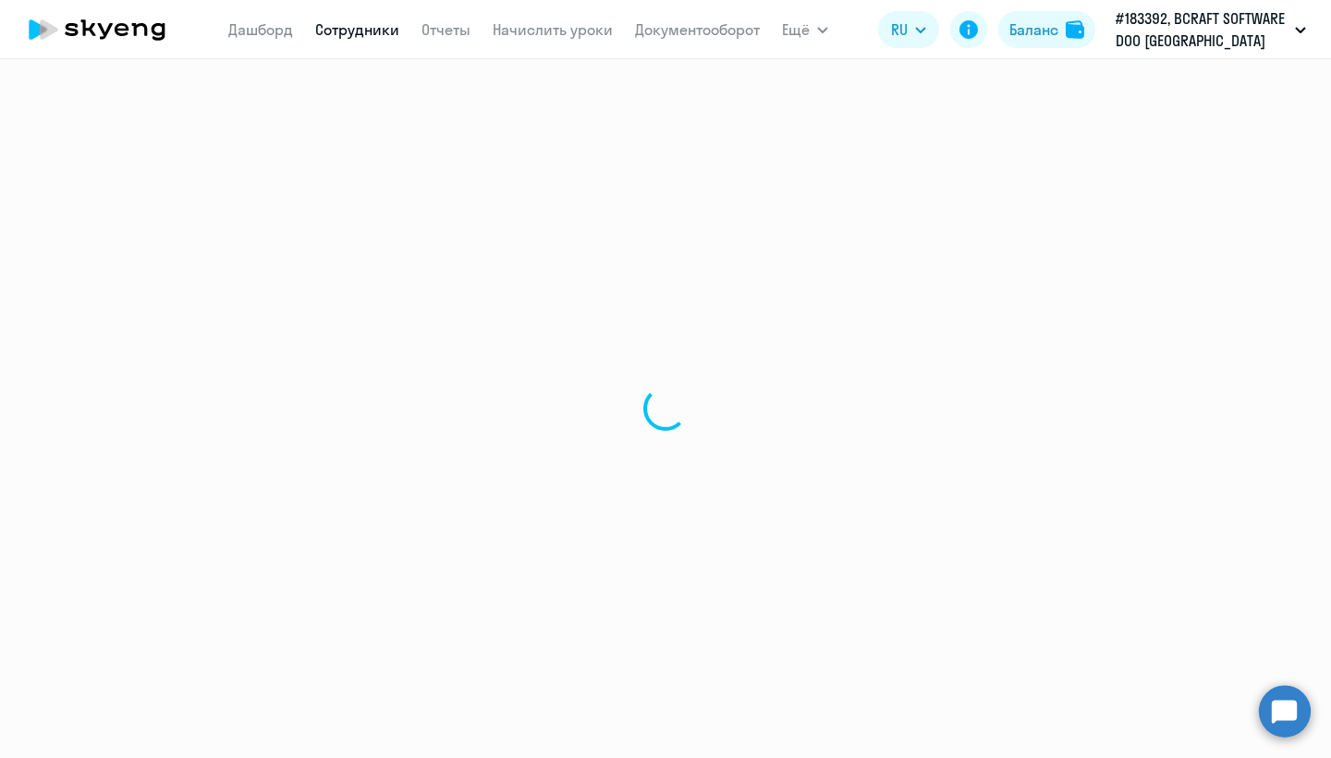
select select "30"
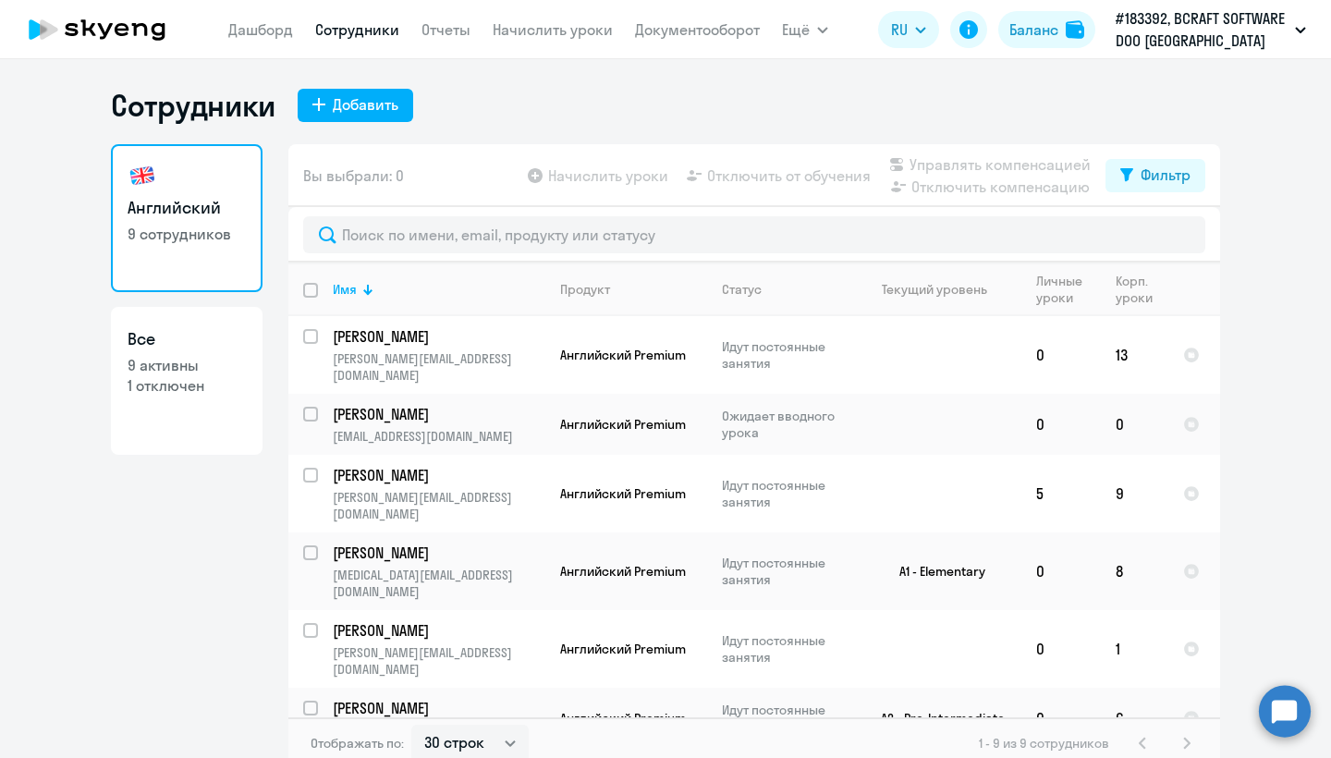
click at [187, 396] on link "Все 9 активны 1 отключен" at bounding box center [187, 381] width 152 height 148
select select "30"
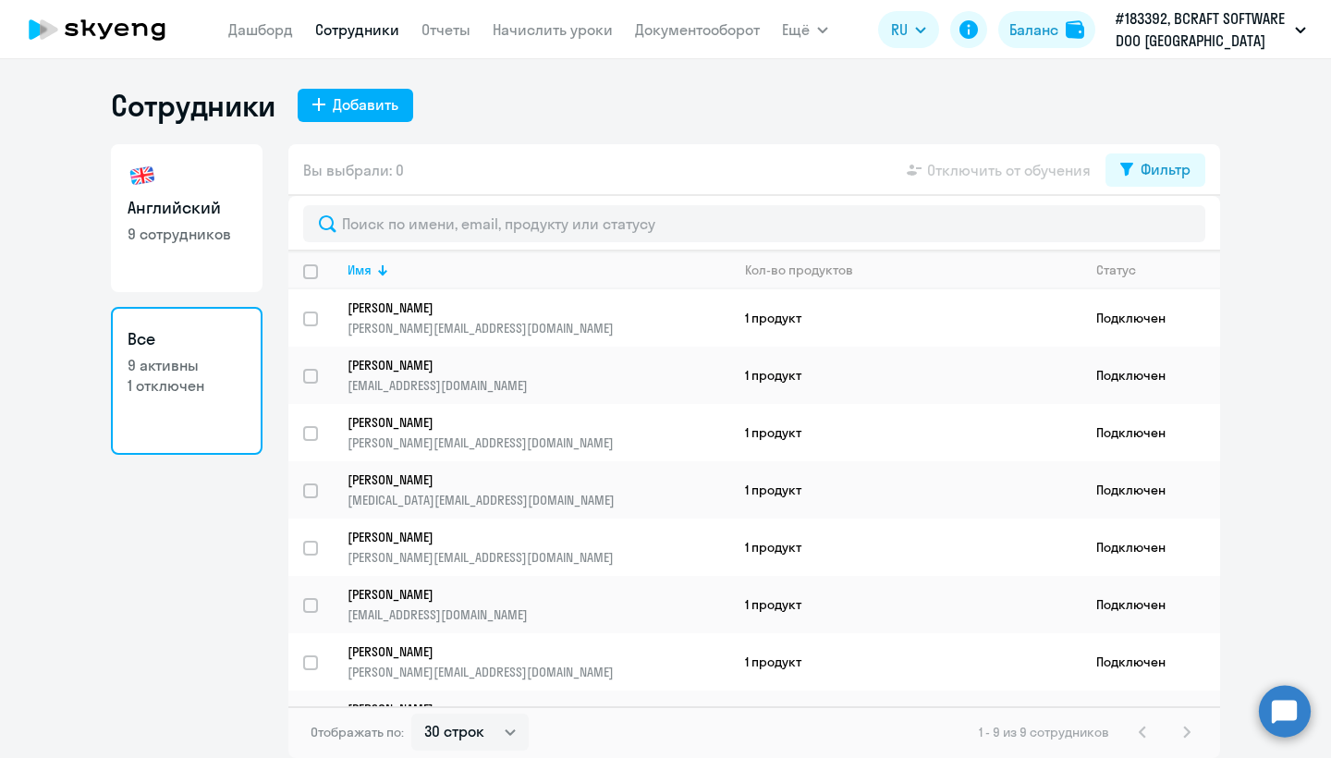
scroll to position [99, 0]
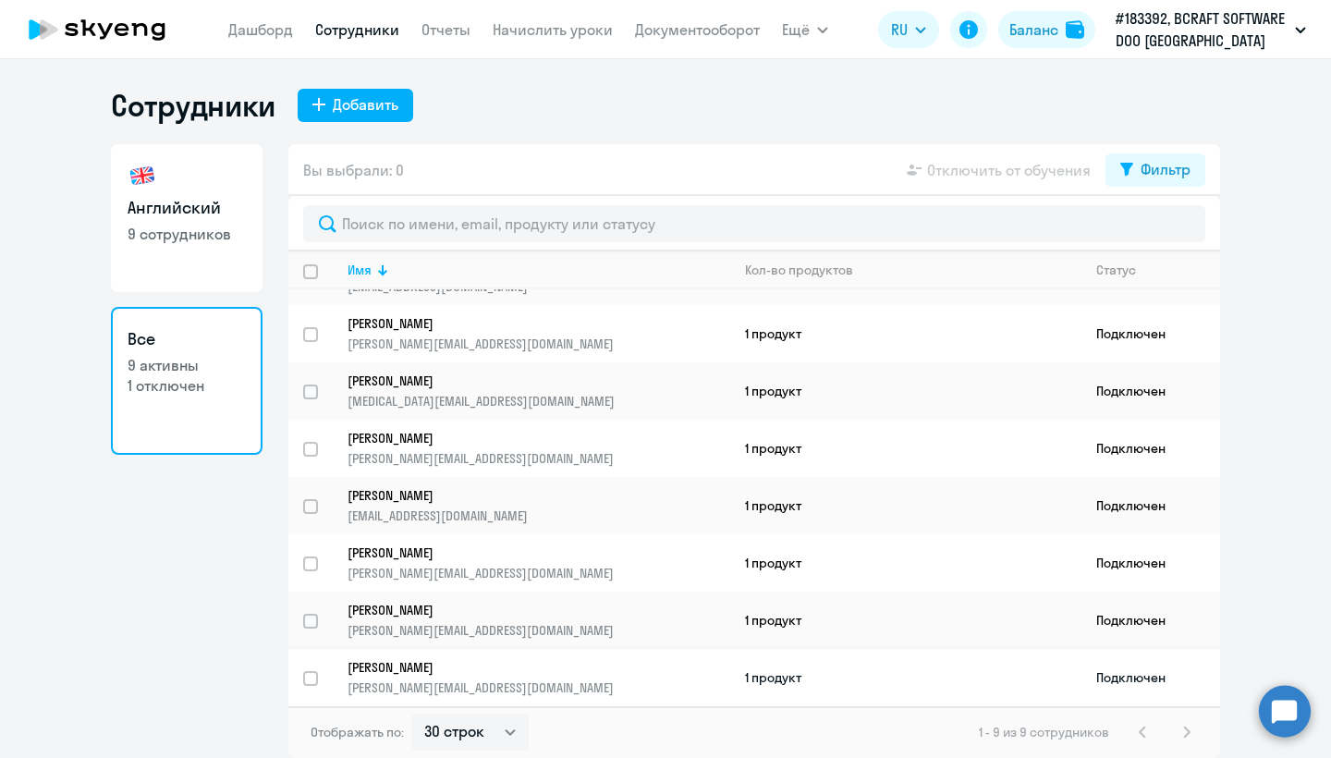
click at [1088, 675] on td "Подключен" at bounding box center [1150, 677] width 139 height 57
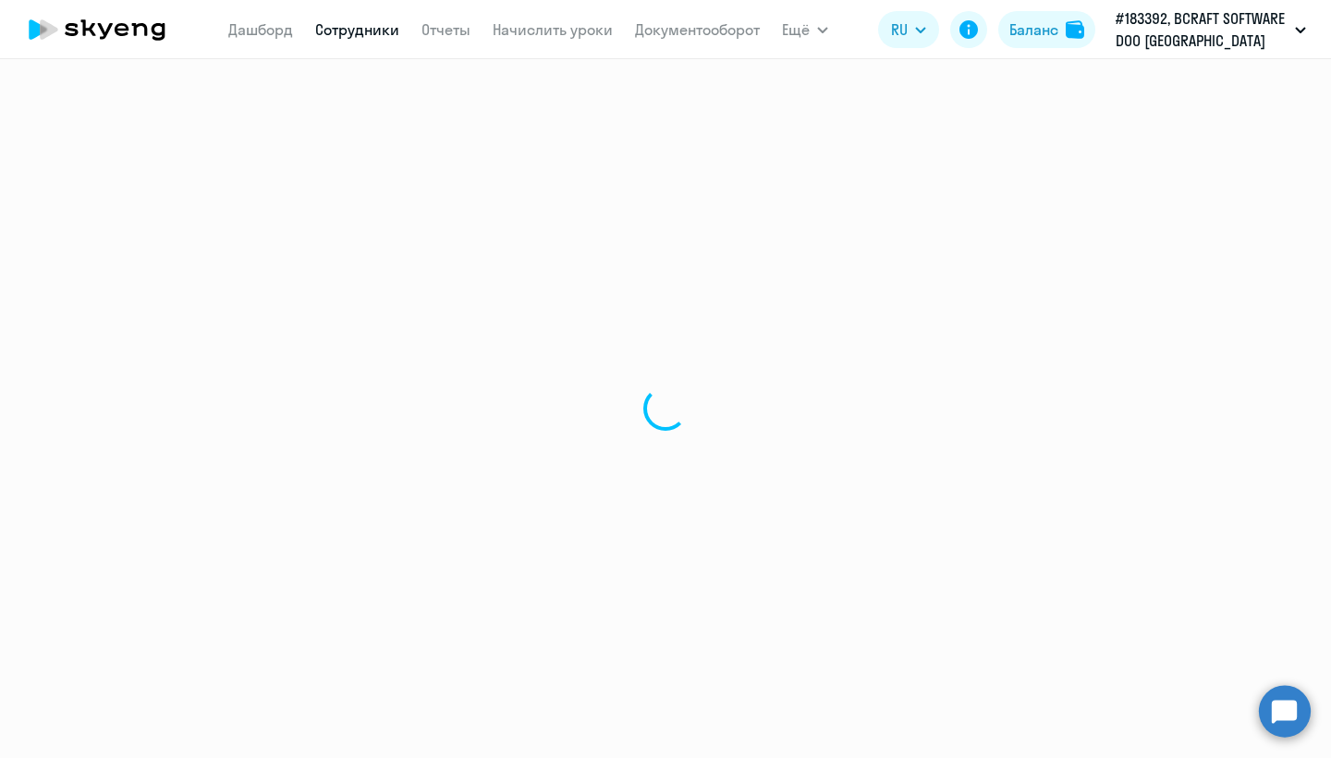
select select "english"
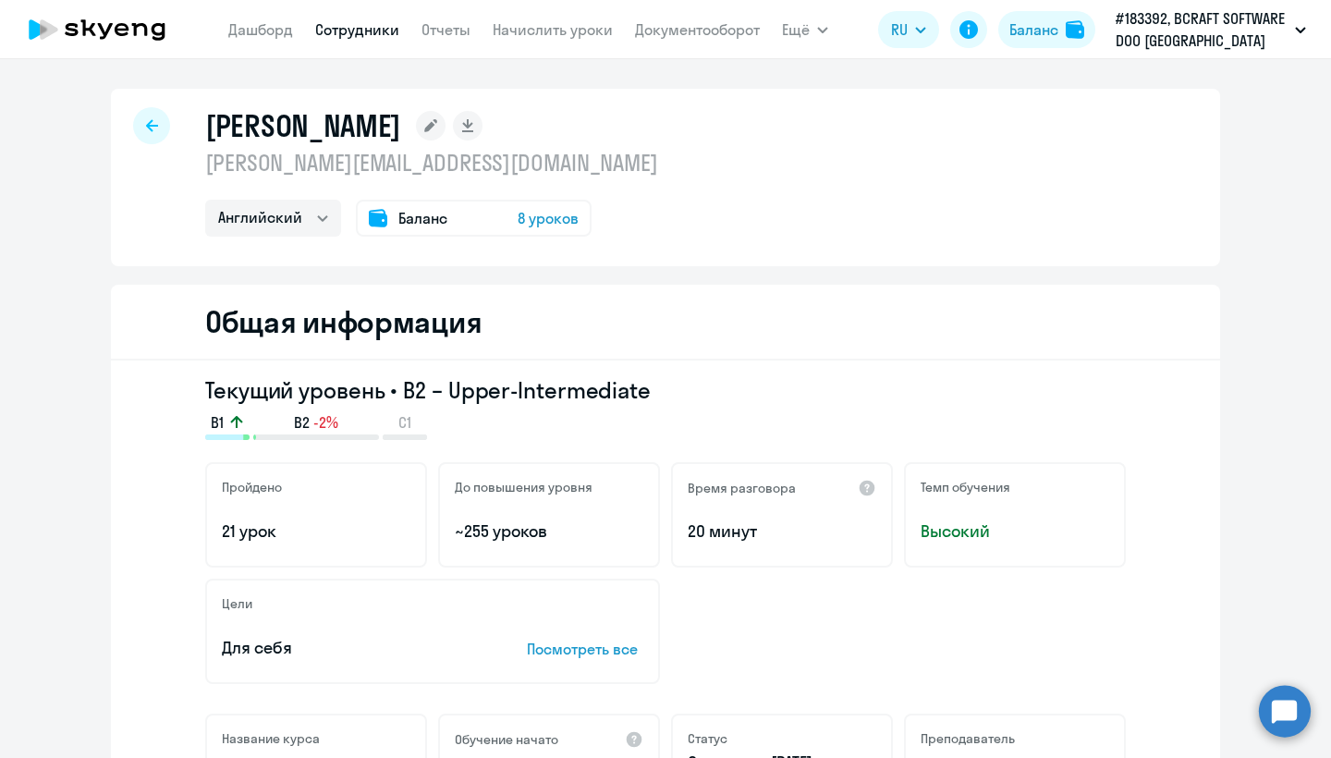
click at [118, 139] on div "Бабаева Ирина irina.babaeva@bcraft.com Английский Баланс 8 уроков" at bounding box center [665, 177] width 1109 height 177
click at [133, 137] on div at bounding box center [151, 125] width 37 height 37
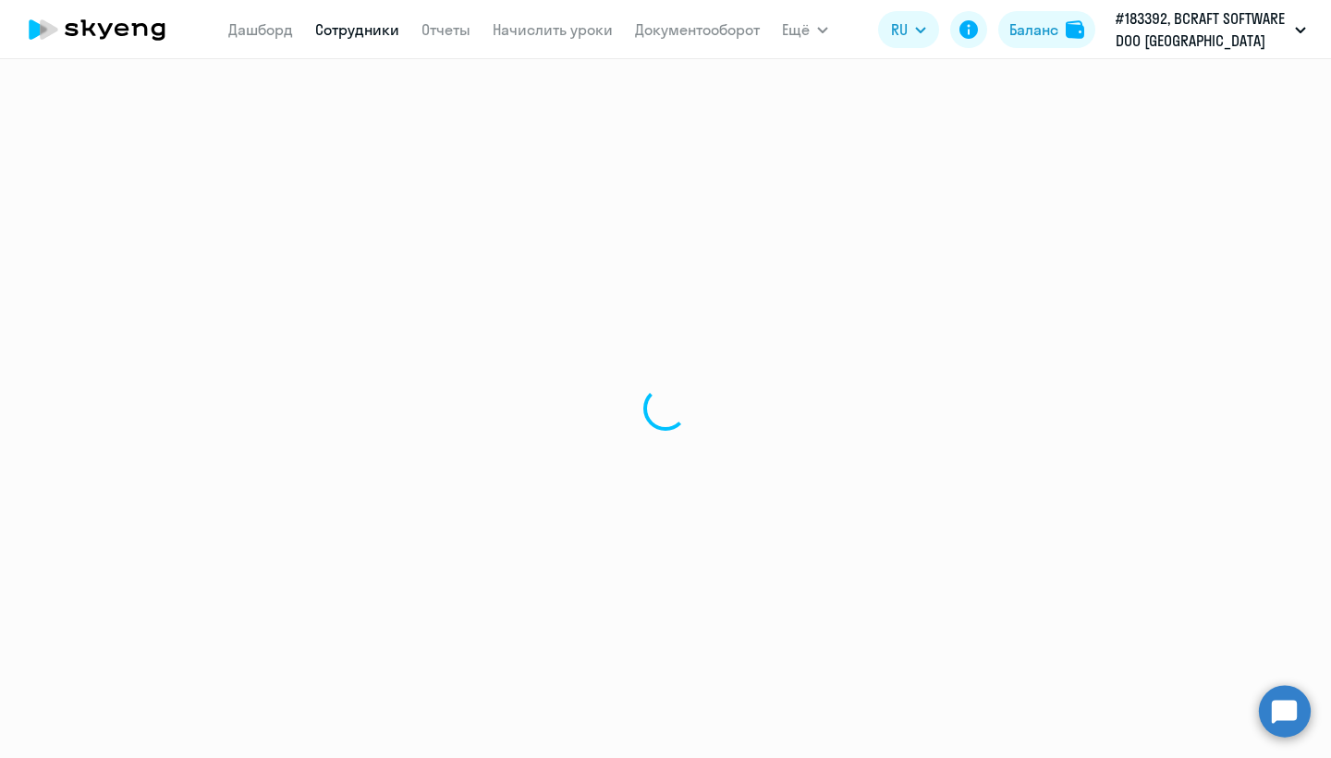
select select "30"
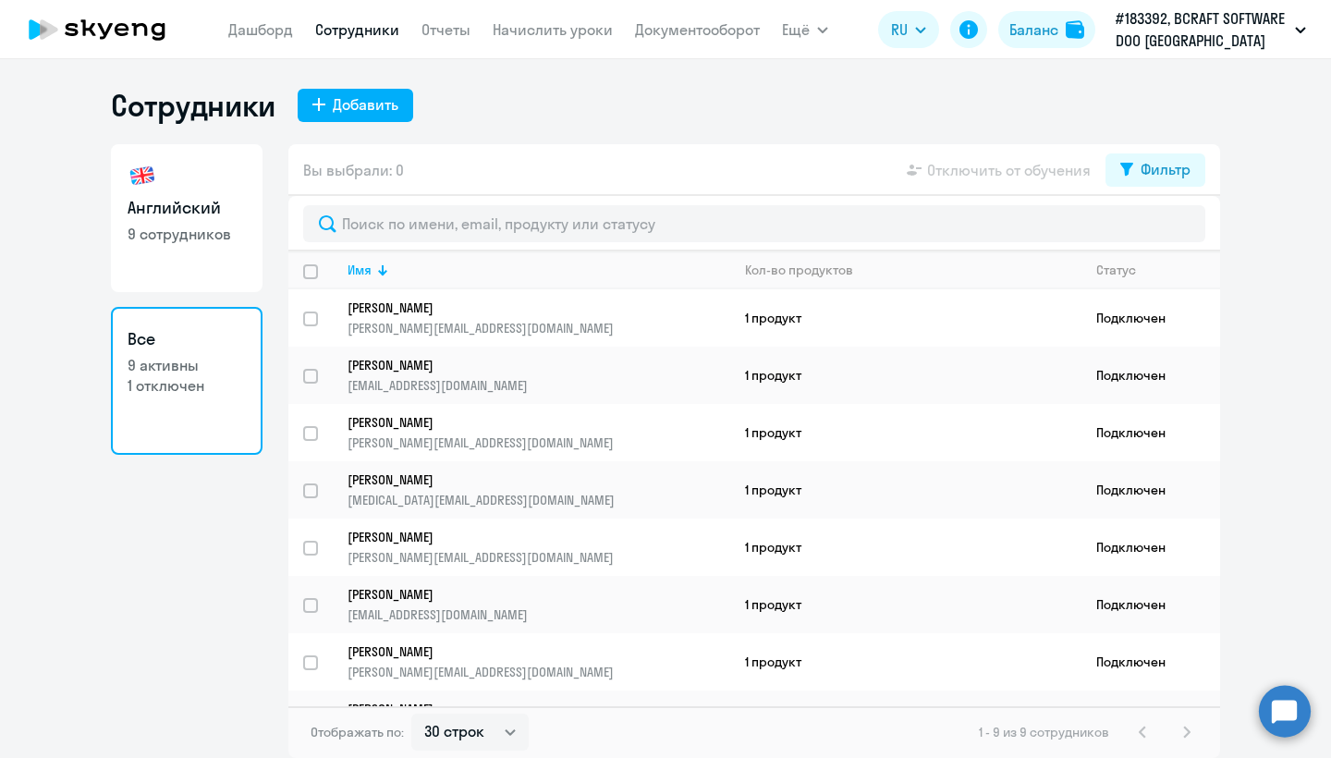
click at [145, 373] on p "9 активны" at bounding box center [187, 365] width 118 height 20
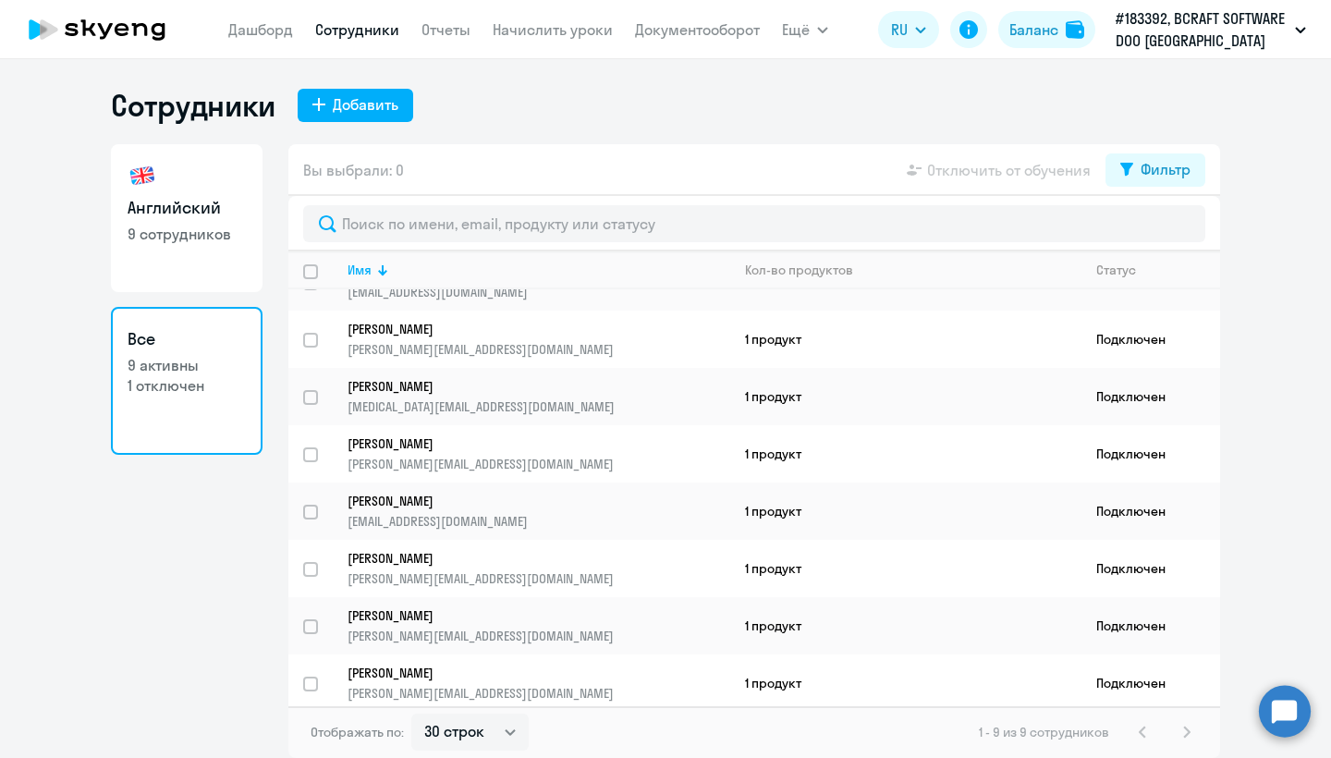
scroll to position [99, 0]
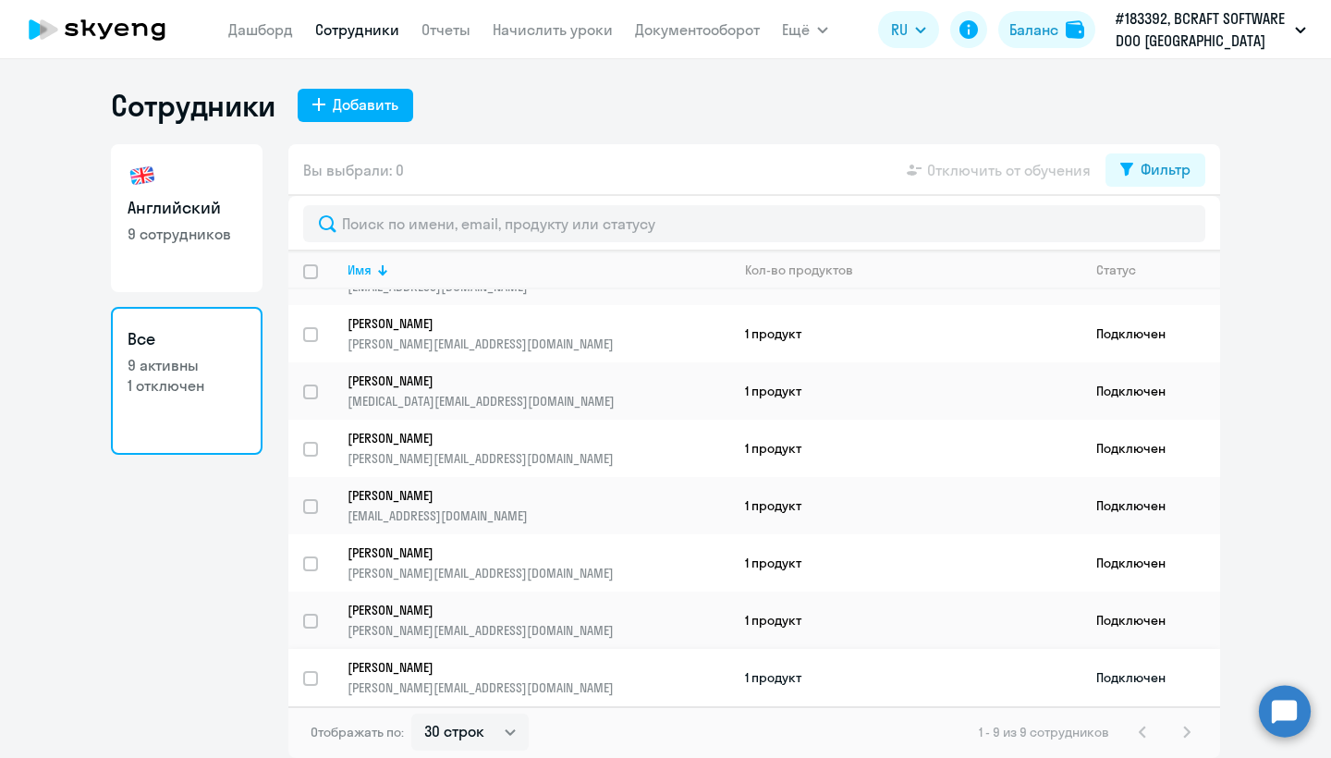
click at [305, 674] on input "select row 11495122" at bounding box center [321, 689] width 37 height 37
checkbox input "true"
click at [1012, 180] on span "Отключить от обучения" at bounding box center [1009, 170] width 164 height 22
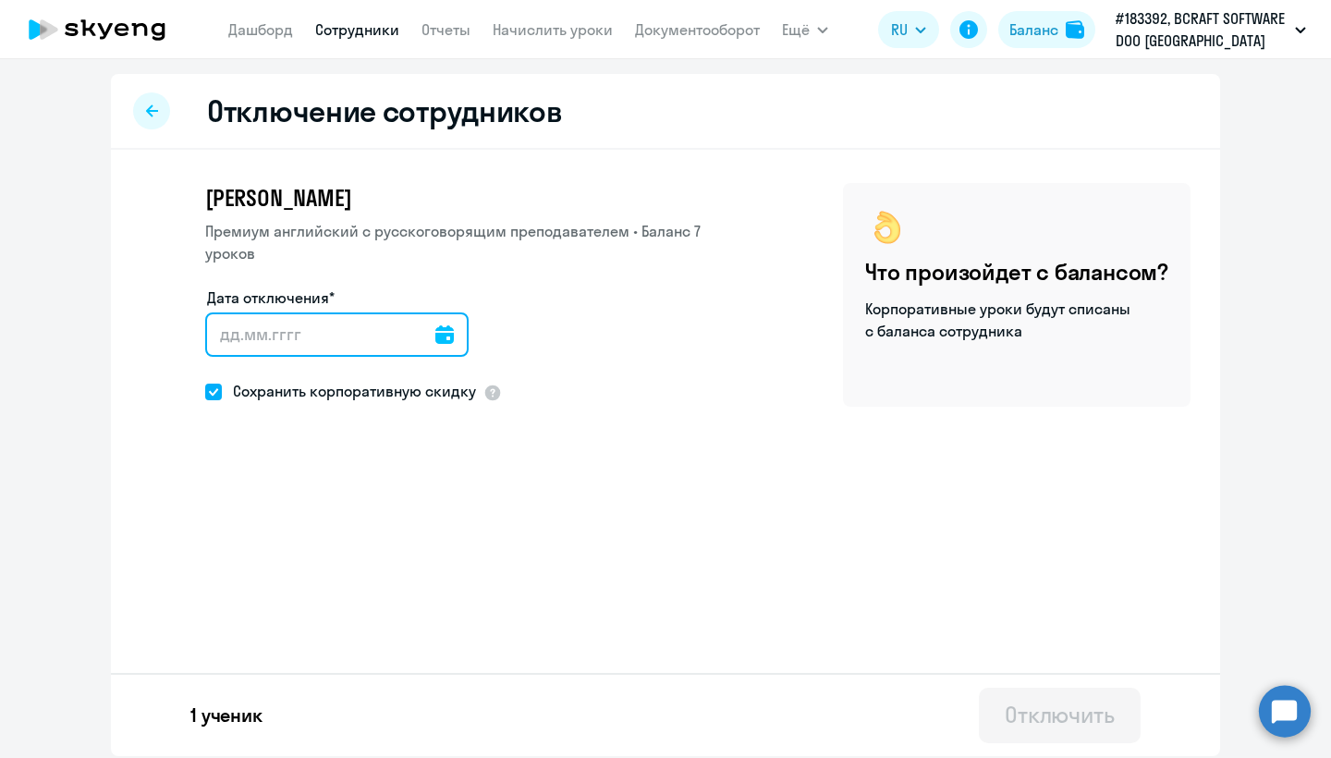
click at [332, 312] on input "Дата отключения*" at bounding box center [336, 334] width 263 height 44
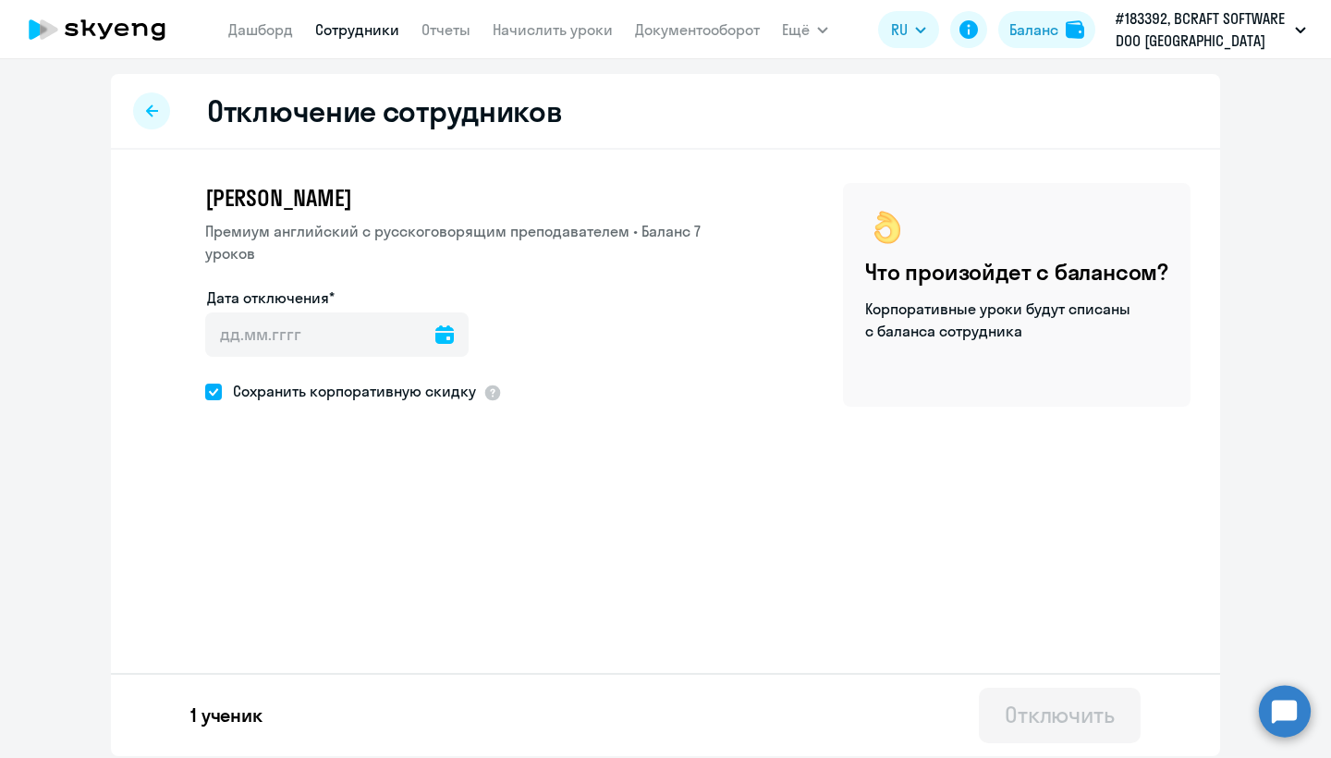
click at [454, 312] on div at bounding box center [444, 334] width 18 height 44
click at [451, 325] on icon at bounding box center [444, 334] width 18 height 18
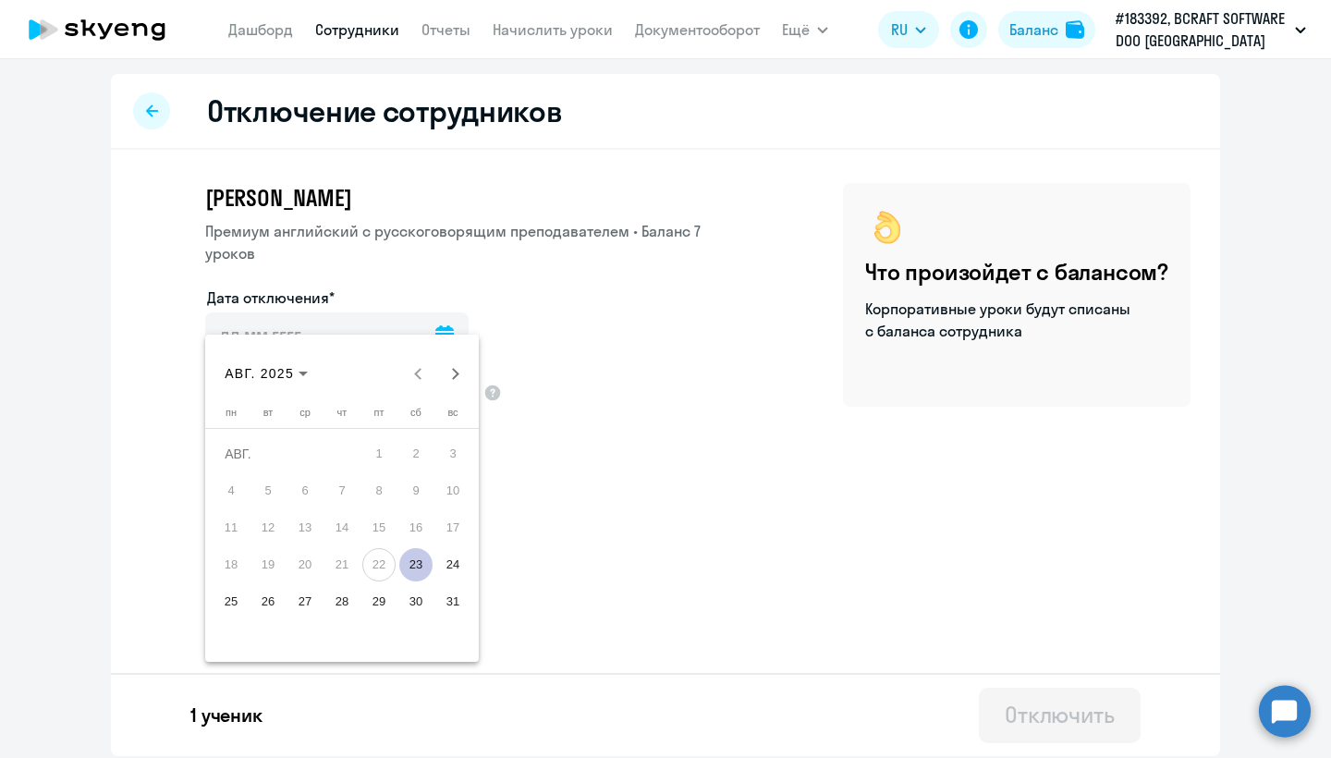
click at [417, 562] on span "23" at bounding box center [415, 564] width 33 height 33
type input "23.08.2025"
type input "23.8.2025"
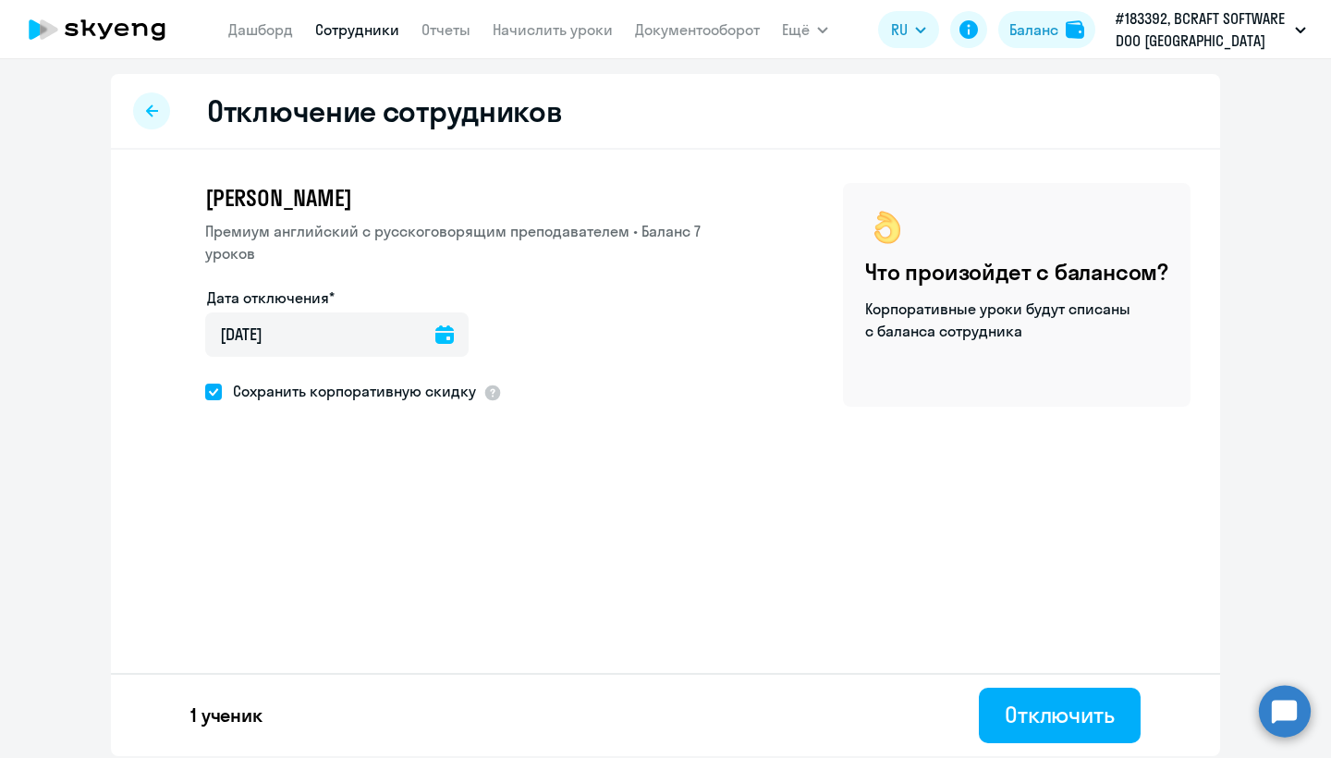
click at [1065, 743] on div "1 ученик Отключить" at bounding box center [665, 714] width 1109 height 83
click at [1059, 727] on div "Отключить" at bounding box center [1059, 715] width 110 height 30
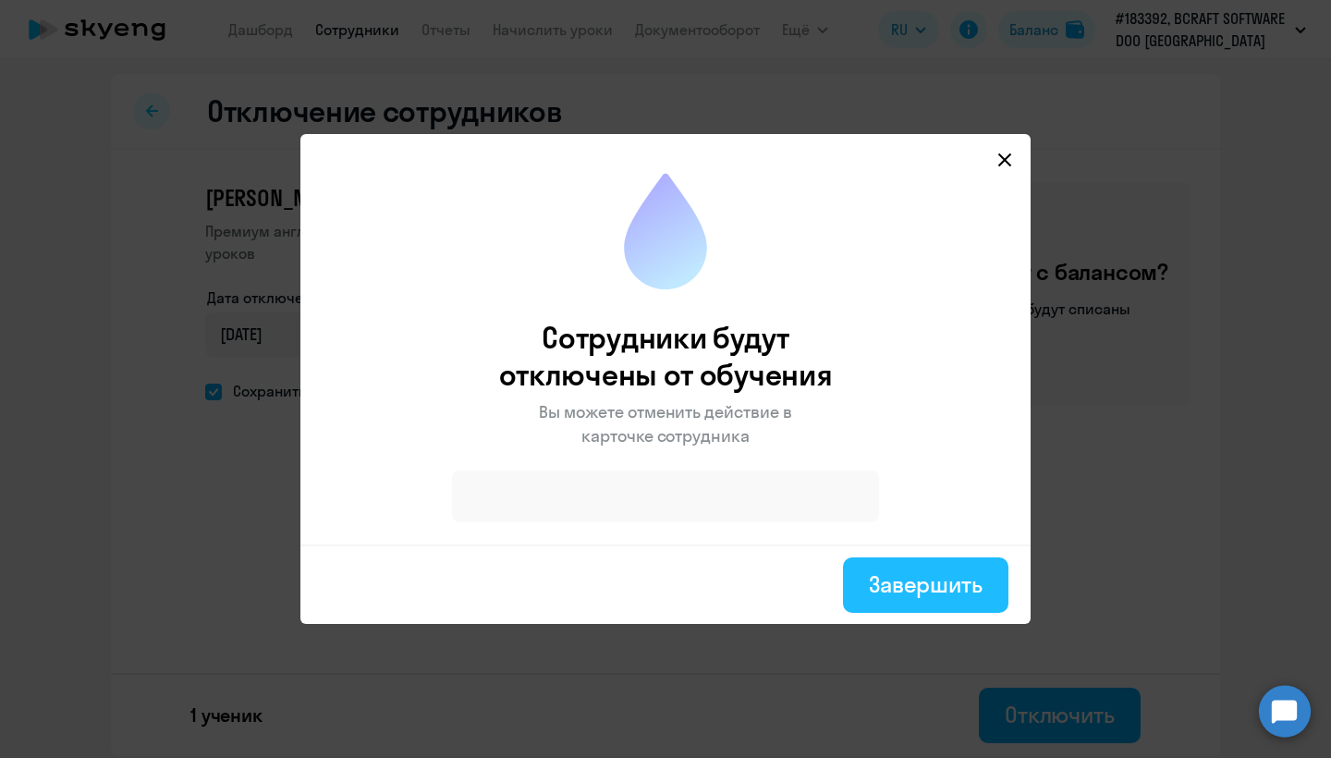
click at [908, 595] on div "Завершить" at bounding box center [926, 584] width 114 height 30
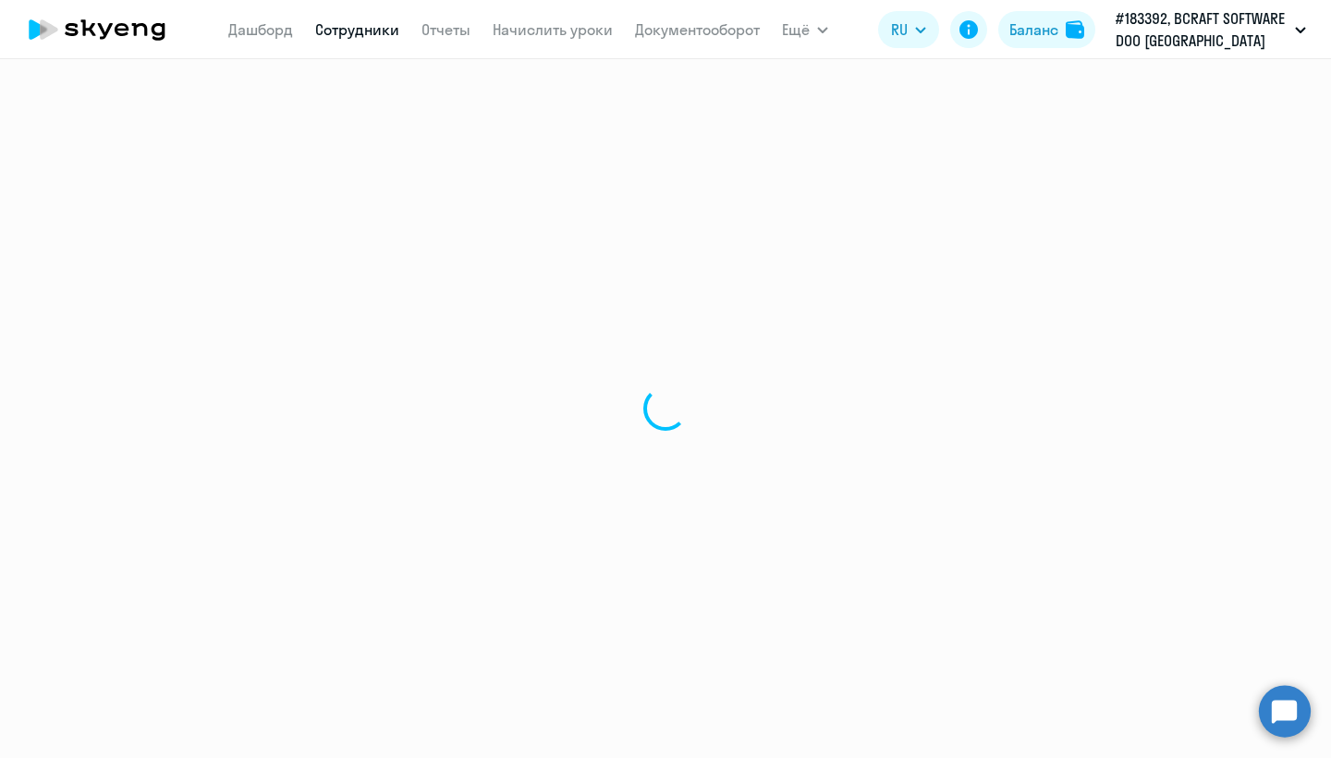
select select "30"
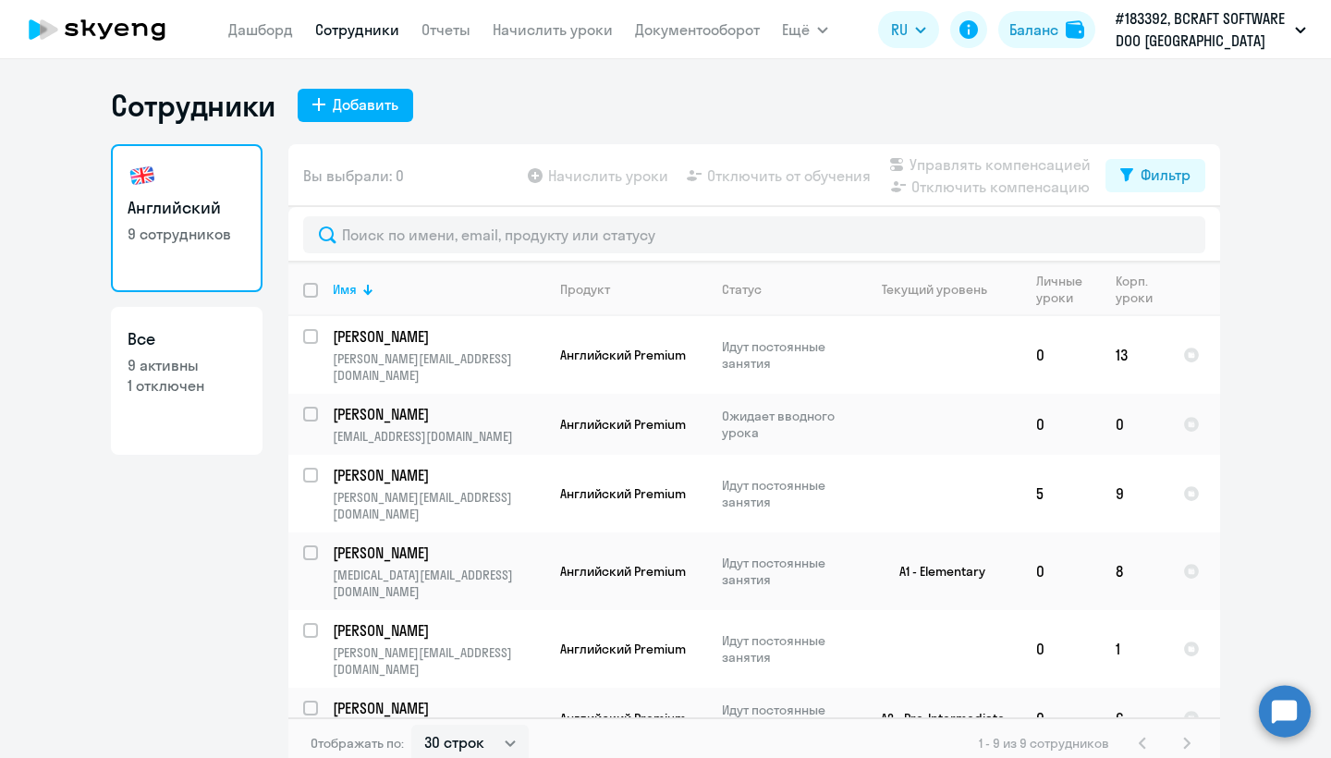
click at [218, 189] on link "Английский 9 сотрудников" at bounding box center [187, 218] width 152 height 148
click at [333, 103] on div "Добавить" at bounding box center [366, 104] width 66 height 22
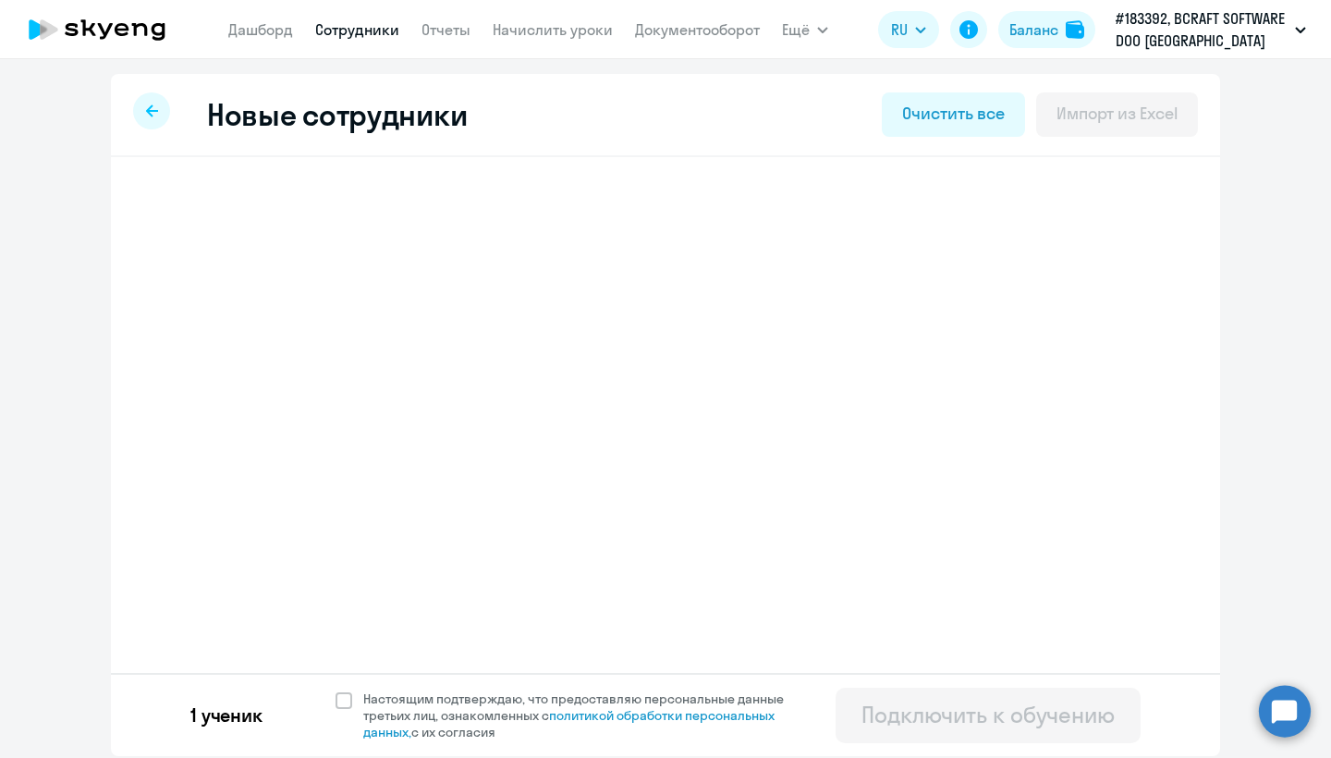
select select "english_adult_not_native_speaker_premium"
select select "7"
click at [351, 222] on h3 "Александра Миронцева" at bounding box center [278, 209] width 146 height 30
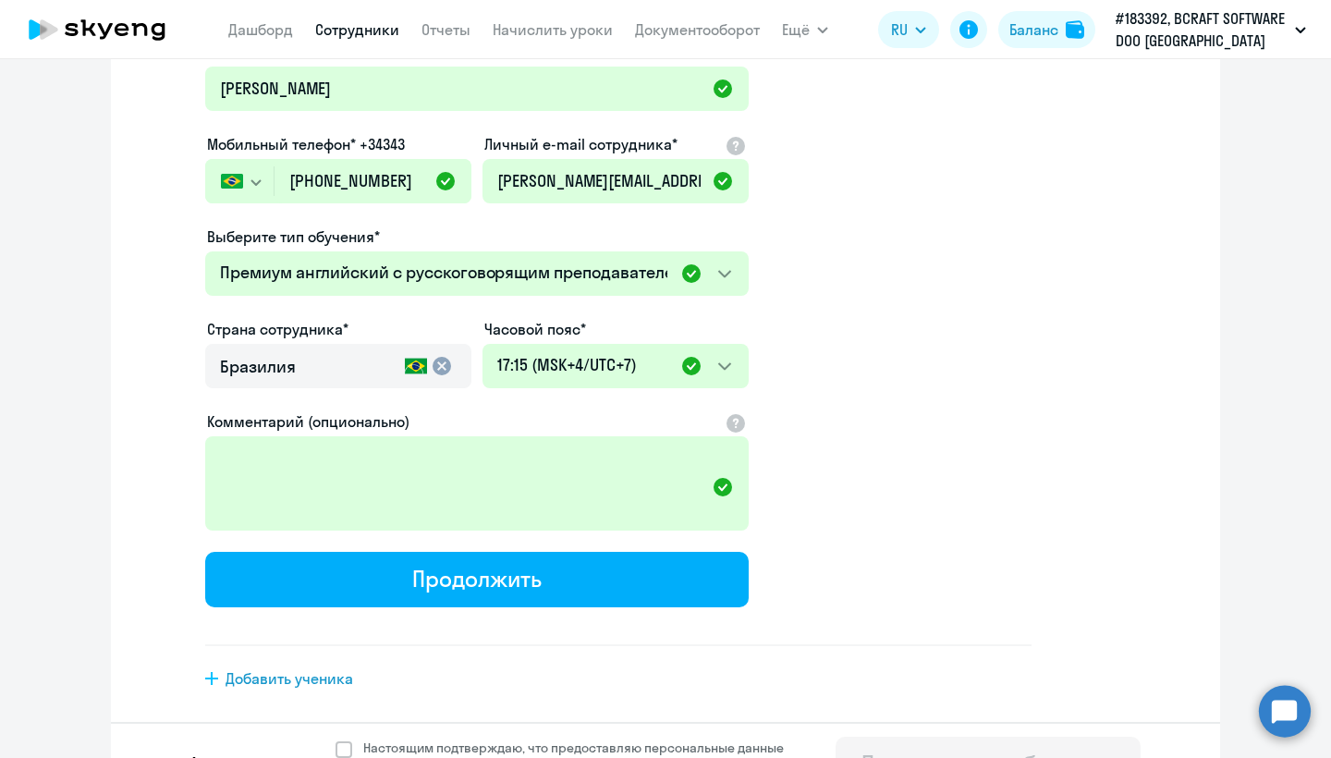
scroll to position [309, 0]
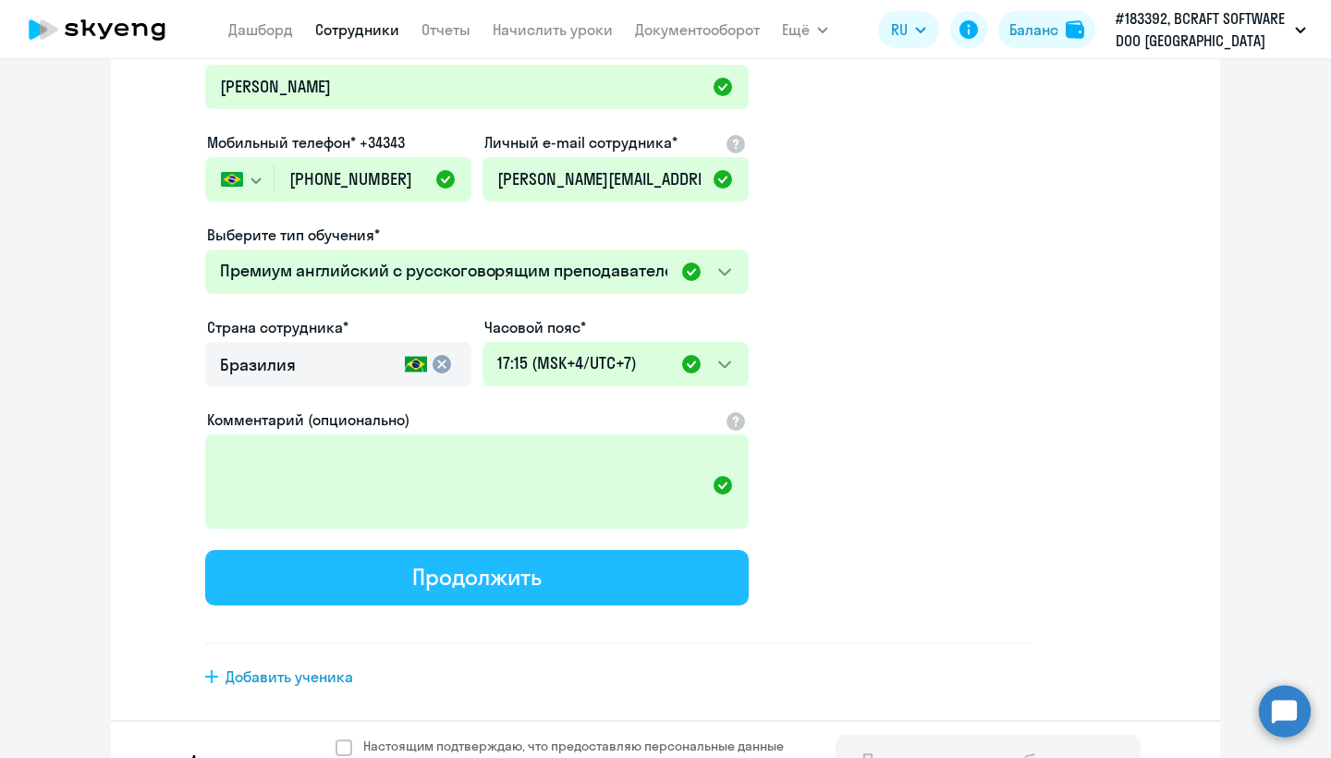
click at [572, 583] on button "Продолжить" at bounding box center [476, 577] width 543 height 55
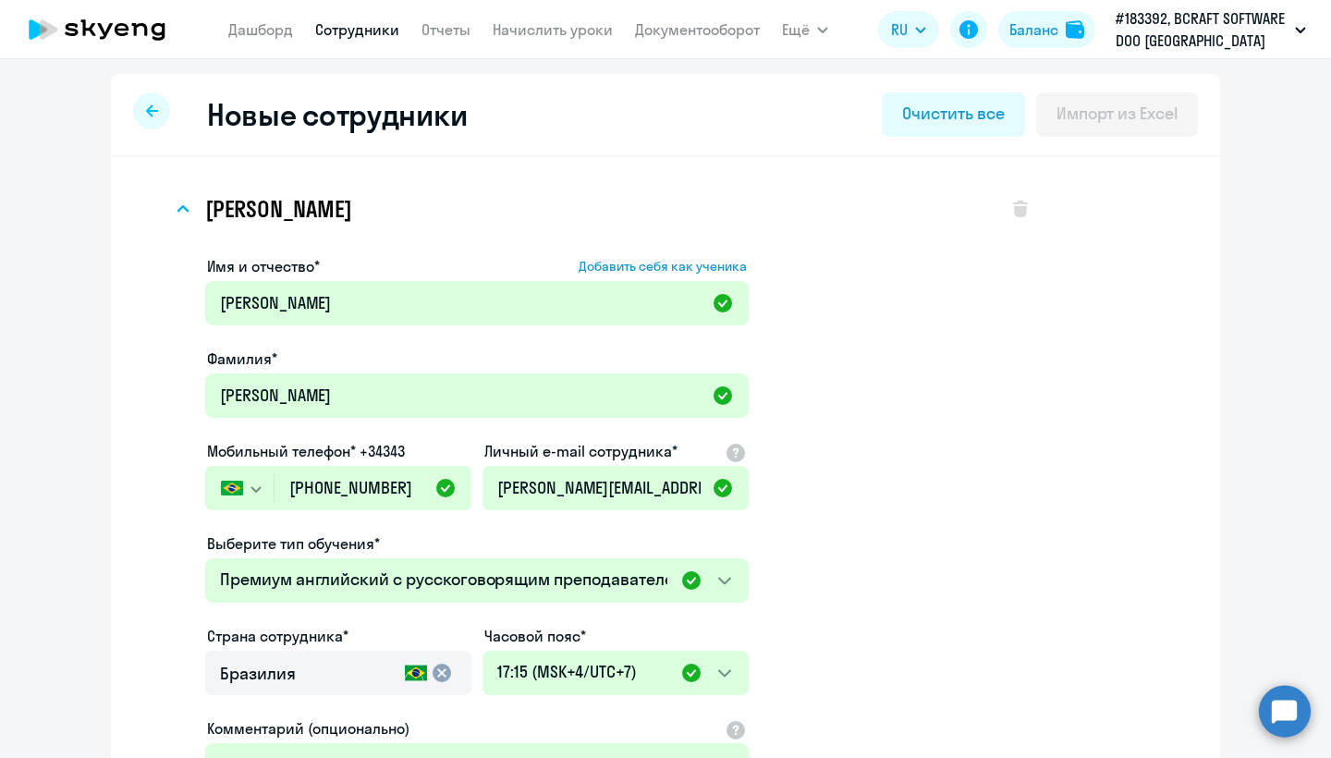
select select "english_adult_not_native_speaker_premium"
select select "7"
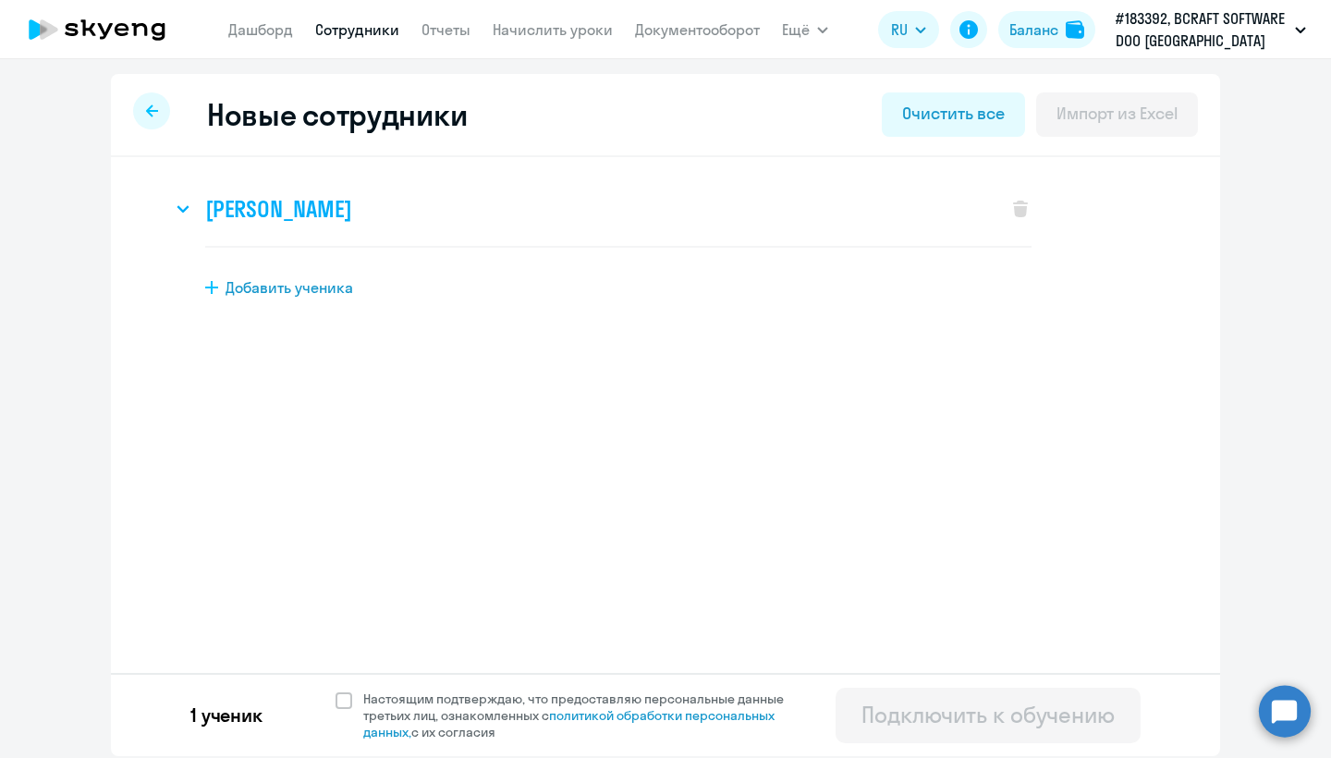
click at [351, 214] on h3 "Александра Миронцева" at bounding box center [278, 209] width 146 height 30
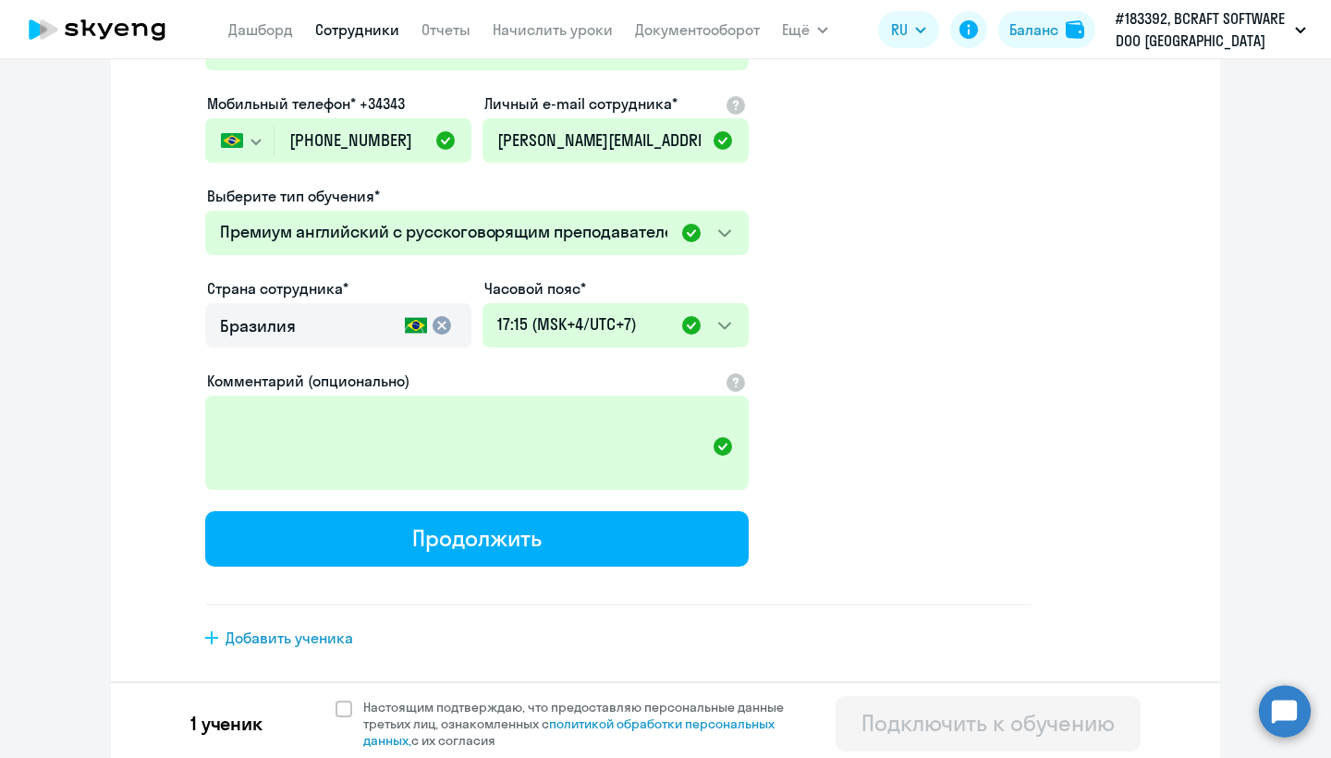
scroll to position [353, 0]
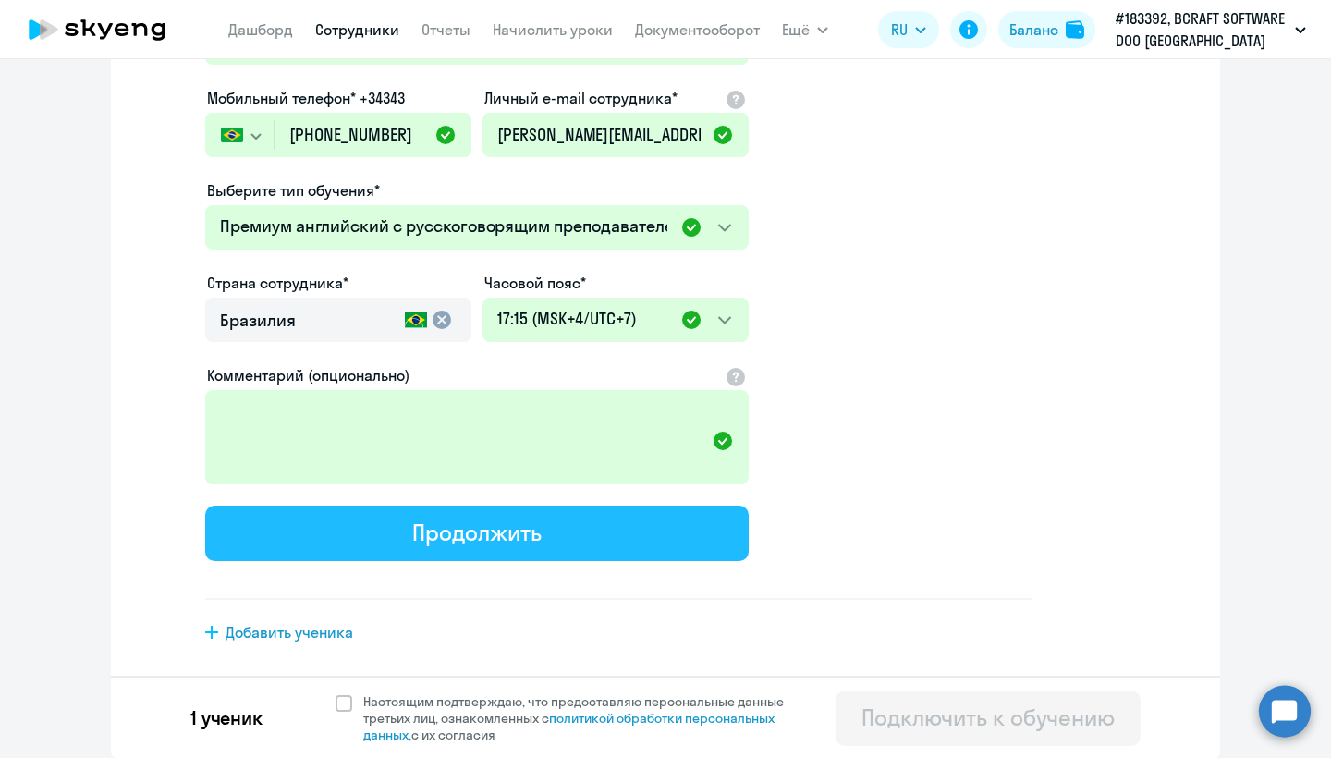
click at [392, 535] on button "Продолжить" at bounding box center [476, 532] width 543 height 55
select select "english_adult_not_native_speaker_premium"
select select "7"
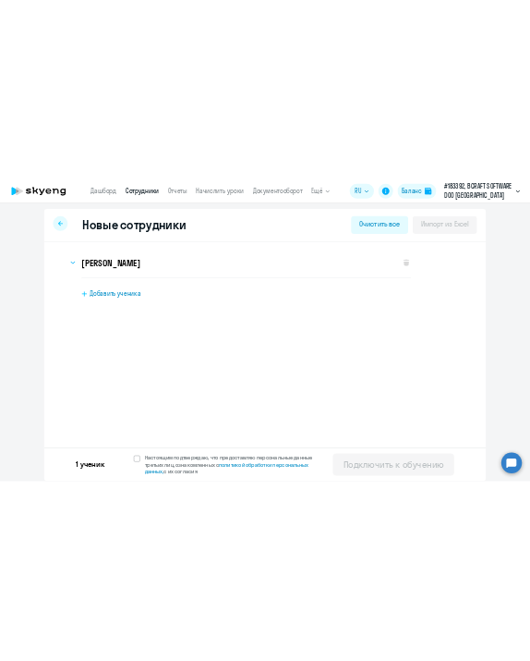
scroll to position [0, 0]
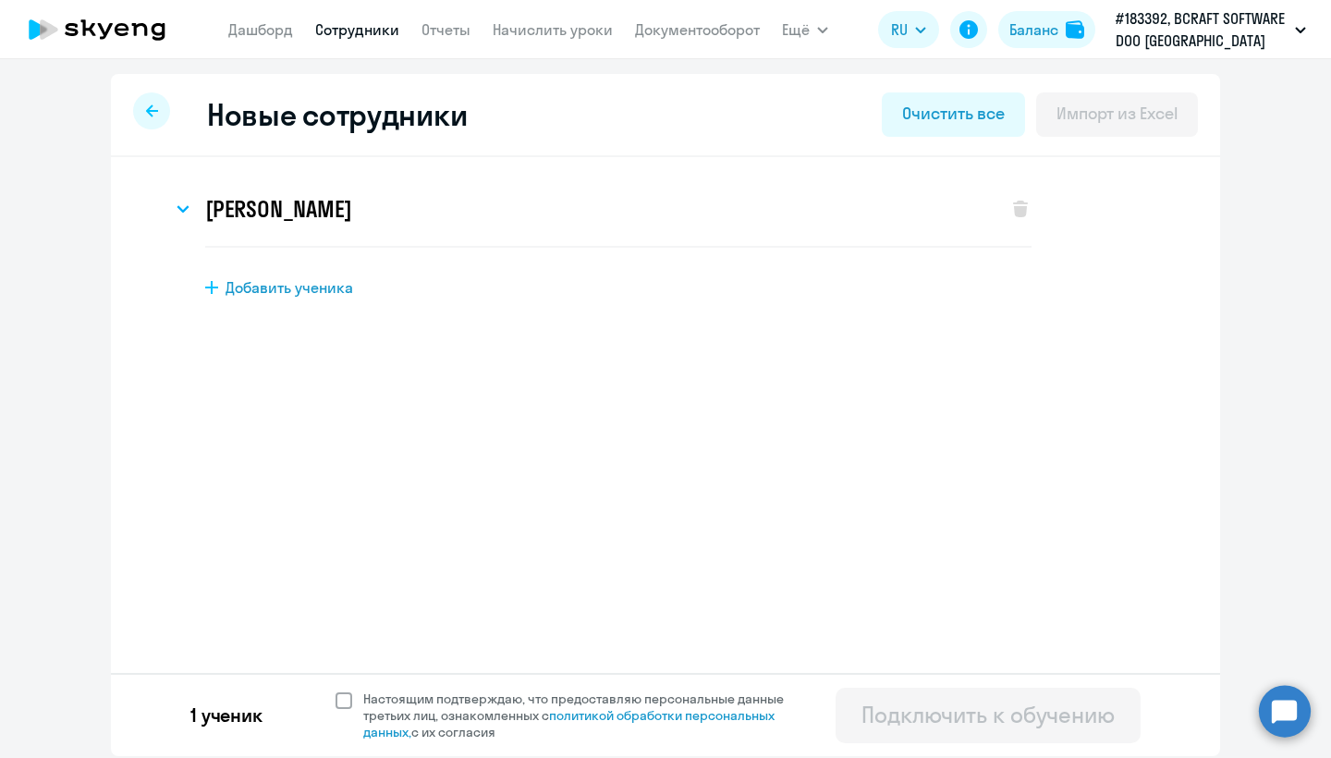
click at [350, 698] on span at bounding box center [343, 700] width 17 height 17
click at [335, 690] on input "Настоящим подтверждаю, что предоставляю персональные данные третьих лиц, ознако…" at bounding box center [335, 689] width 1 height 1
checkbox input "true"
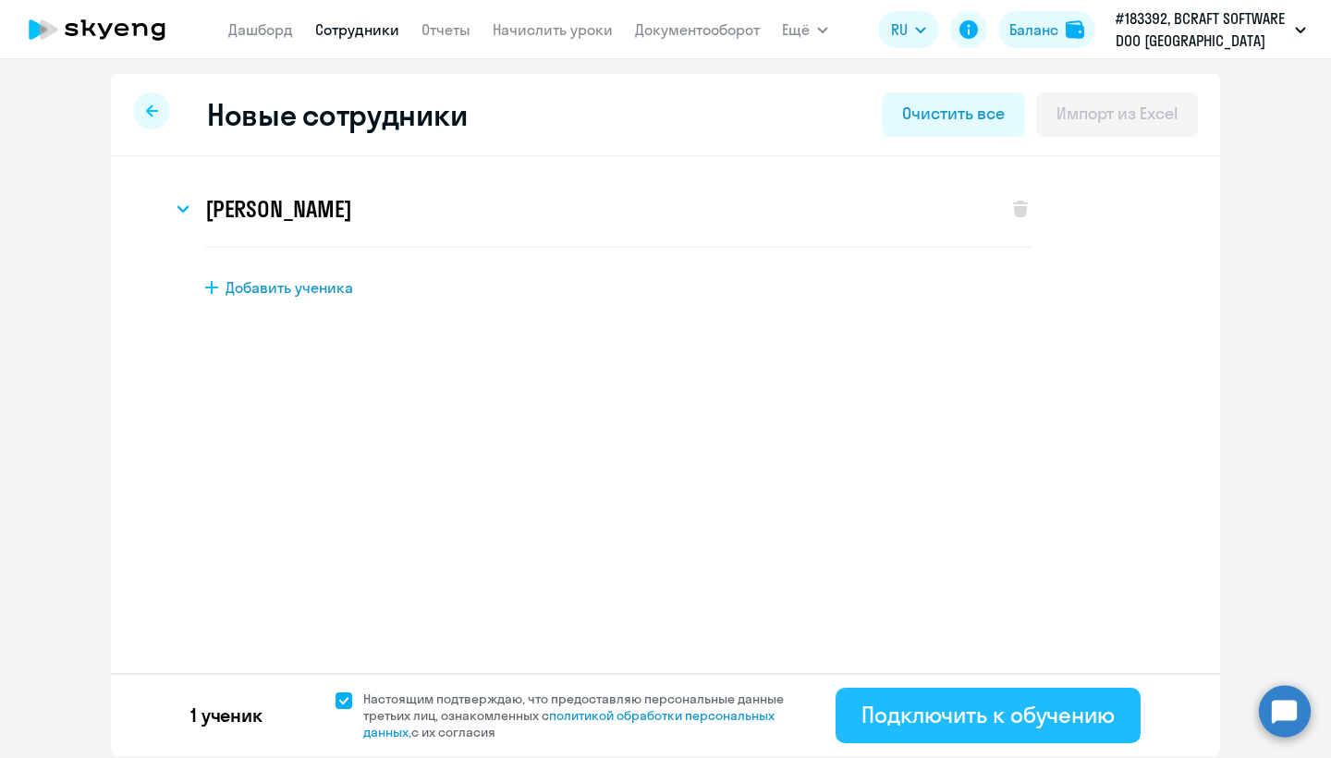
click at [939, 715] on div "Подключить к обучению" at bounding box center [987, 715] width 253 height 30
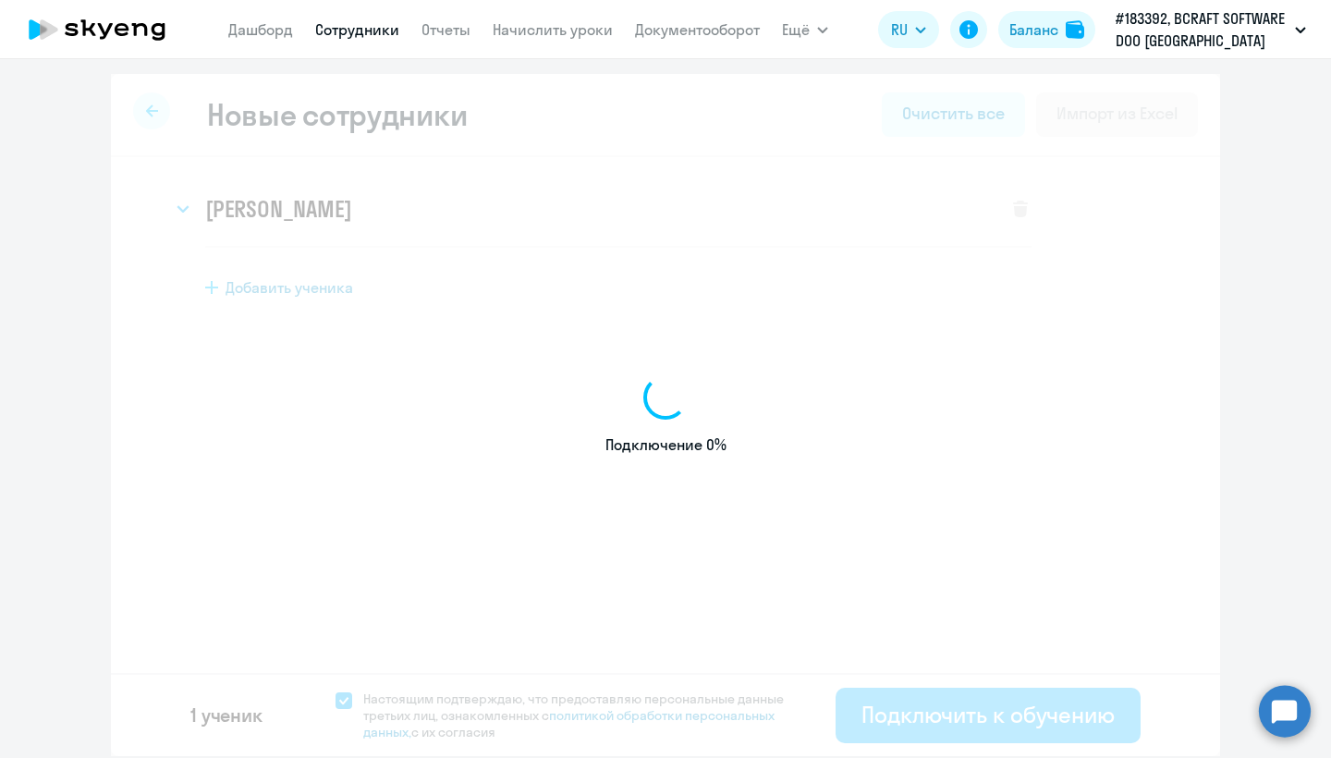
select select "english_adult_not_native_speaker_premium"
select select "7"
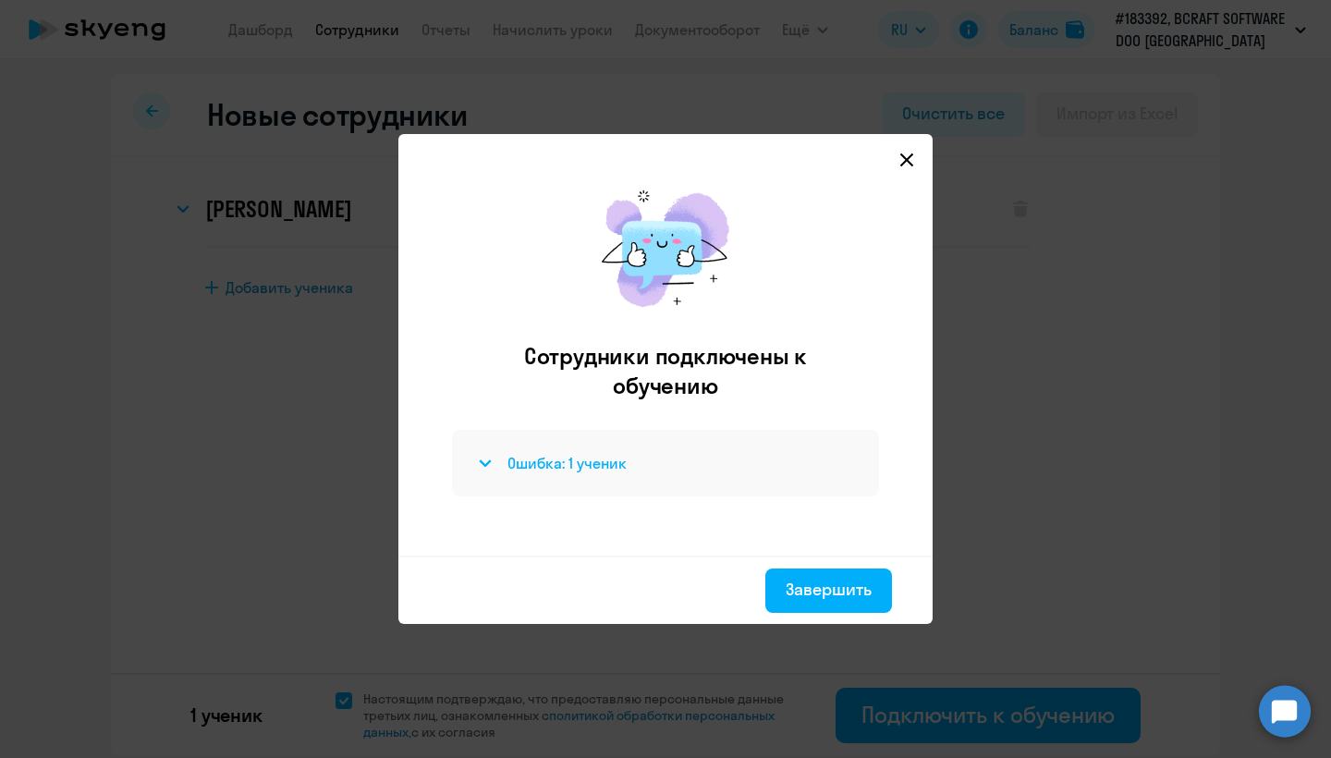
click at [613, 469] on h4 "Ошибка: 1 ученик" at bounding box center [566, 463] width 119 height 20
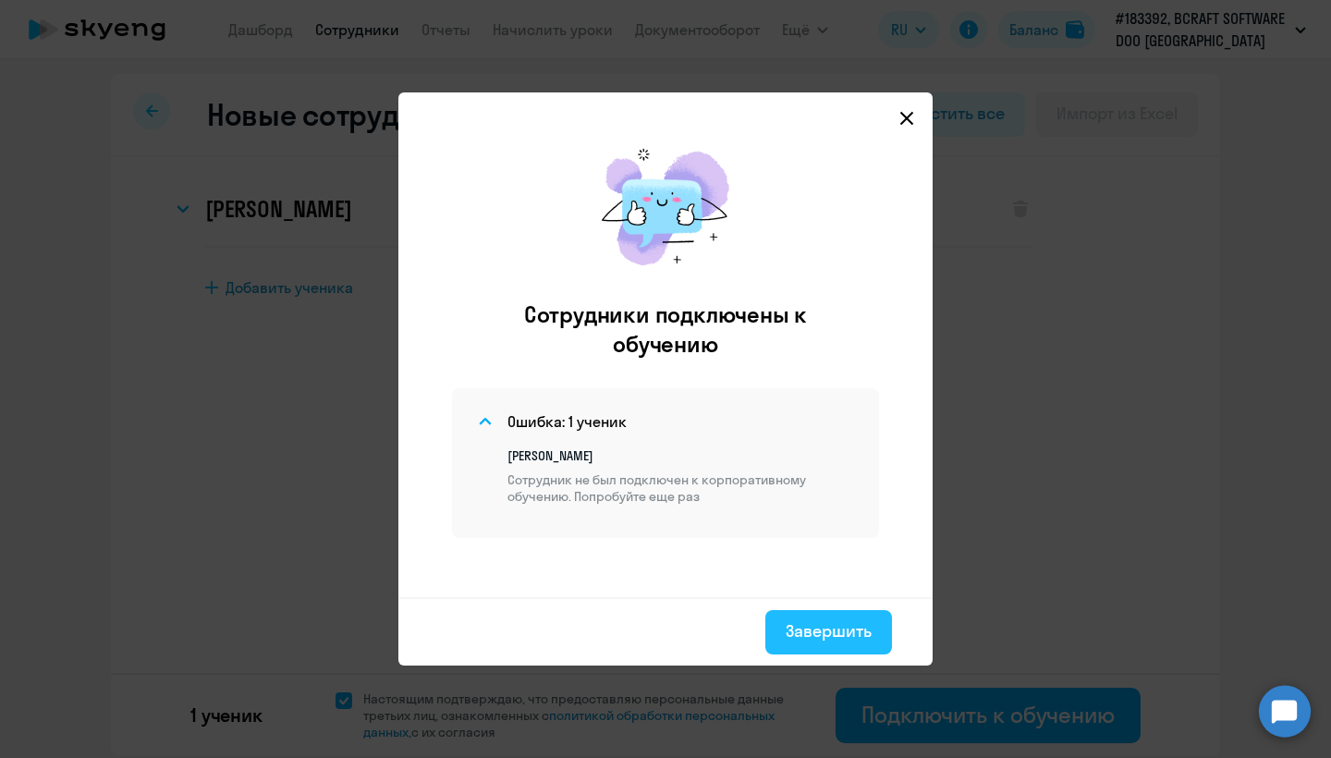
click at [822, 645] on button "Завершить" at bounding box center [828, 632] width 127 height 44
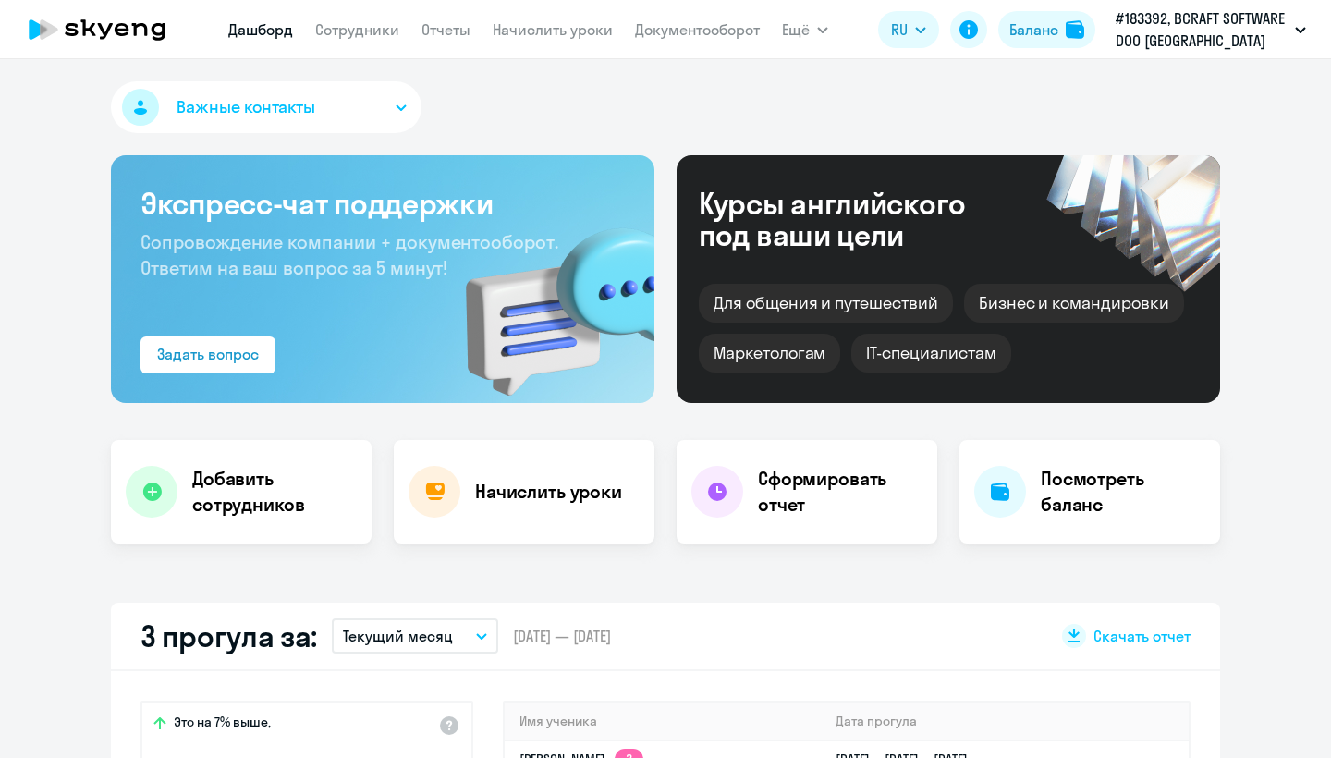
select select "30"
